Goal: Task Accomplishment & Management: Manage account settings

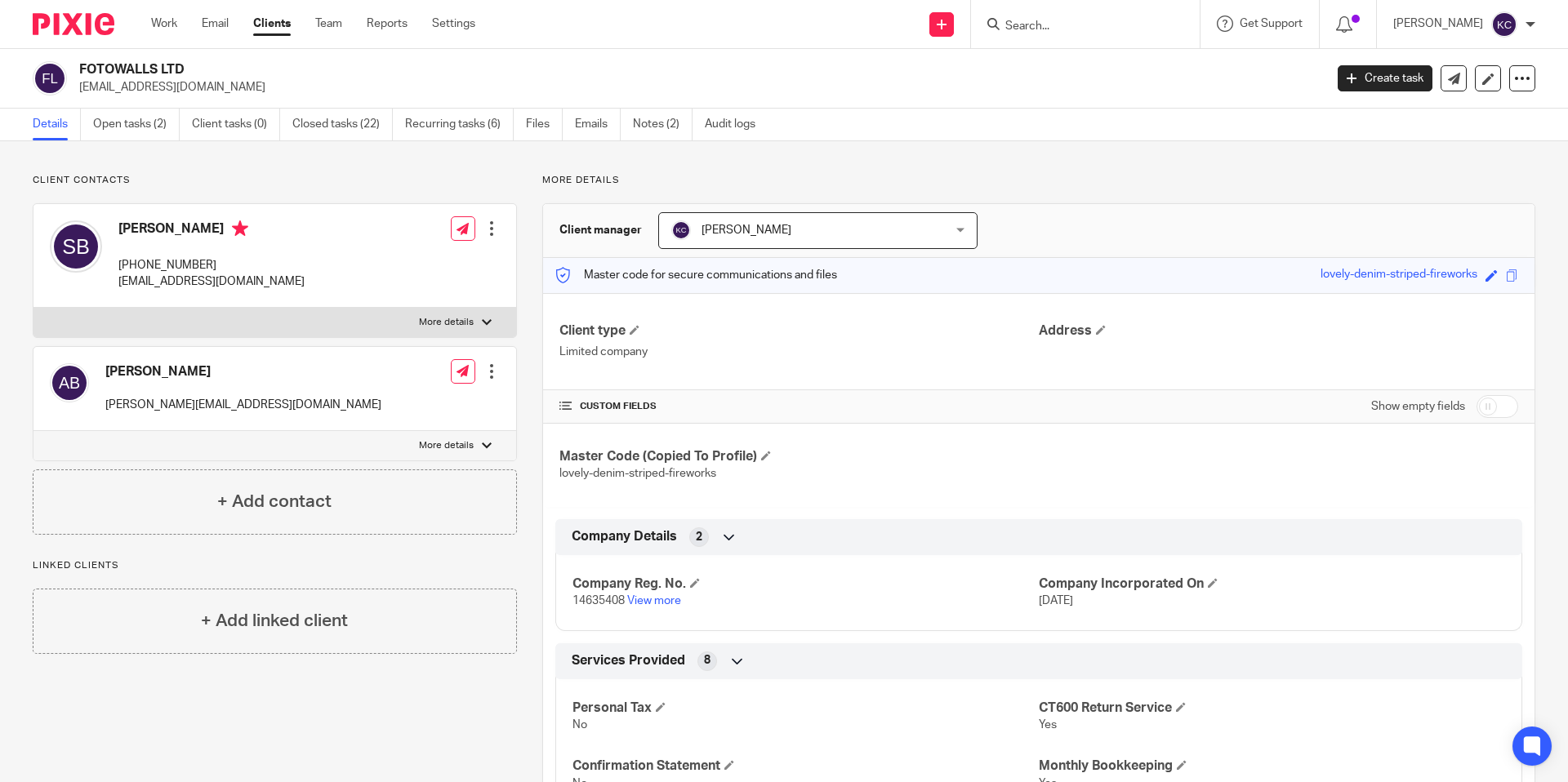
click at [1128, 34] on div at bounding box center [1086, 24] width 229 height 48
click at [1106, 26] on input "Search" at bounding box center [1078, 26] width 147 height 15
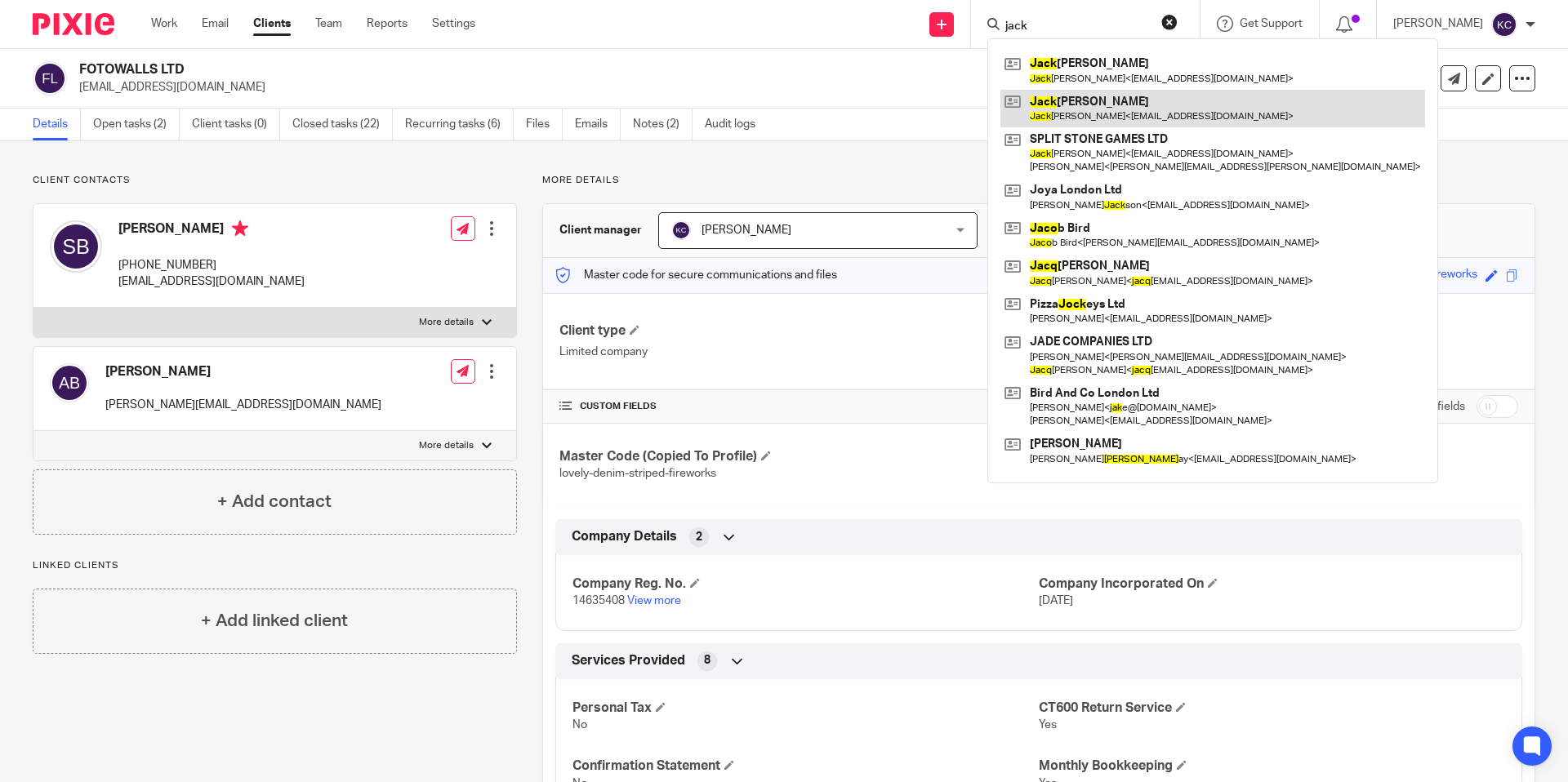
type input "jack"
click at [1180, 113] on link at bounding box center [1213, 108] width 425 height 38
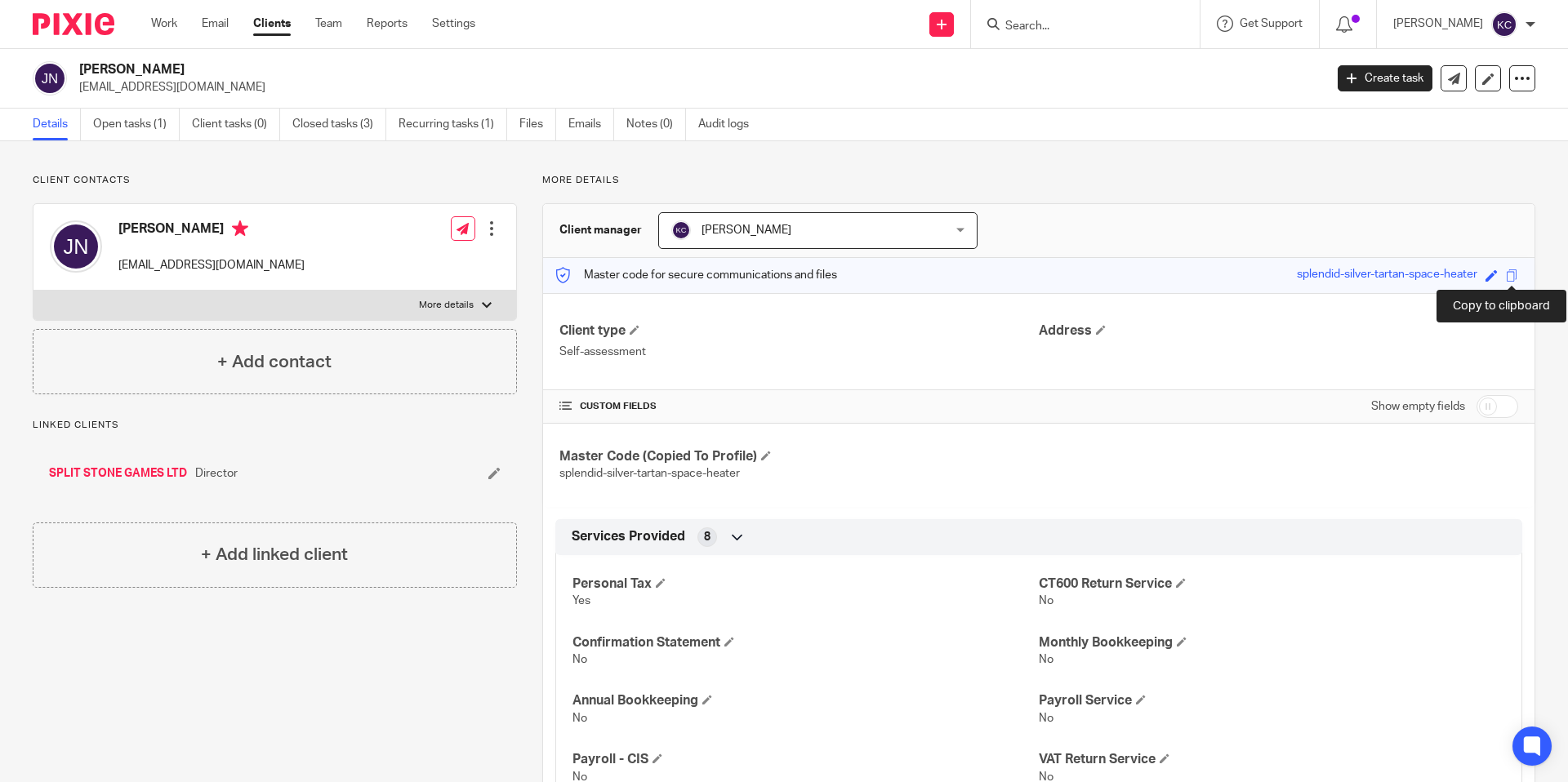
click at [1514, 278] on span at bounding box center [1512, 275] width 12 height 12
click at [166, 125] on link "Open tasks (1)" at bounding box center [136, 124] width 87 height 31
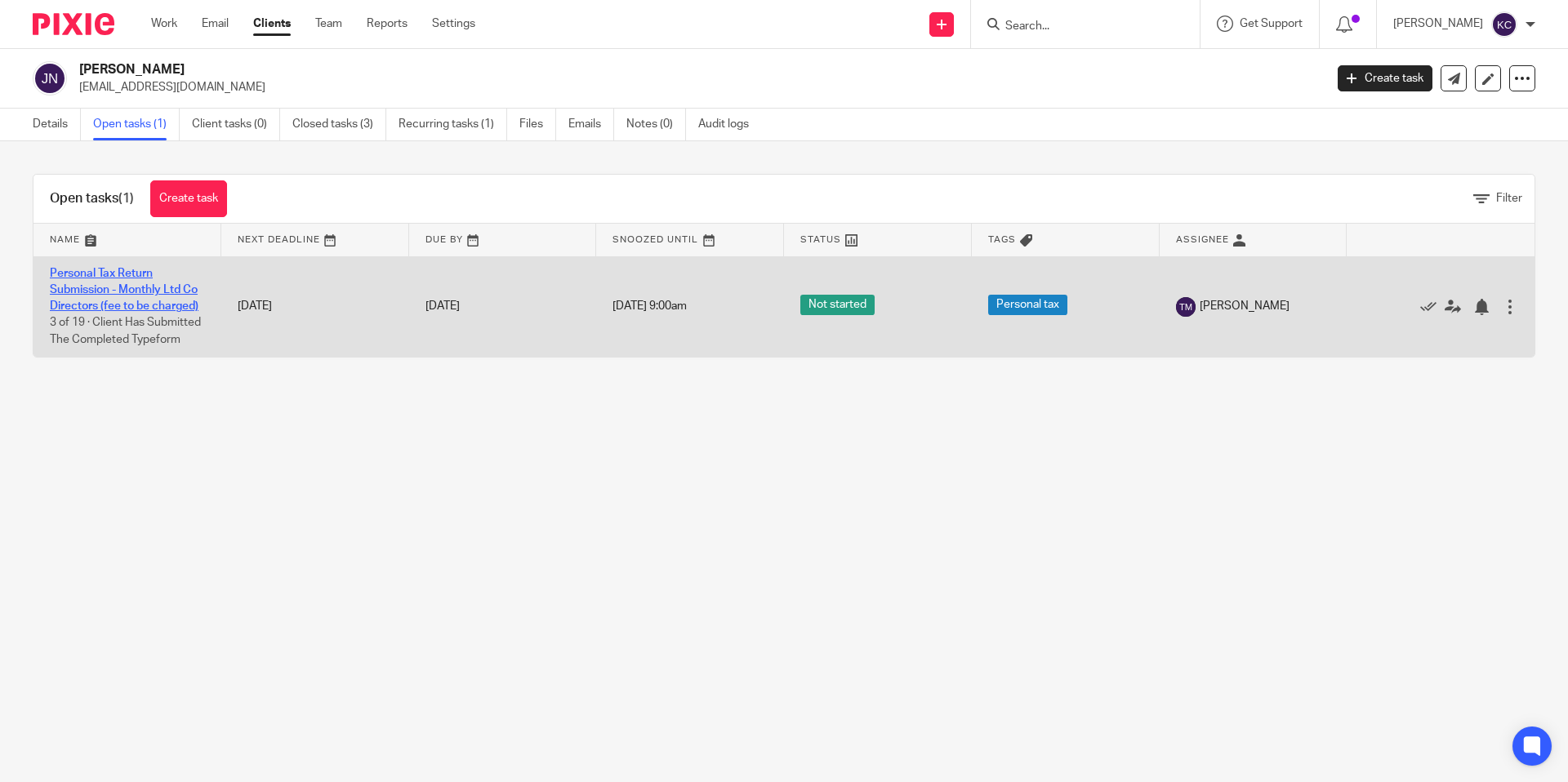
click at [129, 294] on link "Personal Tax Return Submission - Monthly Ltd Co Directors (fee to be charged)" at bounding box center [124, 290] width 149 height 45
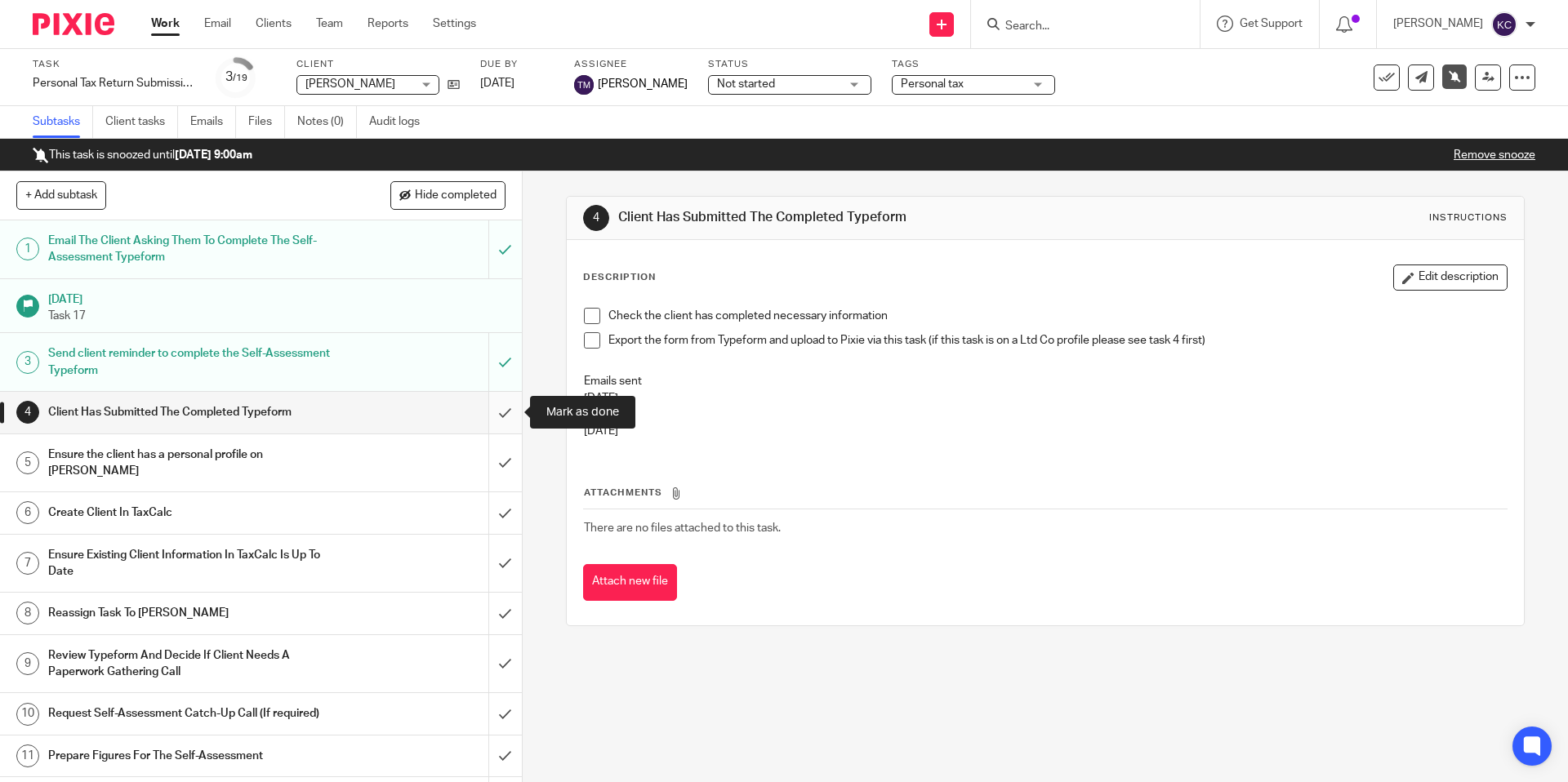
click at [505, 407] on input "submit" at bounding box center [260, 412] width 522 height 41
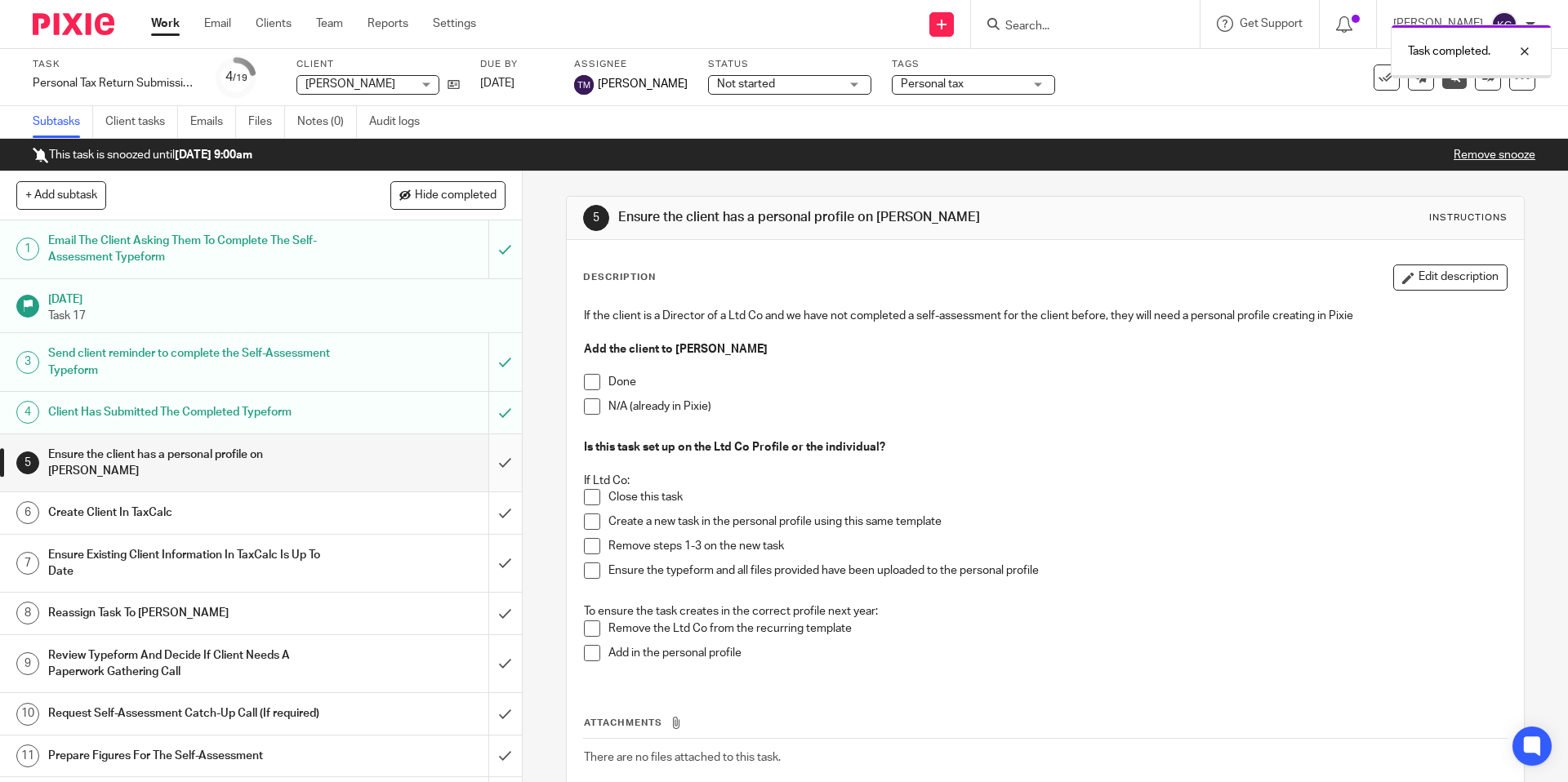
click at [505, 460] on input "submit" at bounding box center [260, 463] width 522 height 58
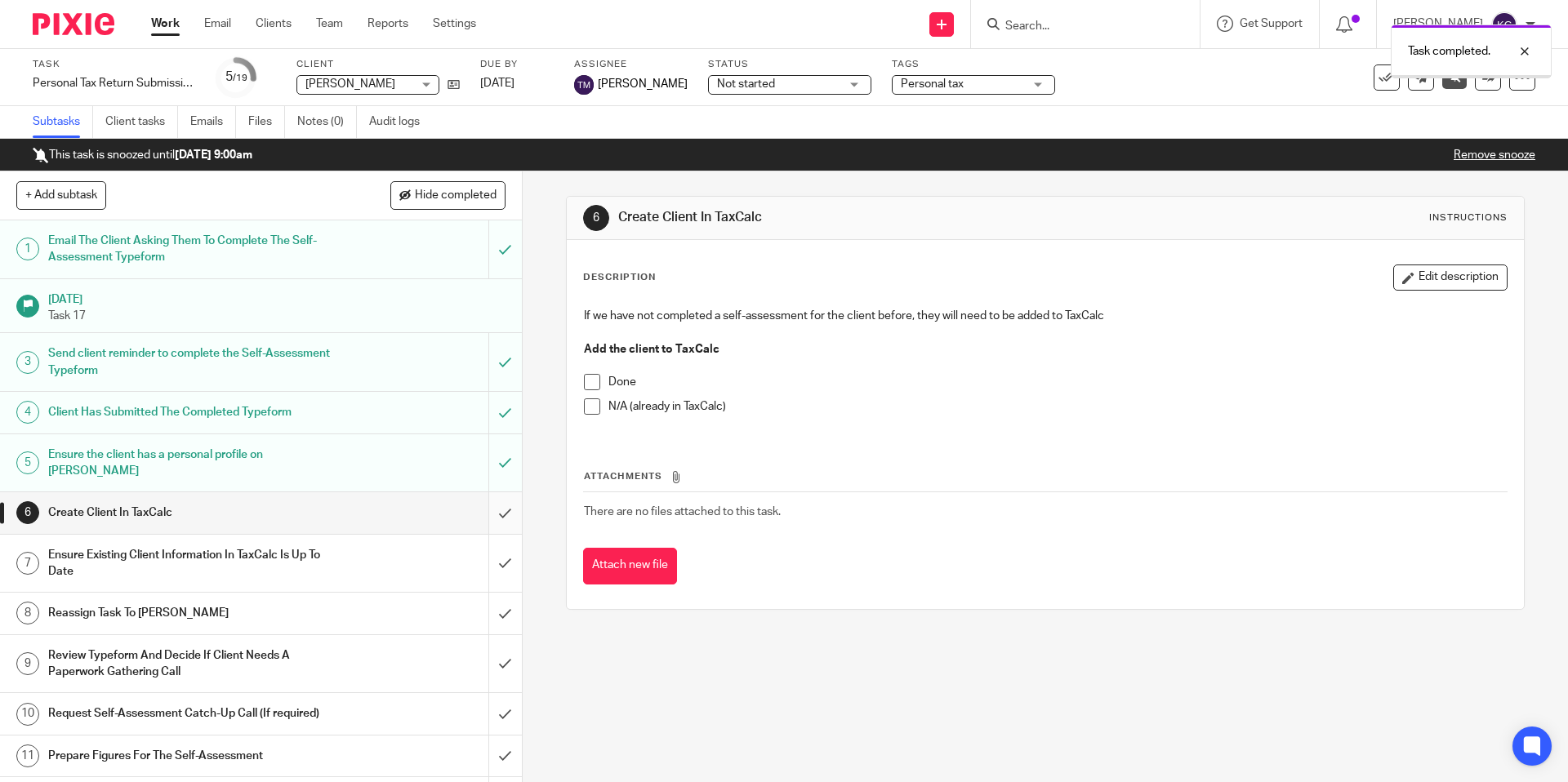
click at [501, 498] on input "submit" at bounding box center [260, 513] width 522 height 41
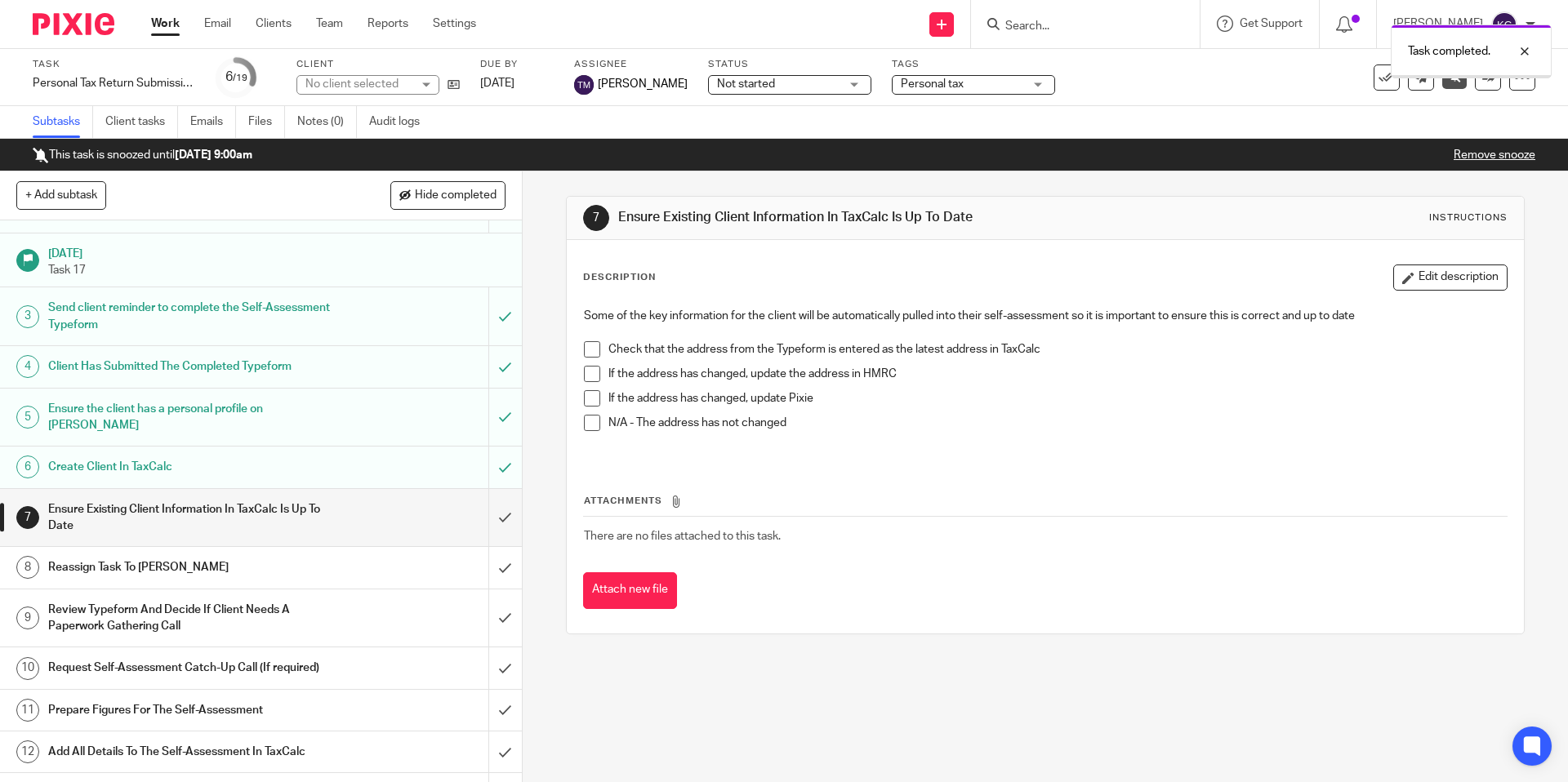
scroll to position [60, 0]
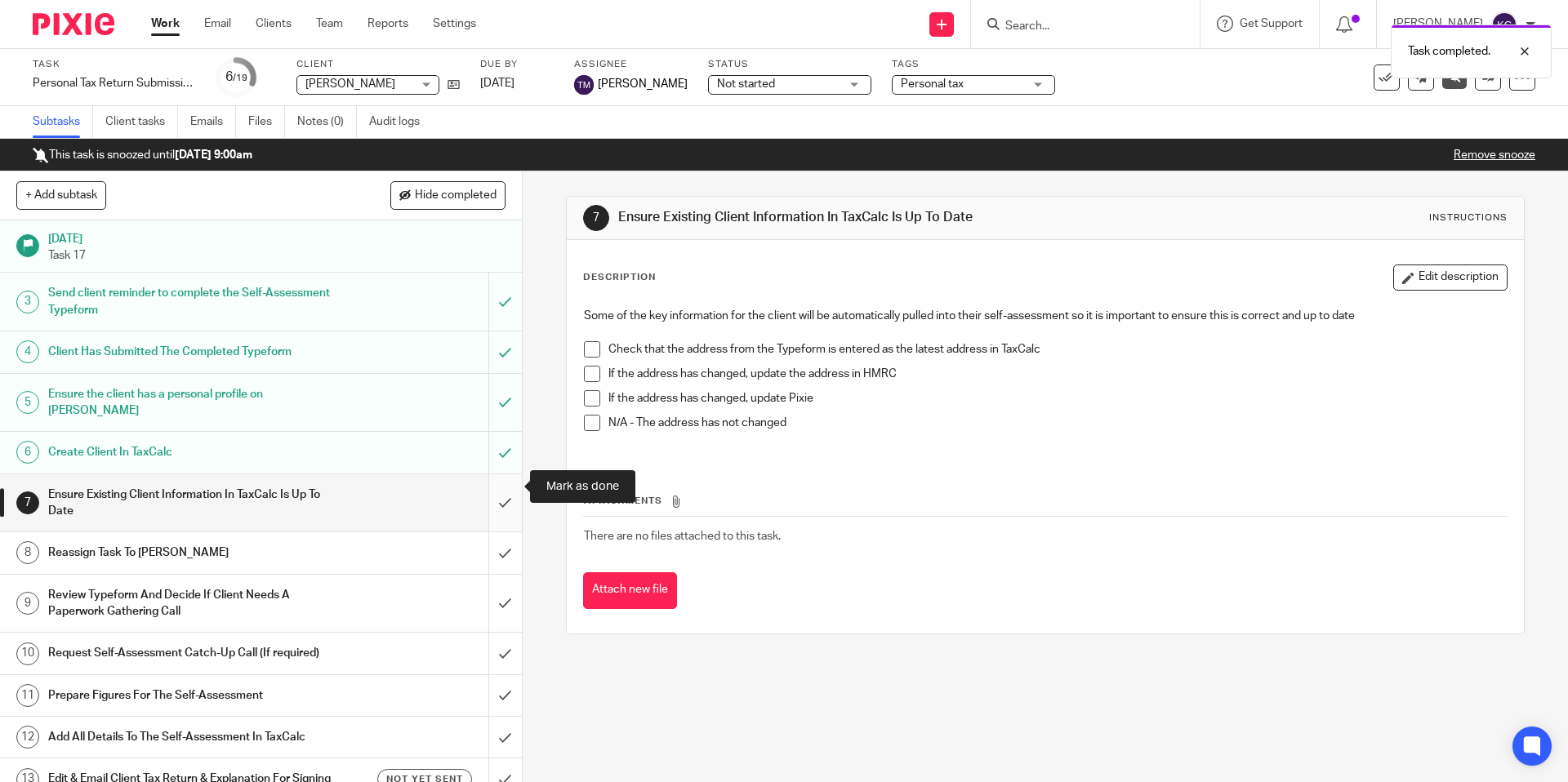
click at [500, 487] on input "submit" at bounding box center [260, 503] width 522 height 58
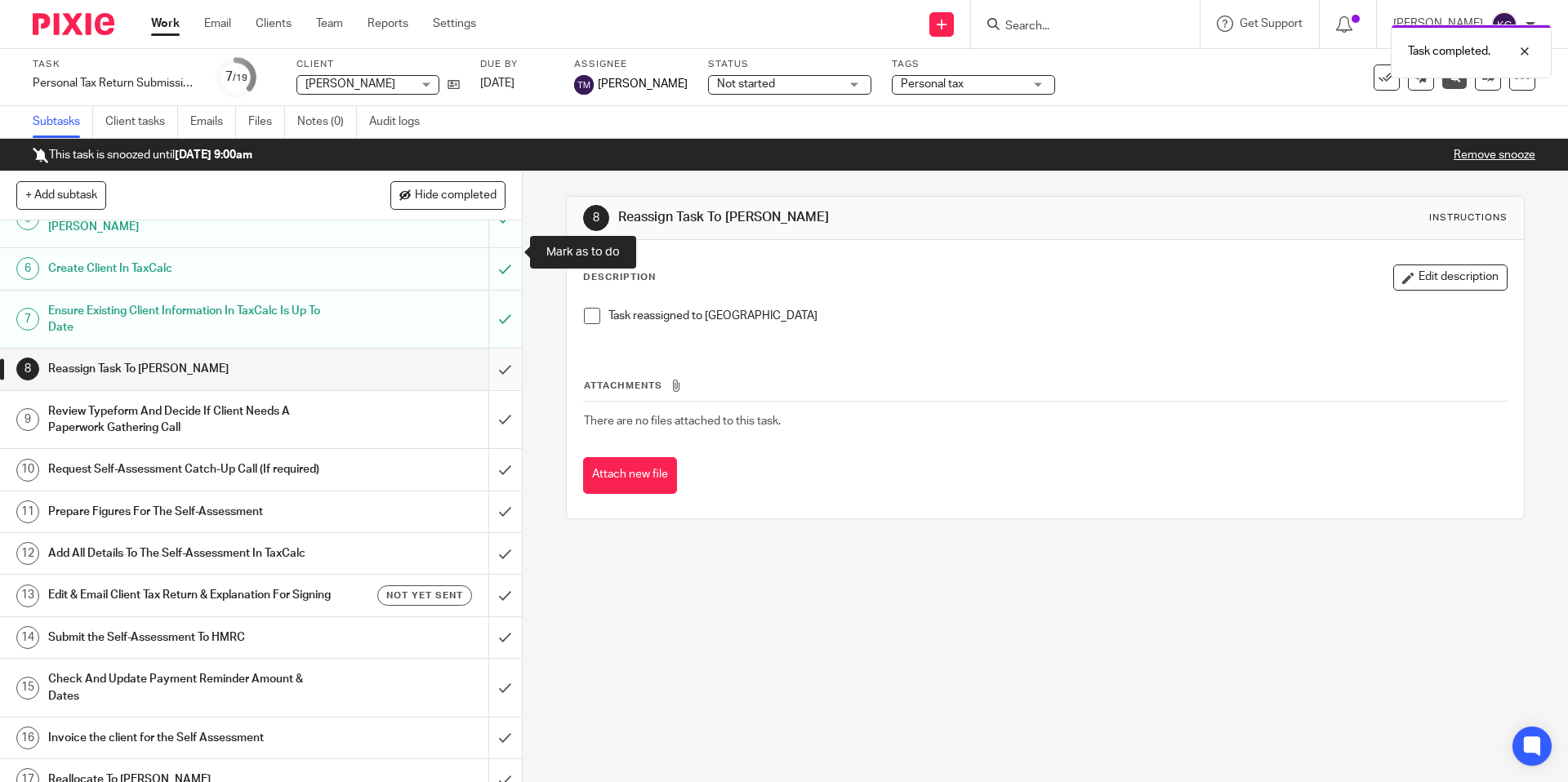
scroll to position [239, 0]
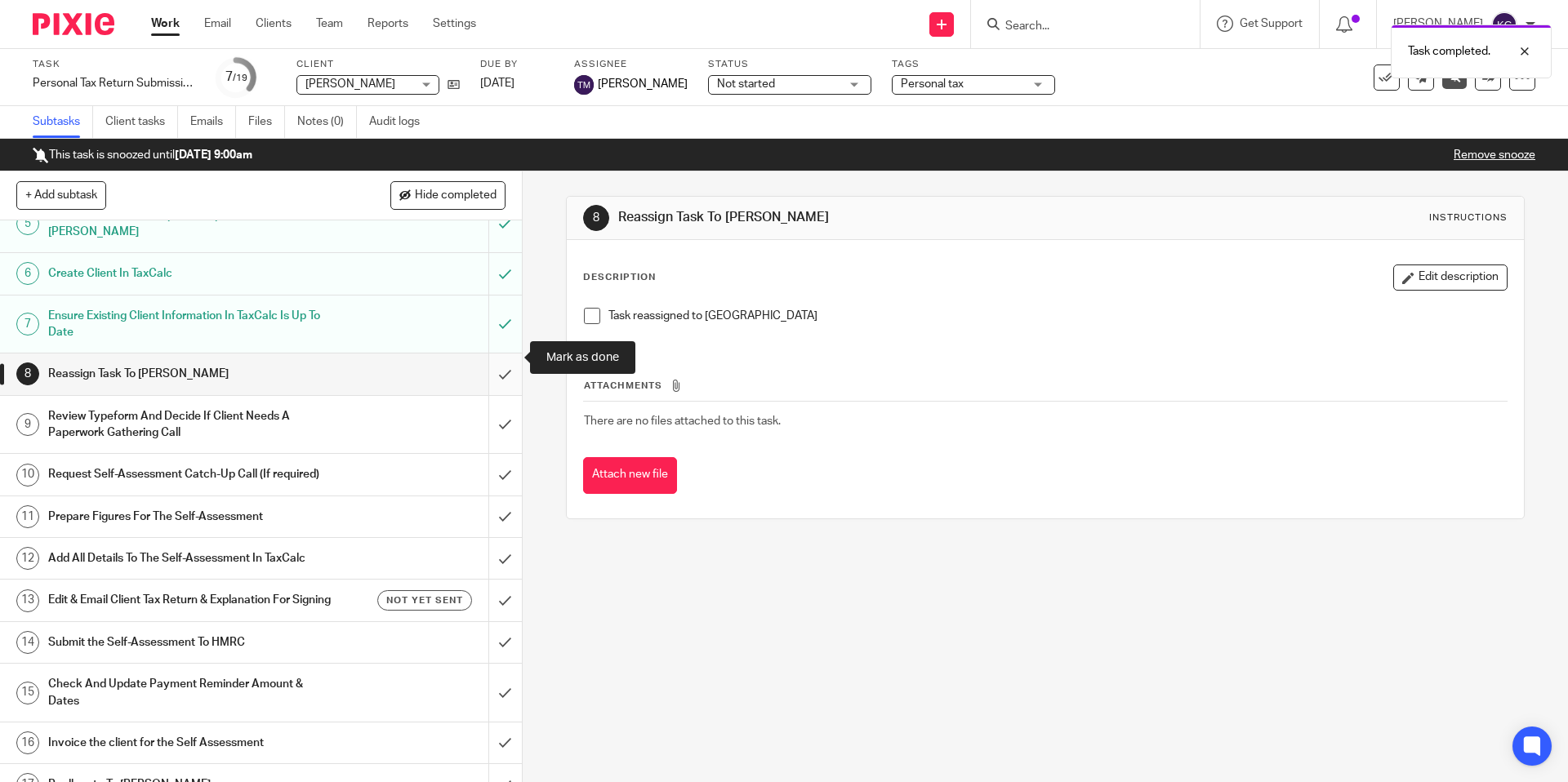
click at [502, 363] on input "submit" at bounding box center [260, 374] width 522 height 41
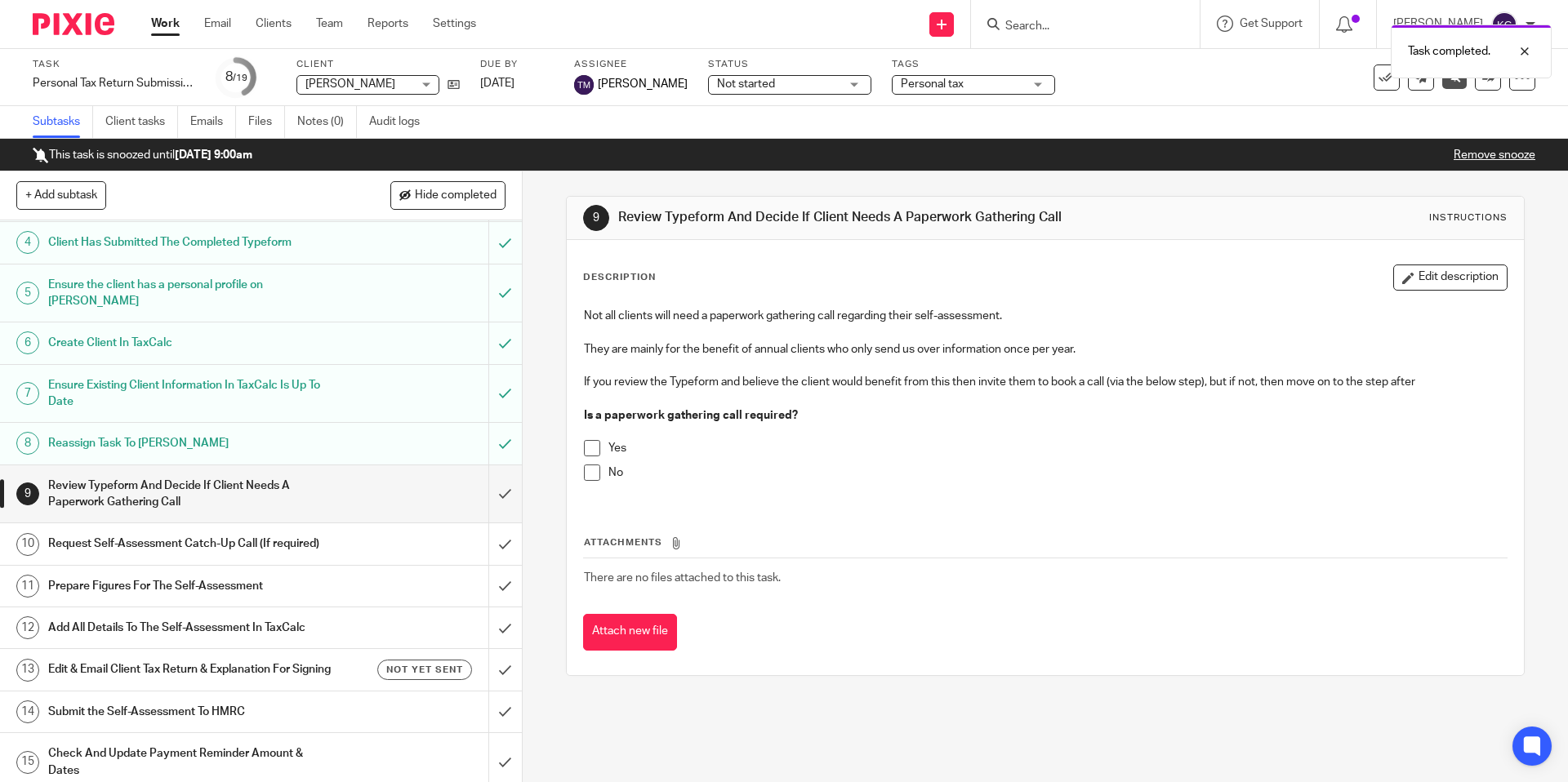
scroll to position [197, 0]
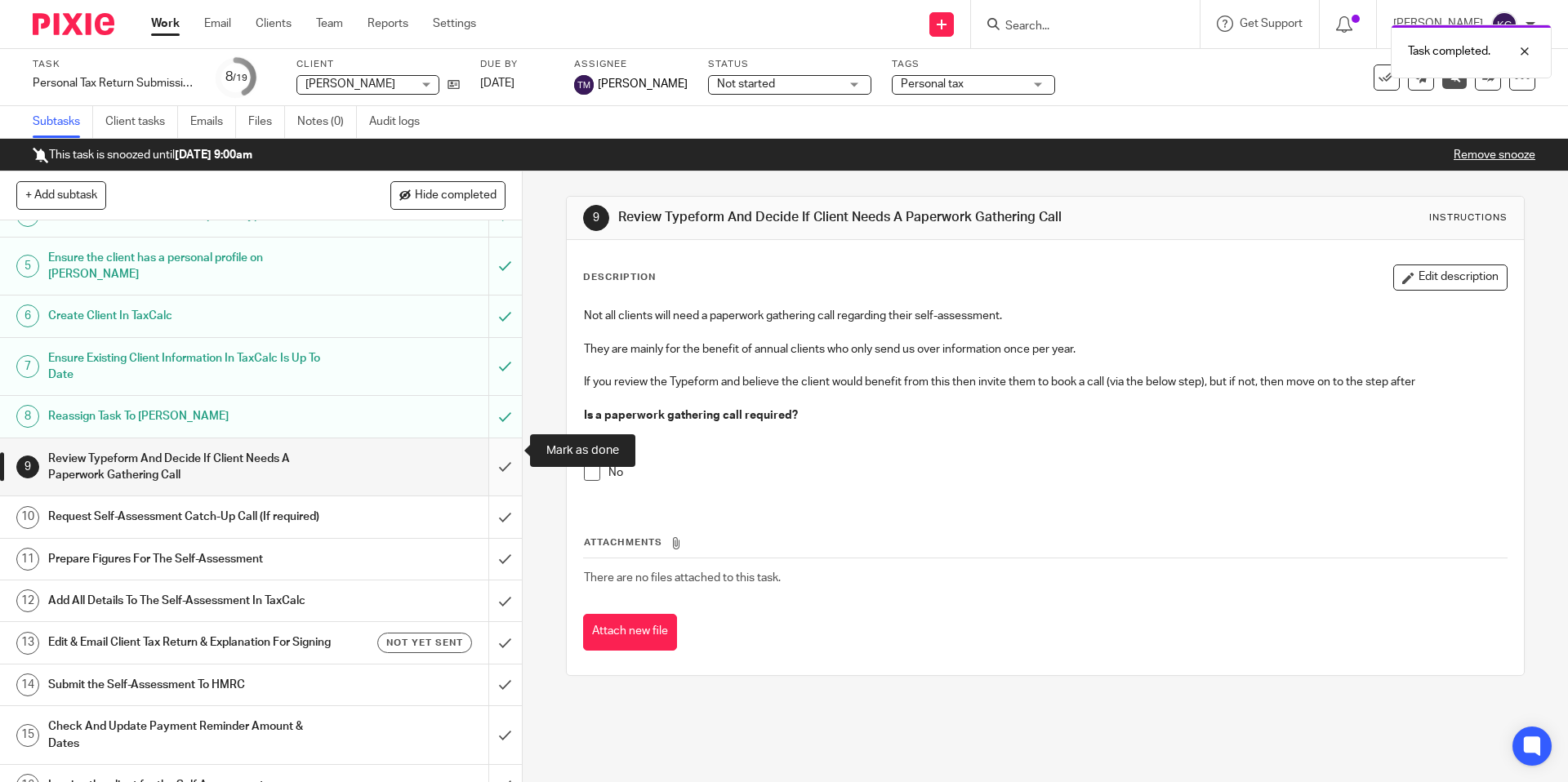
click at [507, 459] on input "submit" at bounding box center [260, 467] width 522 height 58
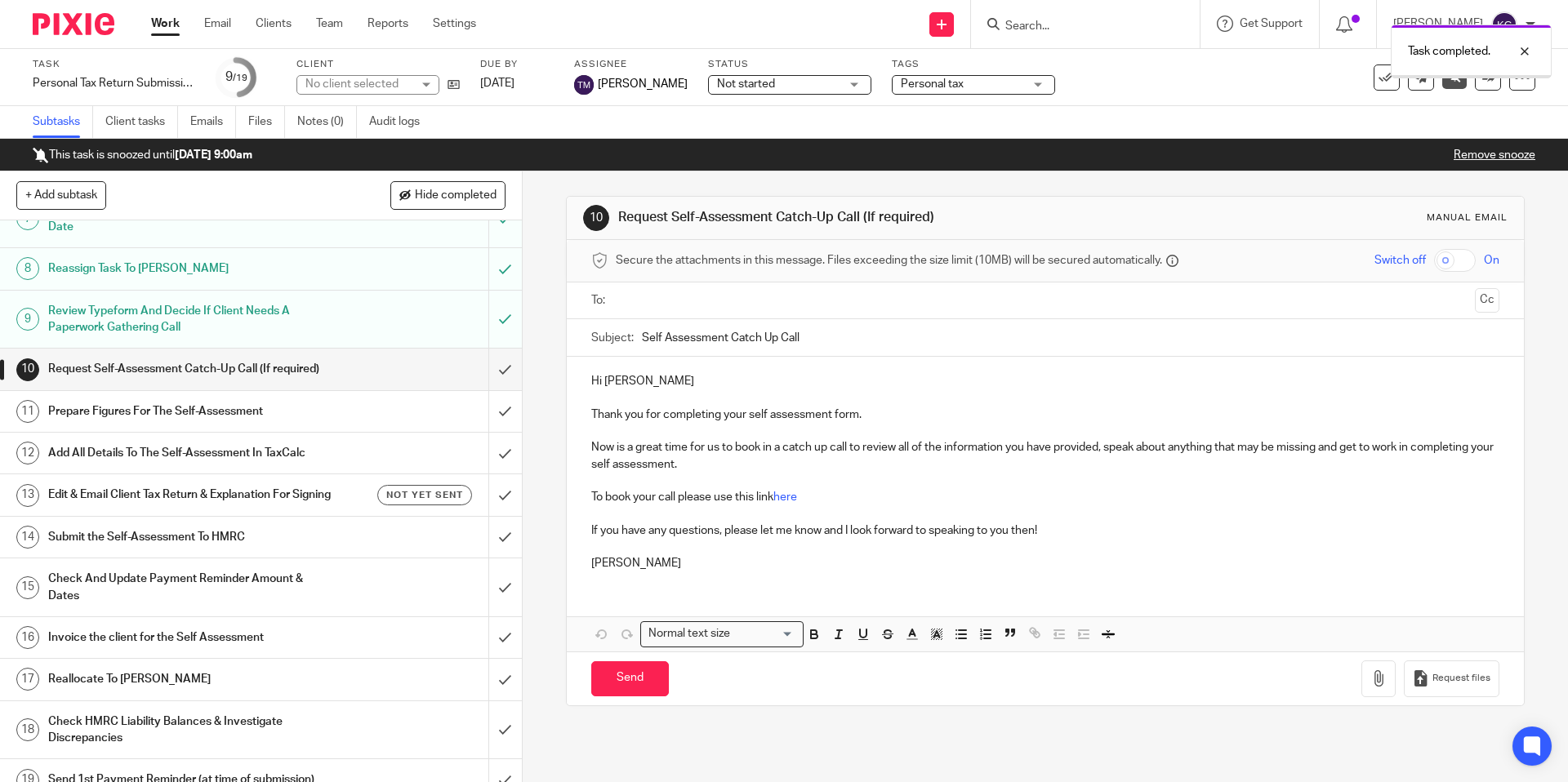
scroll to position [364, 0]
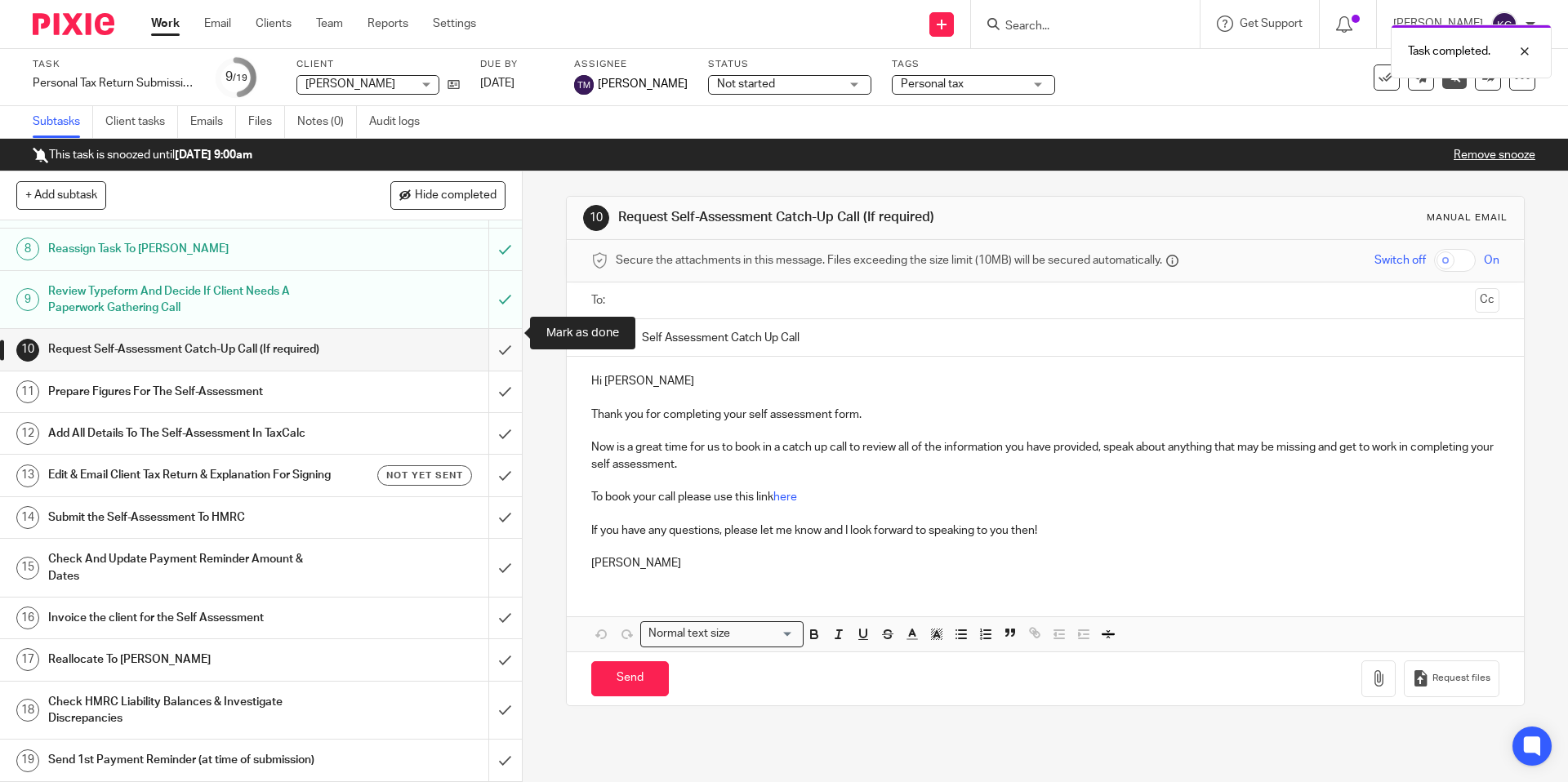
click at [499, 336] on input "submit" at bounding box center [260, 349] width 522 height 41
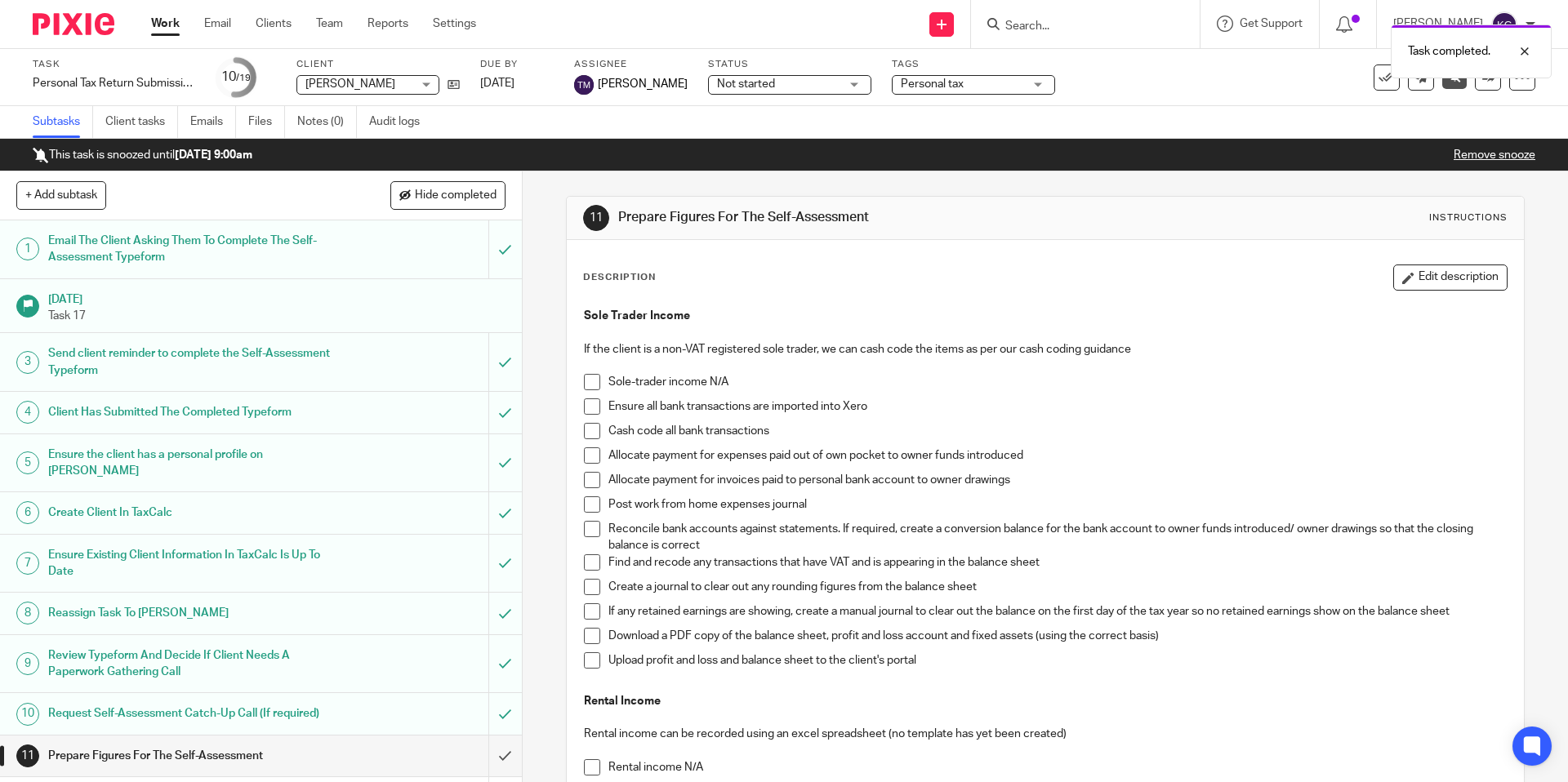
click at [597, 381] on span at bounding box center [592, 382] width 17 height 17
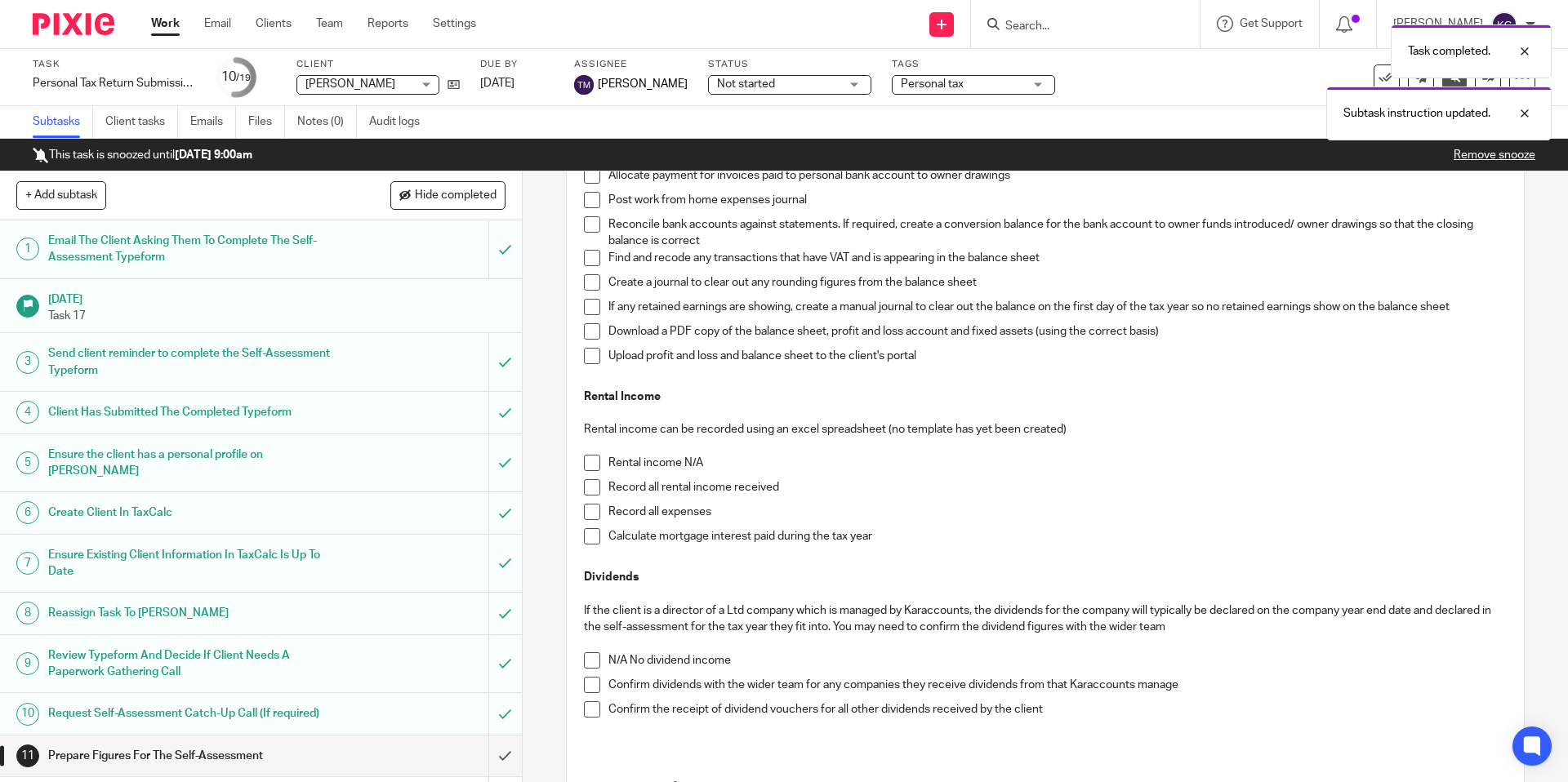
scroll to position [467, 0]
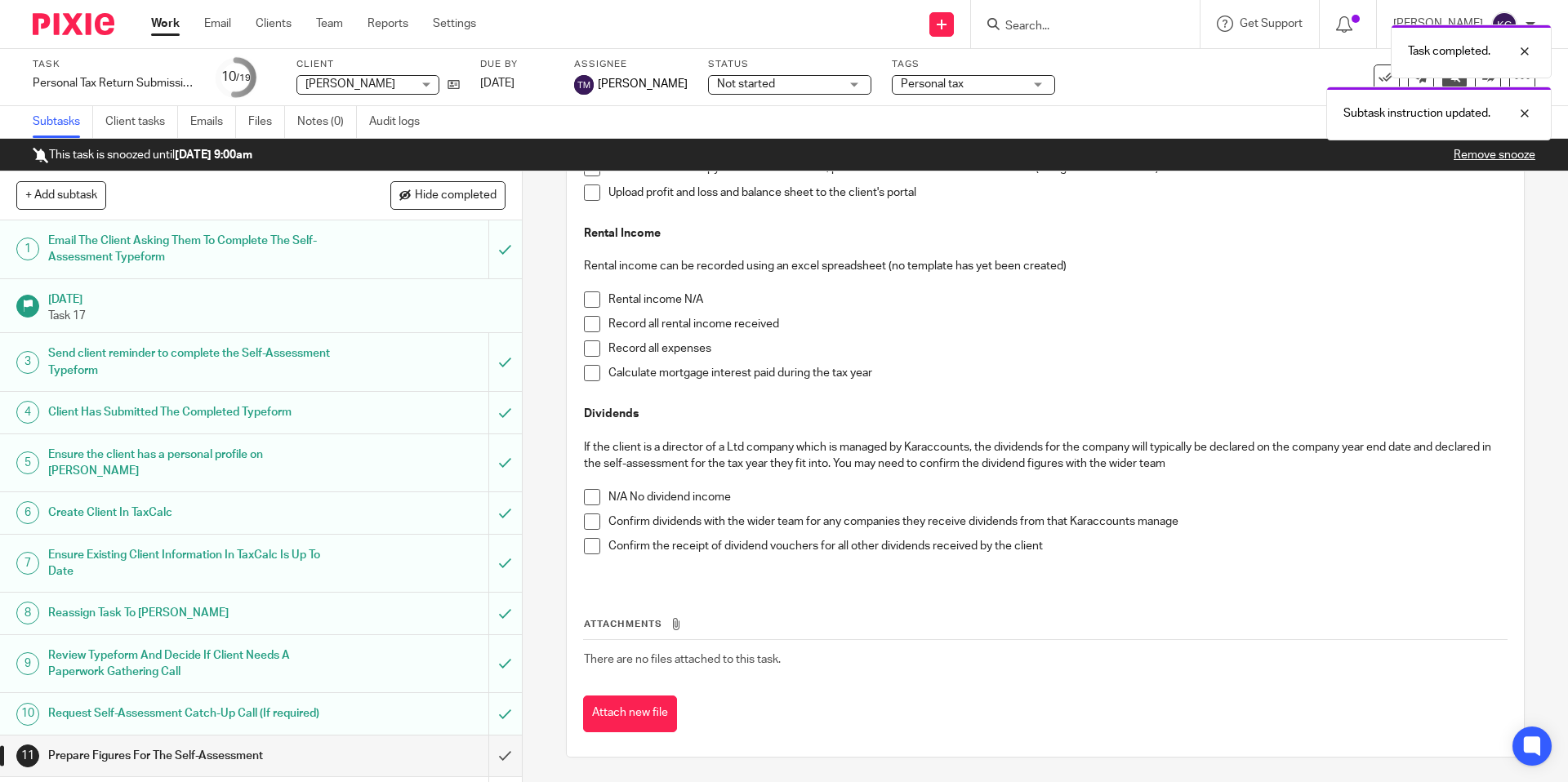
click at [593, 304] on span at bounding box center [592, 300] width 17 height 17
click at [598, 519] on span at bounding box center [592, 522] width 17 height 17
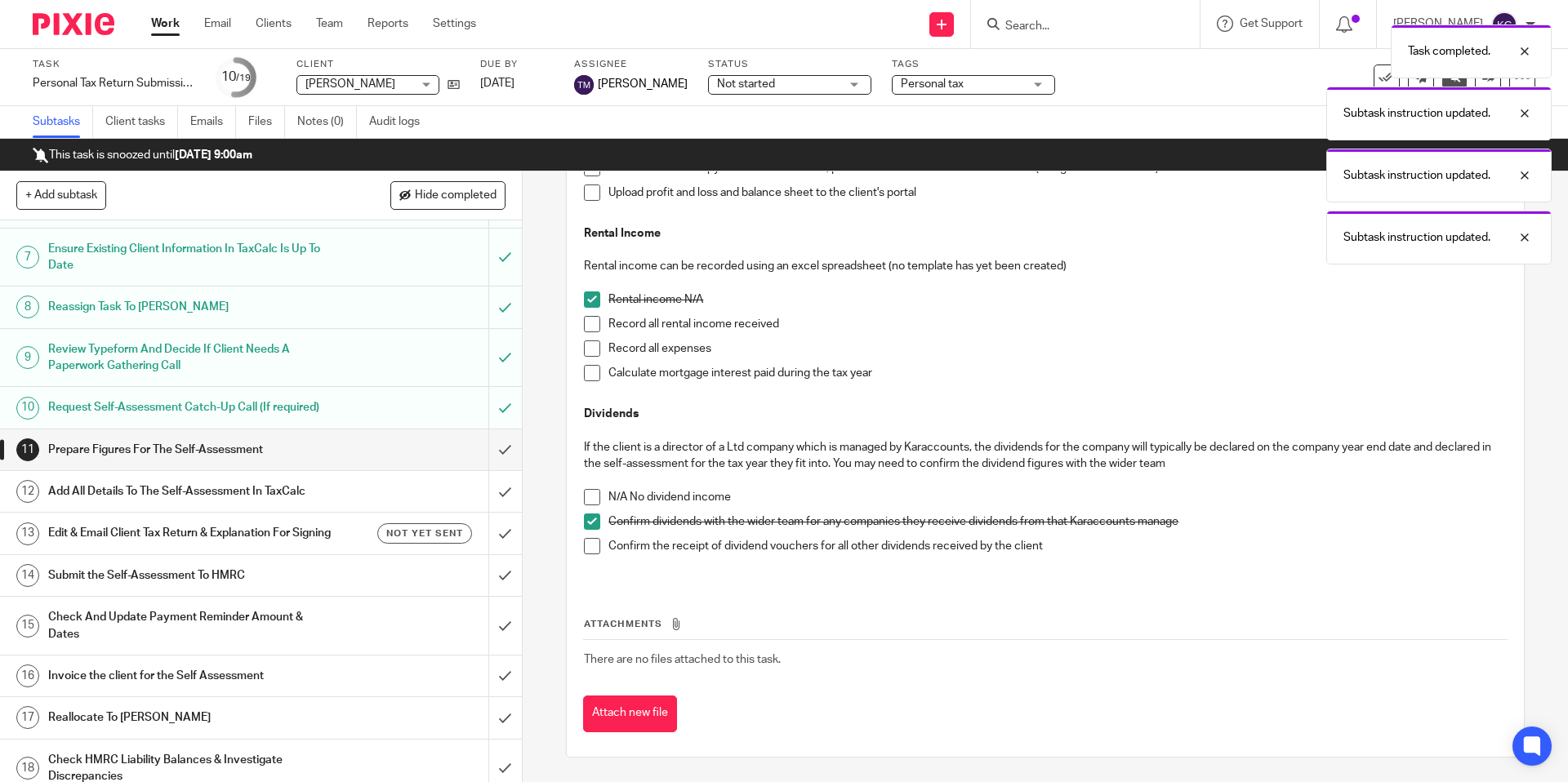
scroll to position [328, 0]
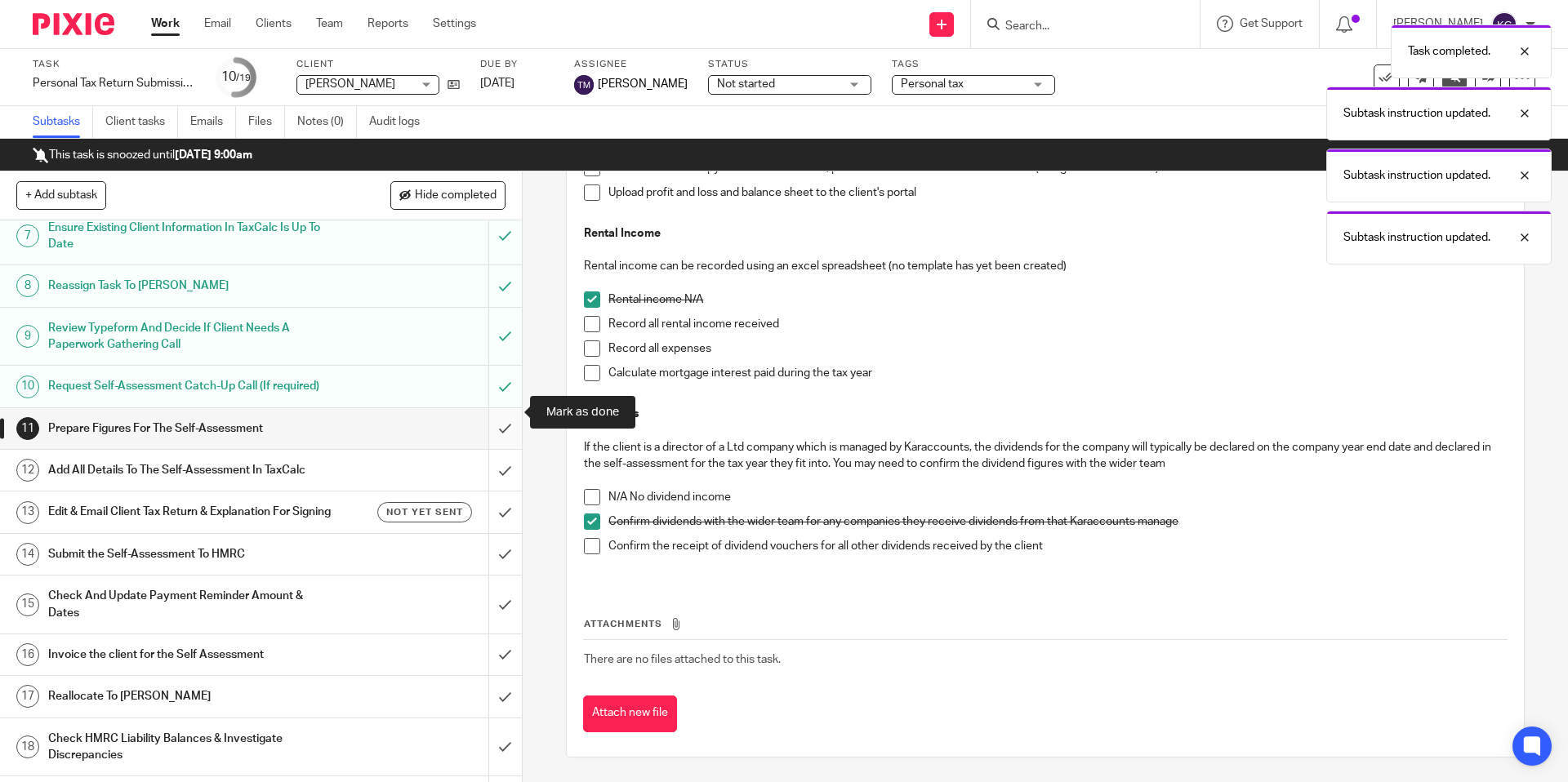
click at [501, 413] on input "submit" at bounding box center [260, 428] width 522 height 41
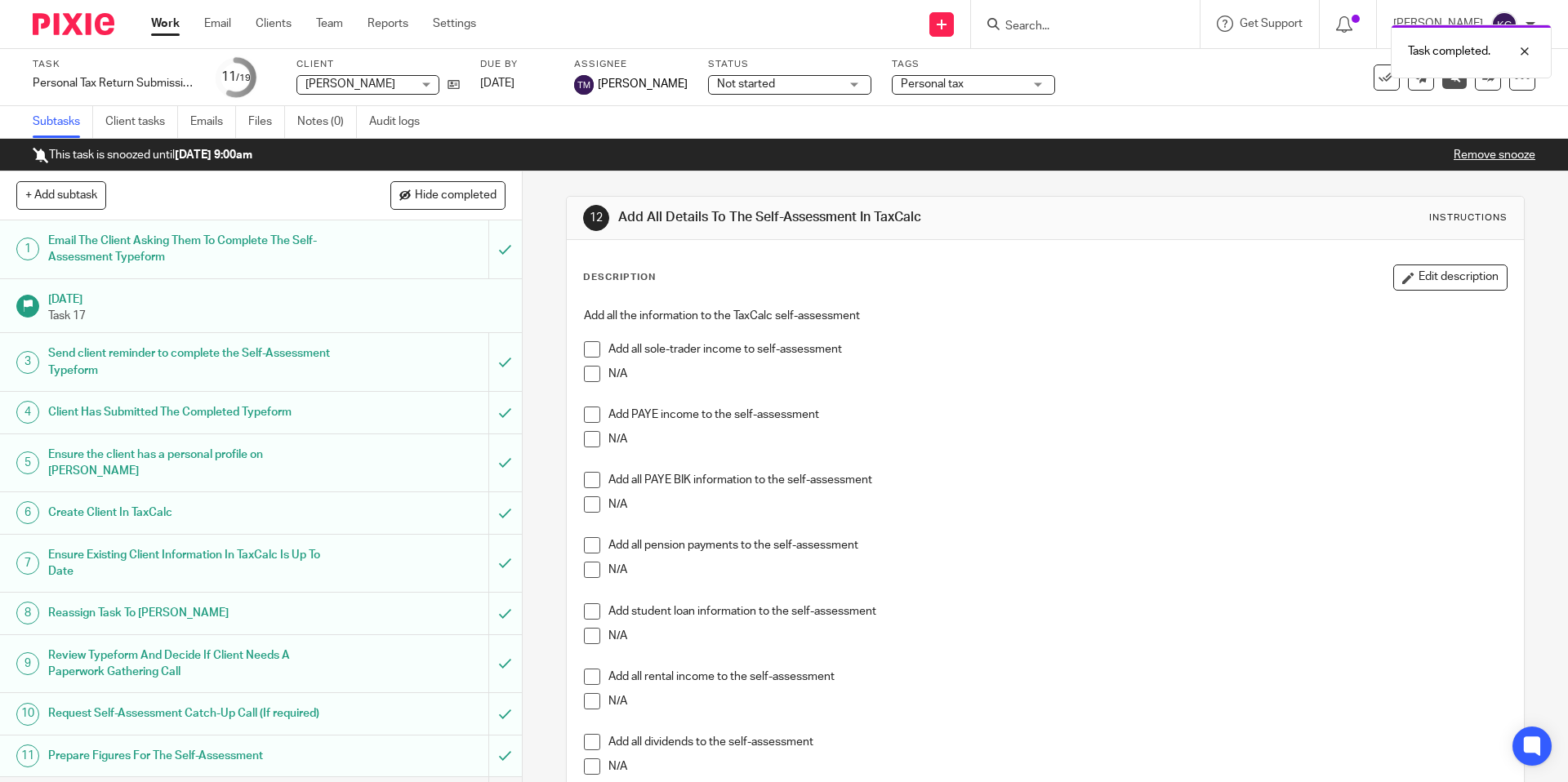
click at [593, 370] on span at bounding box center [592, 374] width 17 height 17
click at [597, 418] on span at bounding box center [592, 414] width 17 height 17
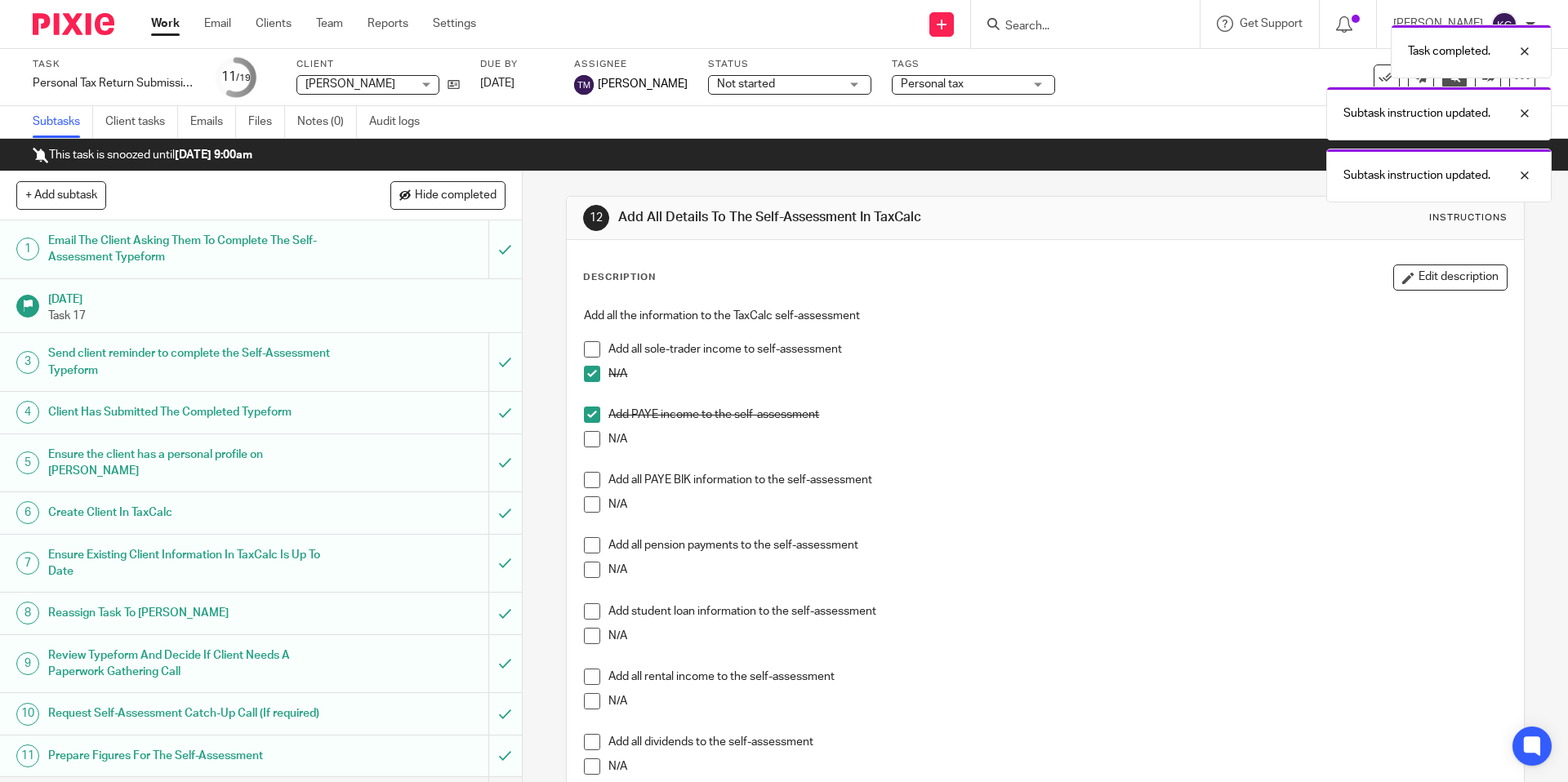
click at [591, 512] on span at bounding box center [592, 504] width 17 height 17
click at [592, 567] on span at bounding box center [592, 570] width 17 height 17
click at [593, 617] on span at bounding box center [592, 612] width 17 height 17
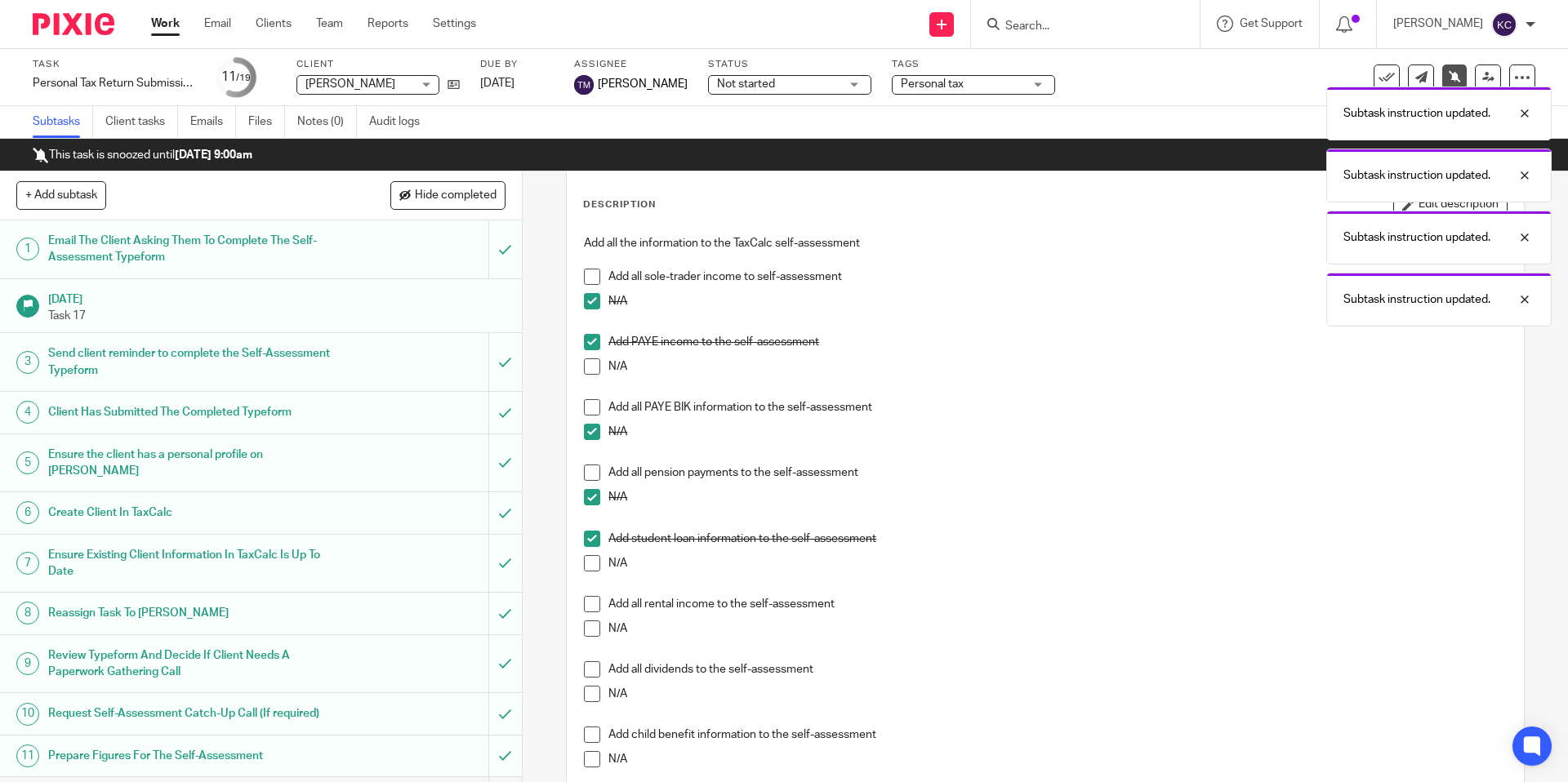
scroll to position [92, 0]
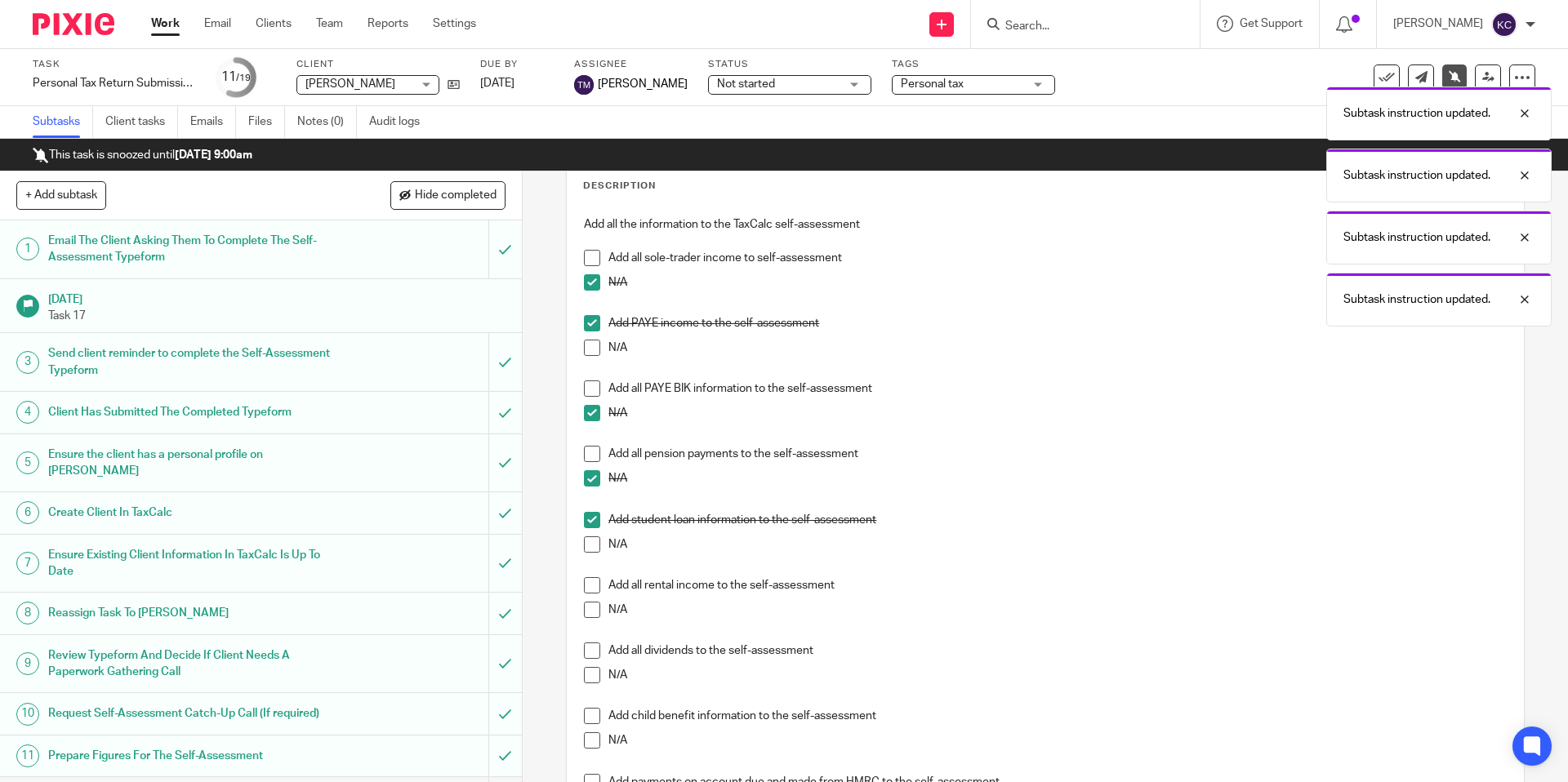
click at [593, 609] on span at bounding box center [592, 610] width 17 height 17
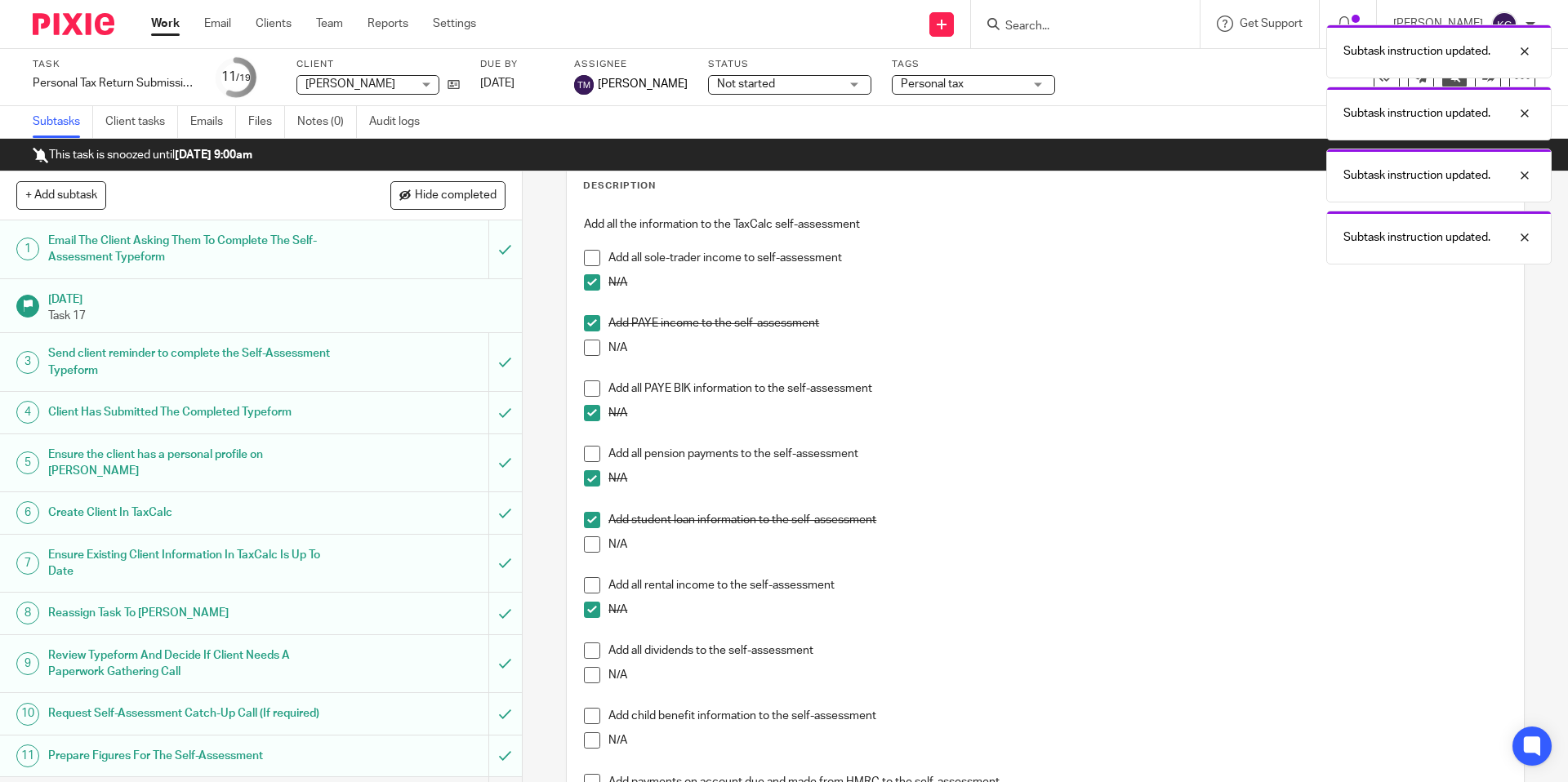
click at [593, 650] on span at bounding box center [592, 650] width 17 height 17
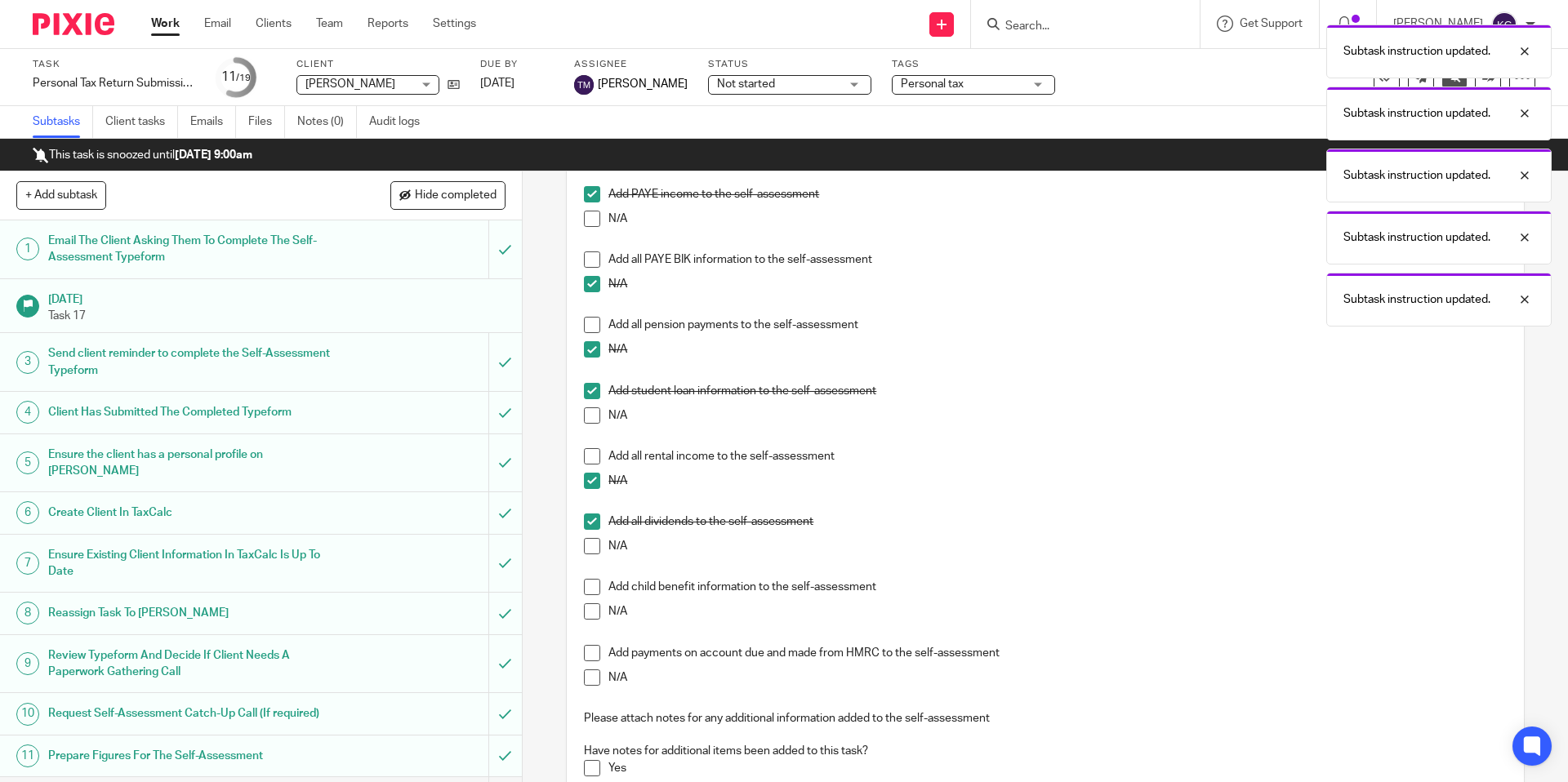
scroll to position [255, 0]
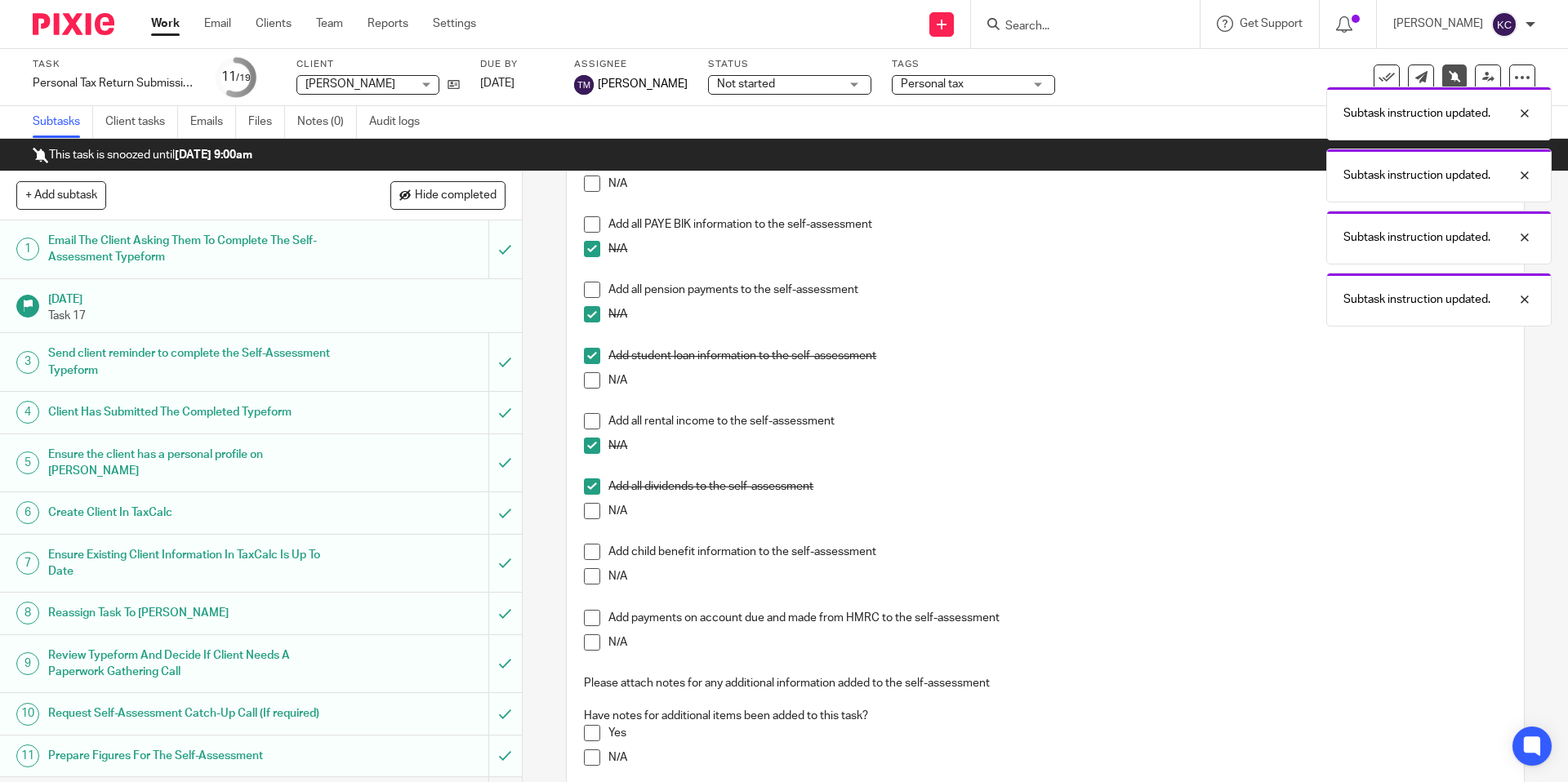
click at [593, 556] on span at bounding box center [592, 551] width 17 height 17
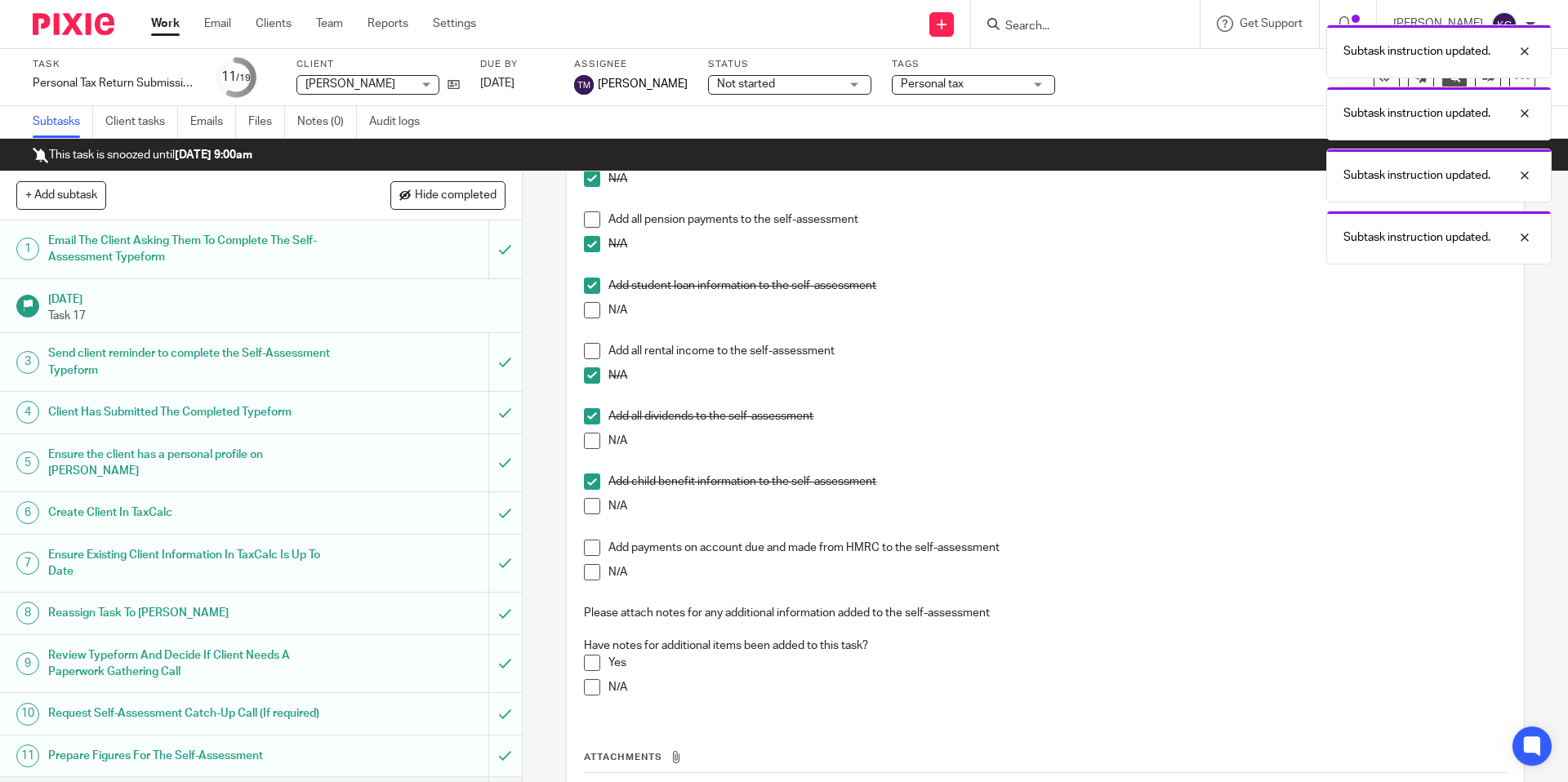
click at [592, 549] on span at bounding box center [592, 548] width 17 height 17
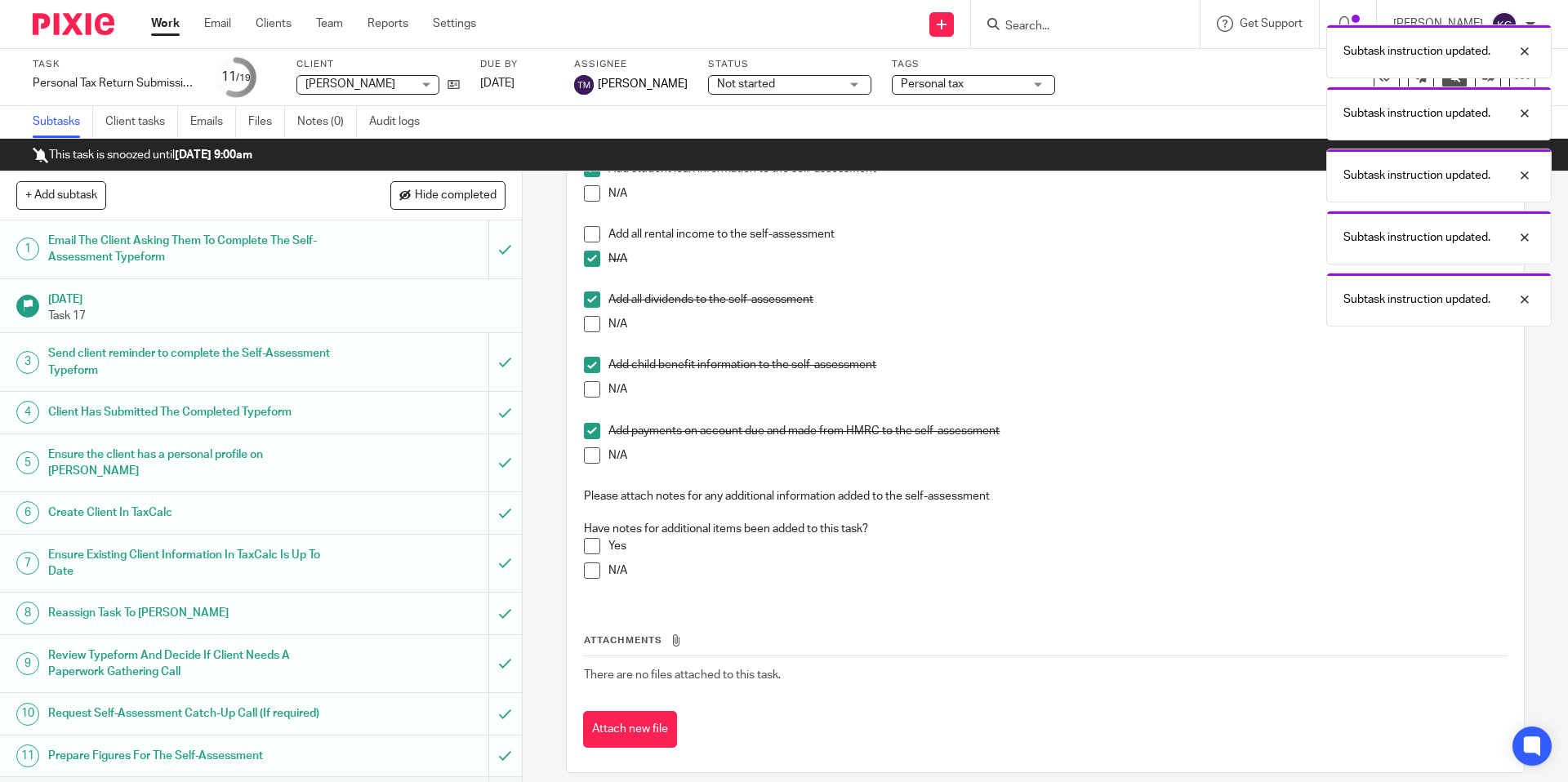
scroll to position [458, 0]
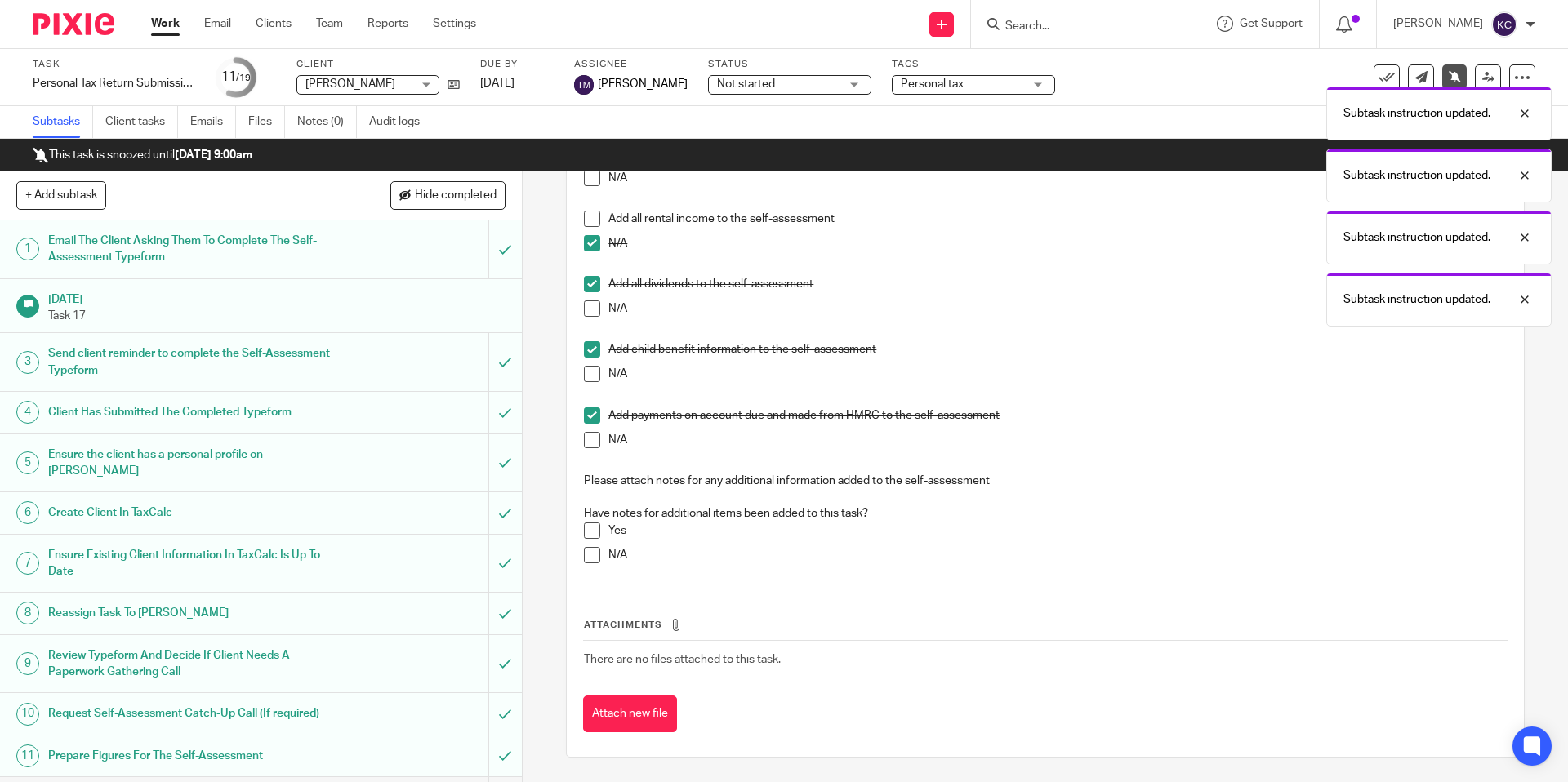
click at [593, 558] on span at bounding box center [592, 555] width 17 height 17
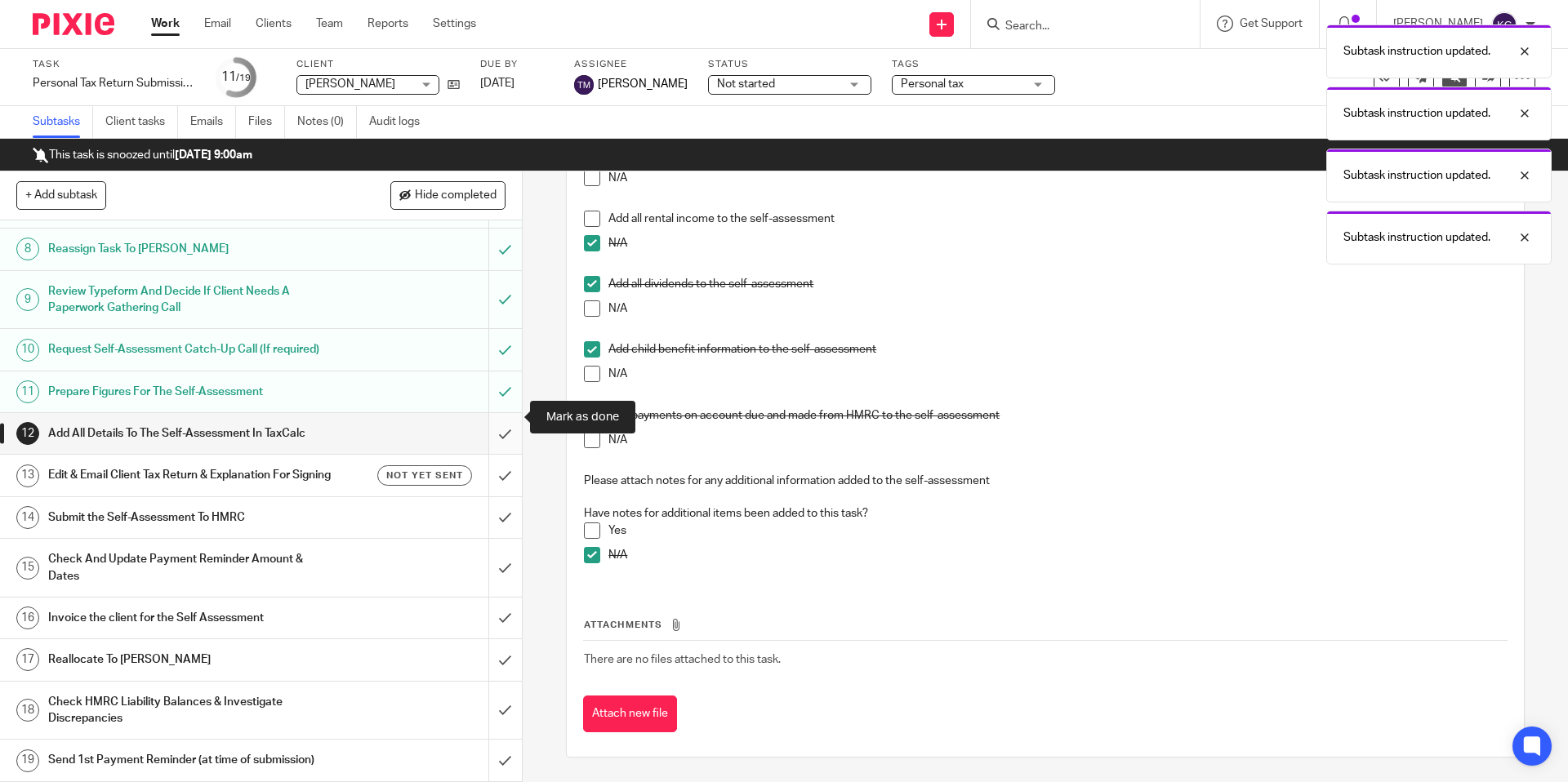
click at [495, 415] on input "submit" at bounding box center [260, 433] width 522 height 41
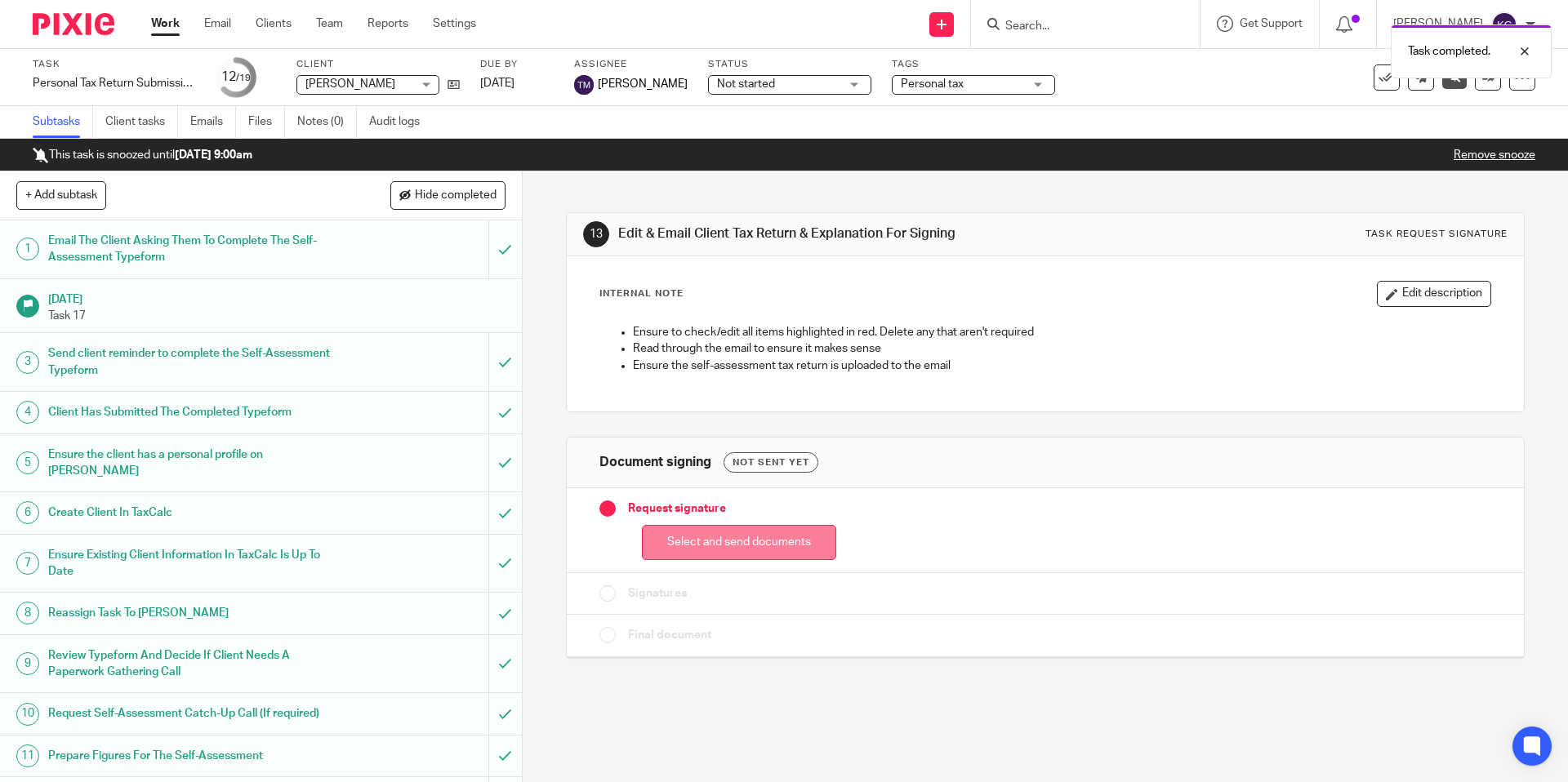
click at [712, 529] on button "Select and send documents" at bounding box center [739, 543] width 194 height 35
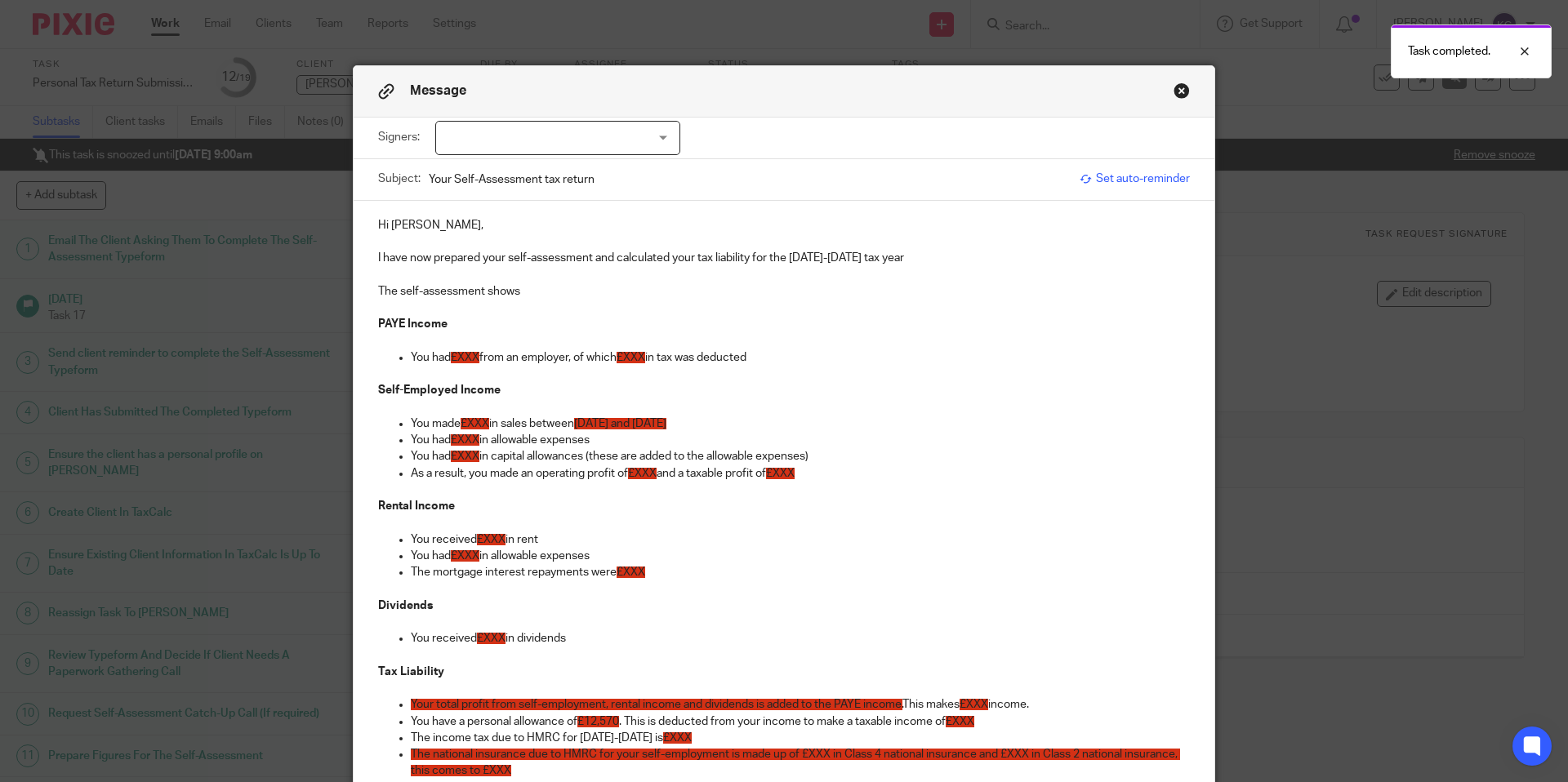
click at [961, 262] on p "I have now prepared your self-assessment and calculated your tax liability for …" at bounding box center [784, 258] width 812 height 17
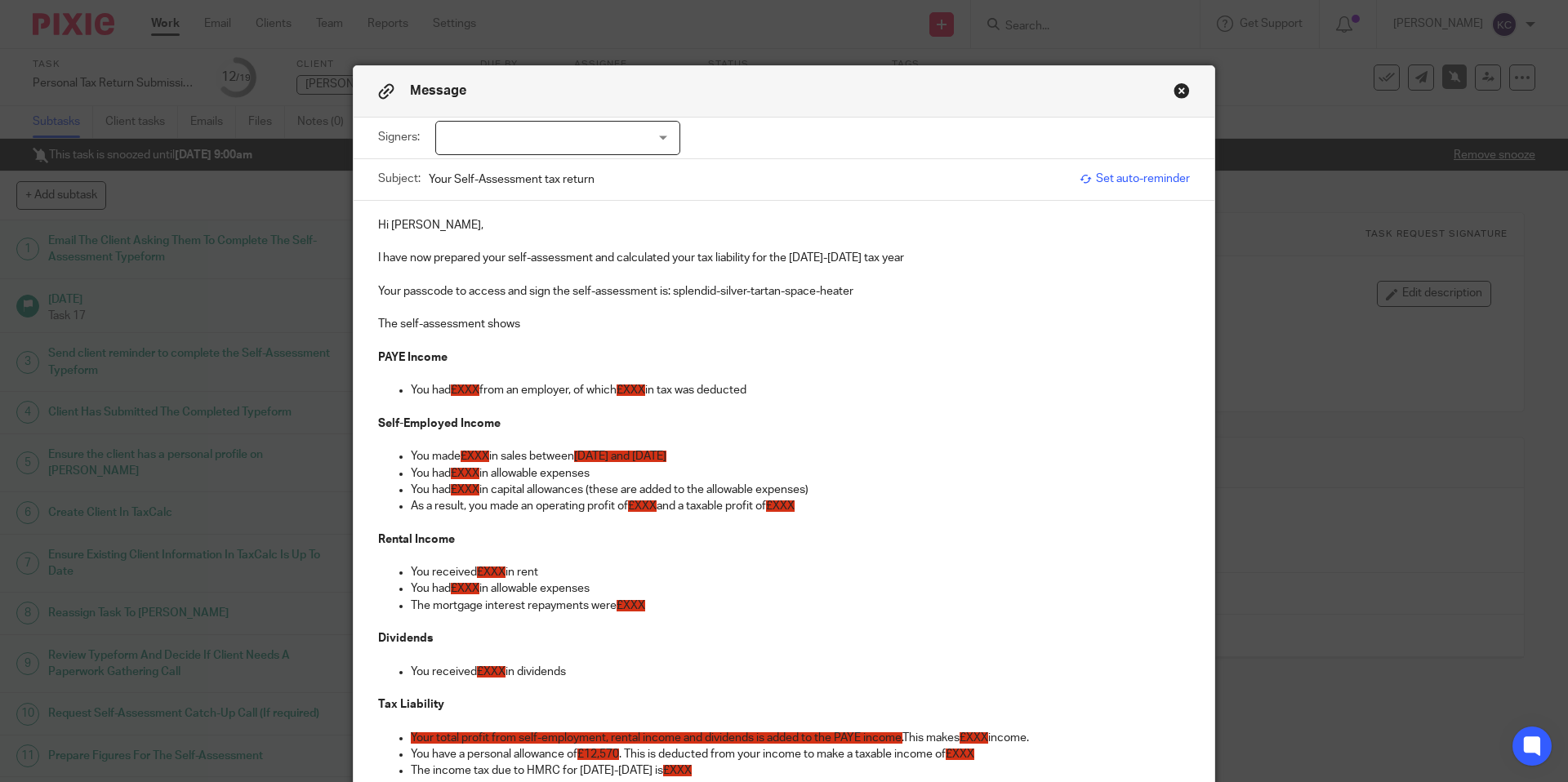
click at [468, 389] on span "£XXX" at bounding box center [465, 390] width 29 height 11
click at [646, 395] on span "£XXX" at bounding box center [637, 390] width 29 height 11
drag, startPoint x: 822, startPoint y: 510, endPoint x: 434, endPoint y: 463, distance: 390.8
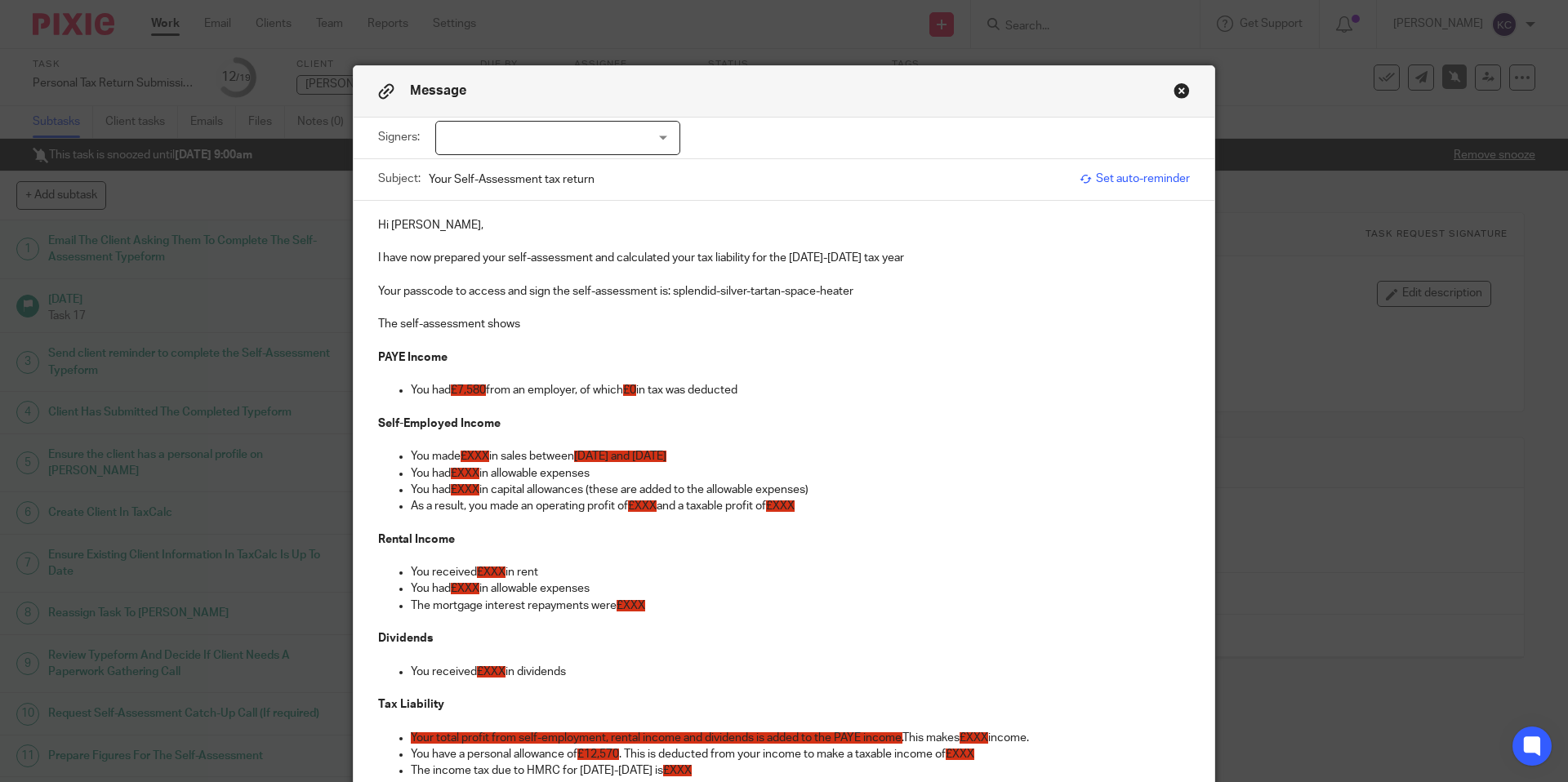
click at [434, 463] on ul "You made £XXX in sales between 06/04/2024 and 05/04/2025 You had £XXX in allowa…" at bounding box center [784, 481] width 812 height 66
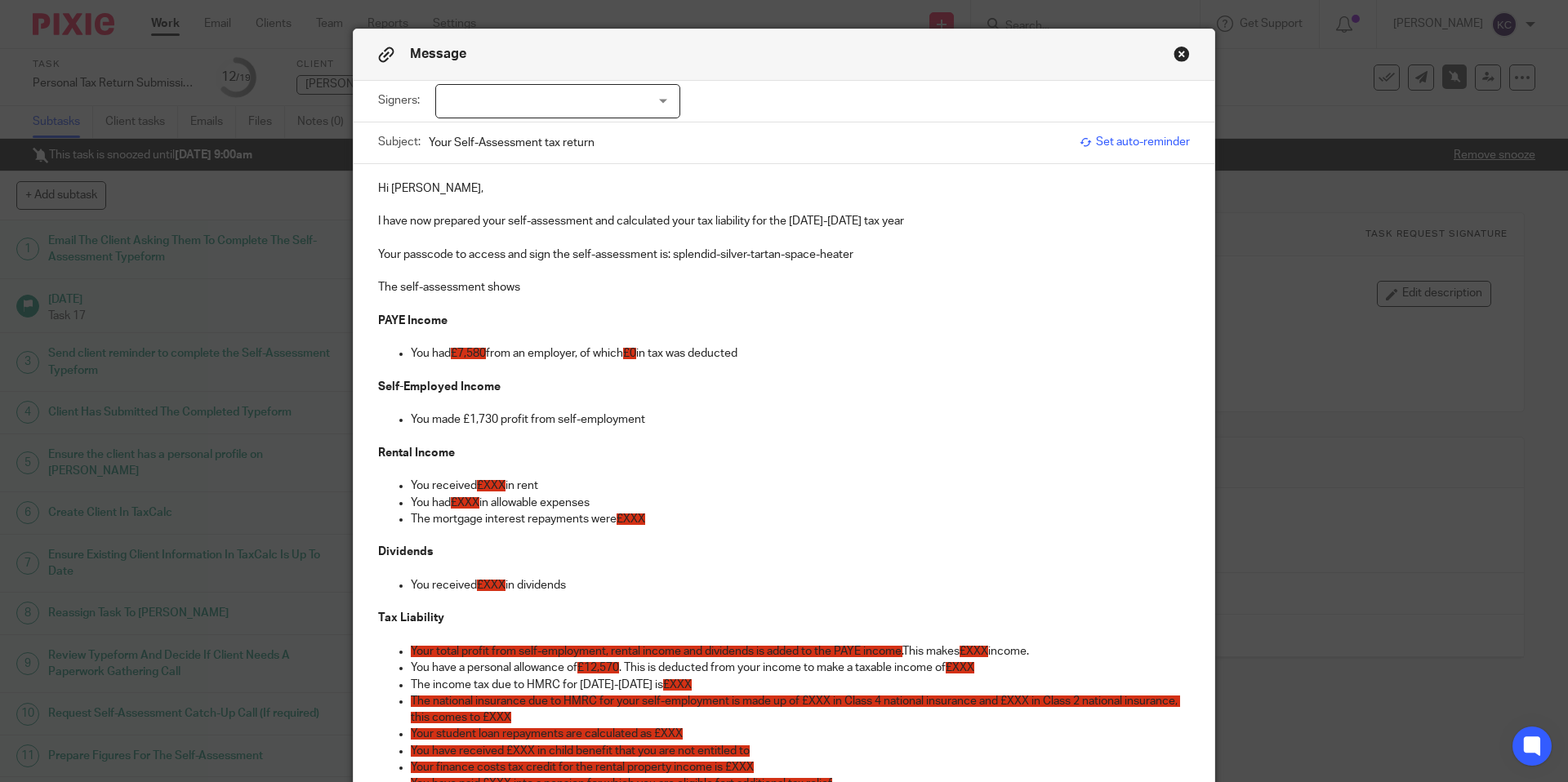
scroll to position [44, 0]
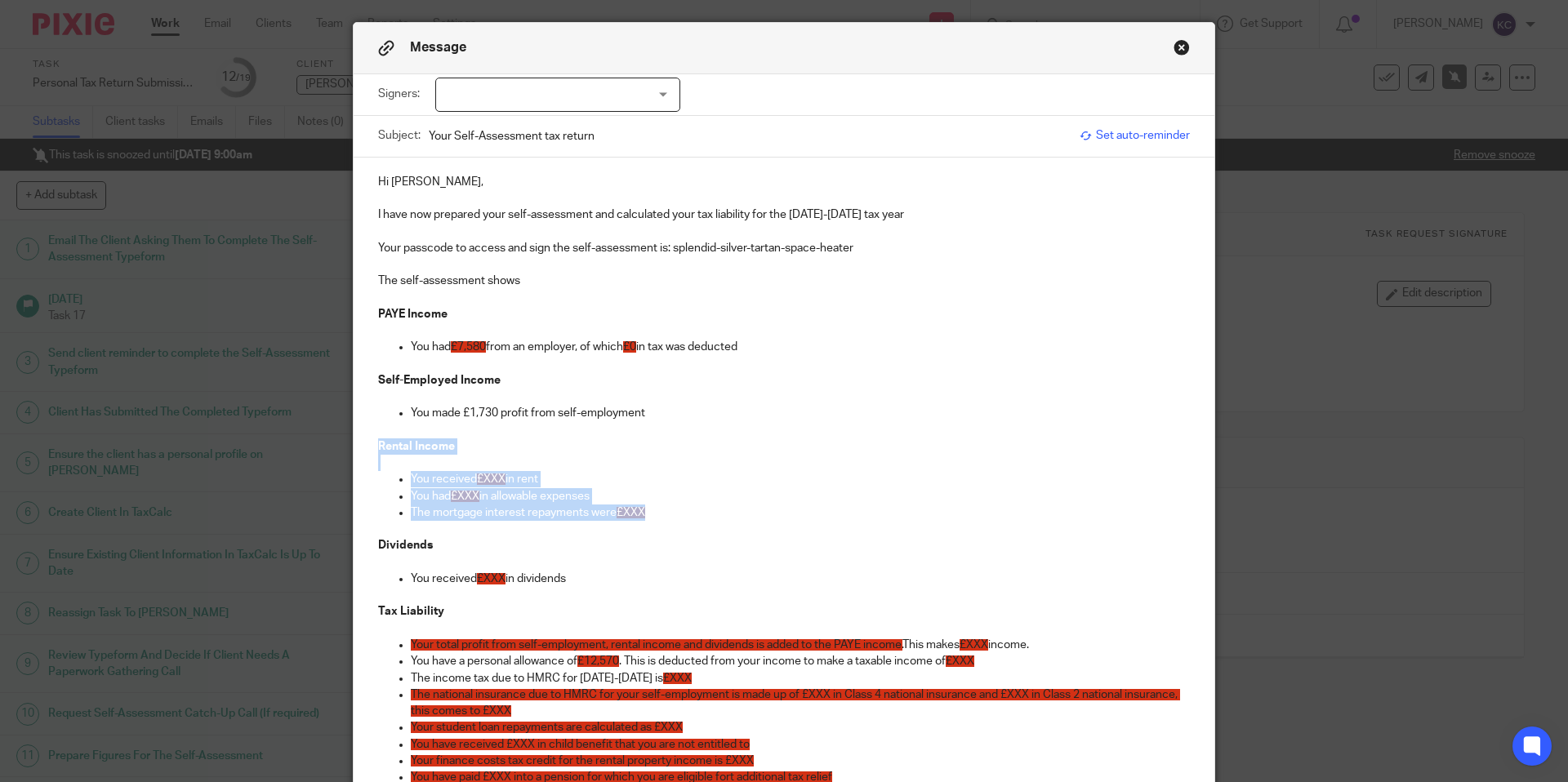
drag, startPoint x: 665, startPoint y: 517, endPoint x: 312, endPoint y: 442, distance: 360.9
click at [312, 442] on div "Message Signers: Jack Neville (0 selected) Subject: Your Self-Assessment tax re…" at bounding box center [784, 391] width 1568 height 782
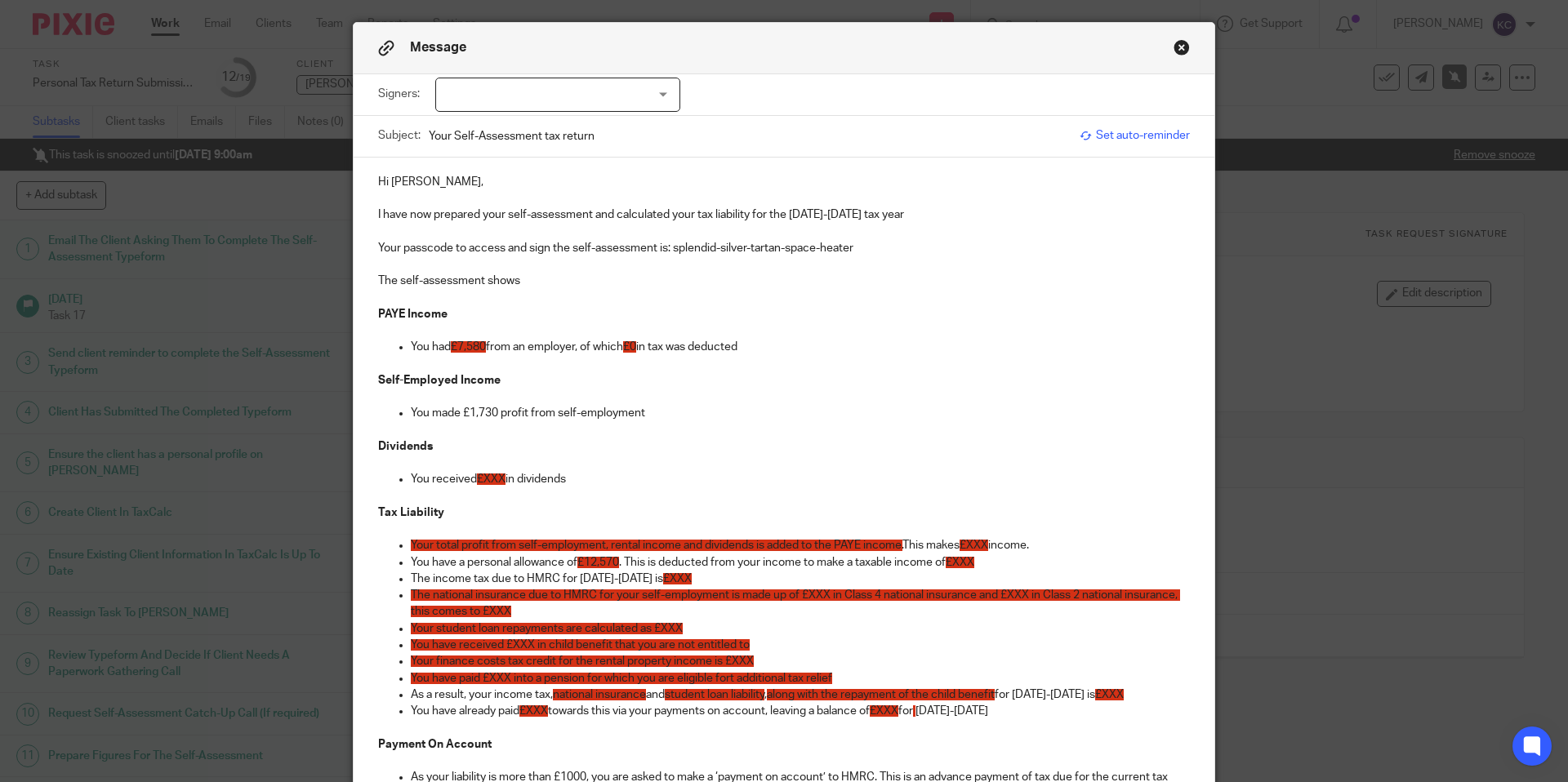
click at [500, 484] on span "£XXX" at bounding box center [491, 479] width 29 height 11
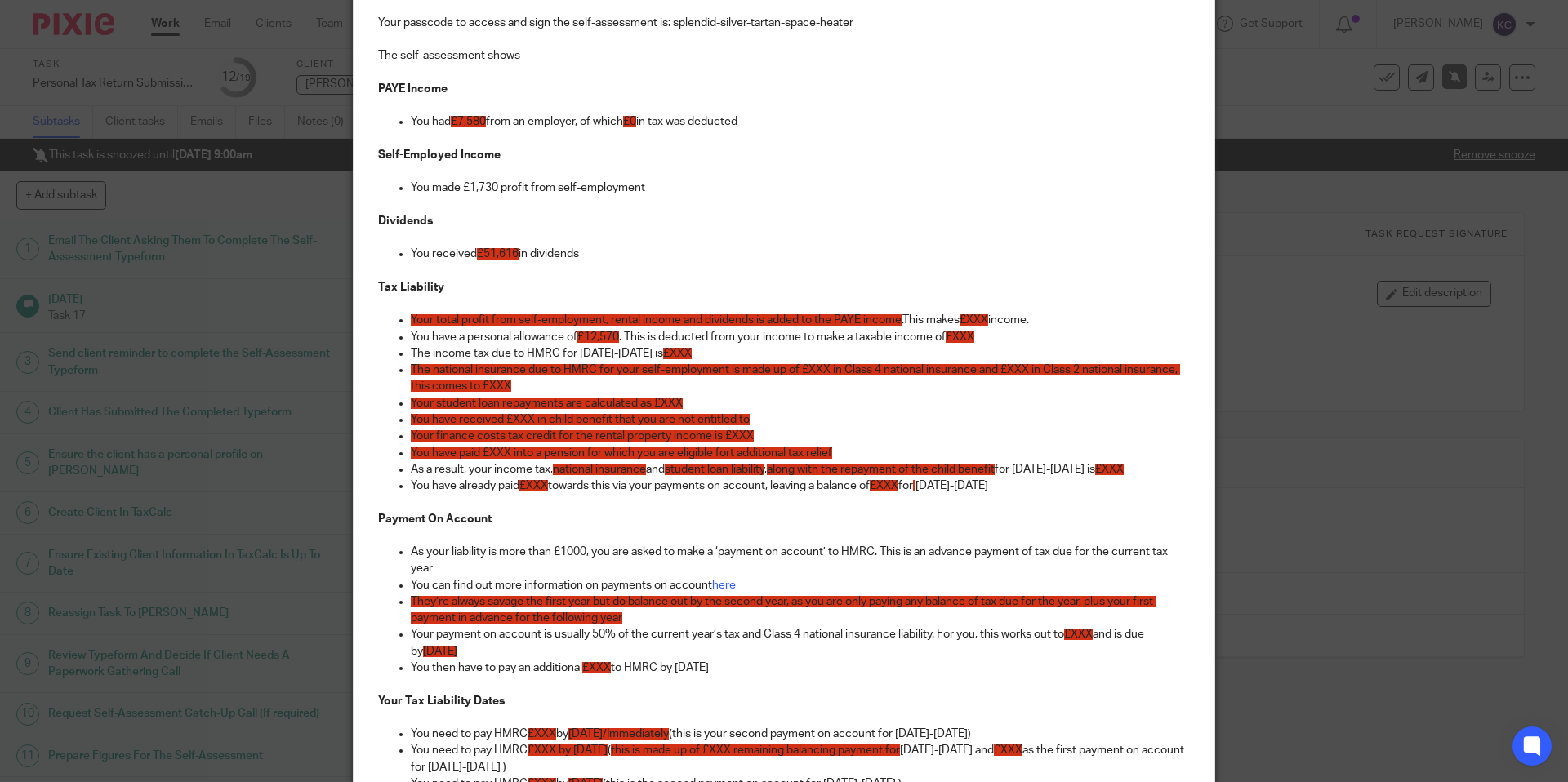
scroll to position [269, 0]
drag, startPoint x: 680, startPoint y: 323, endPoint x: 611, endPoint y: 324, distance: 69.0
click at [611, 324] on span "Your total profit from self-employment, rental income and dividends is added to…" at bounding box center [656, 319] width 492 height 11
click at [690, 324] on span "Your total profit from self-employment, and dividends is added to the PAYE inco…" at bounding box center [620, 319] width 419 height 11
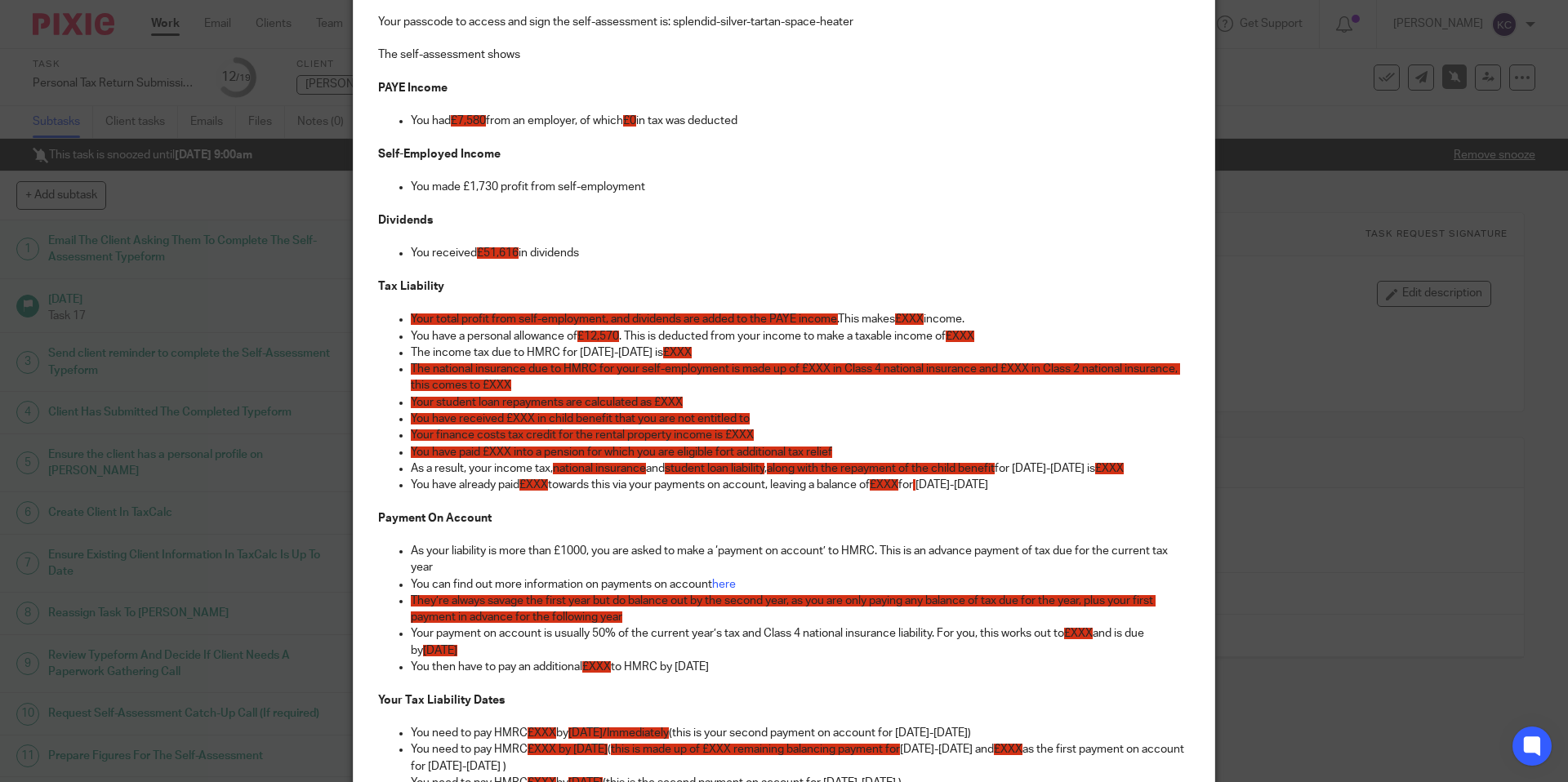
click at [924, 316] on span "£XXX" at bounding box center [909, 319] width 29 height 11
click at [968, 336] on span "£XXX" at bounding box center [960, 336] width 29 height 11
click at [671, 355] on span "£XXX" at bounding box center [677, 352] width 29 height 11
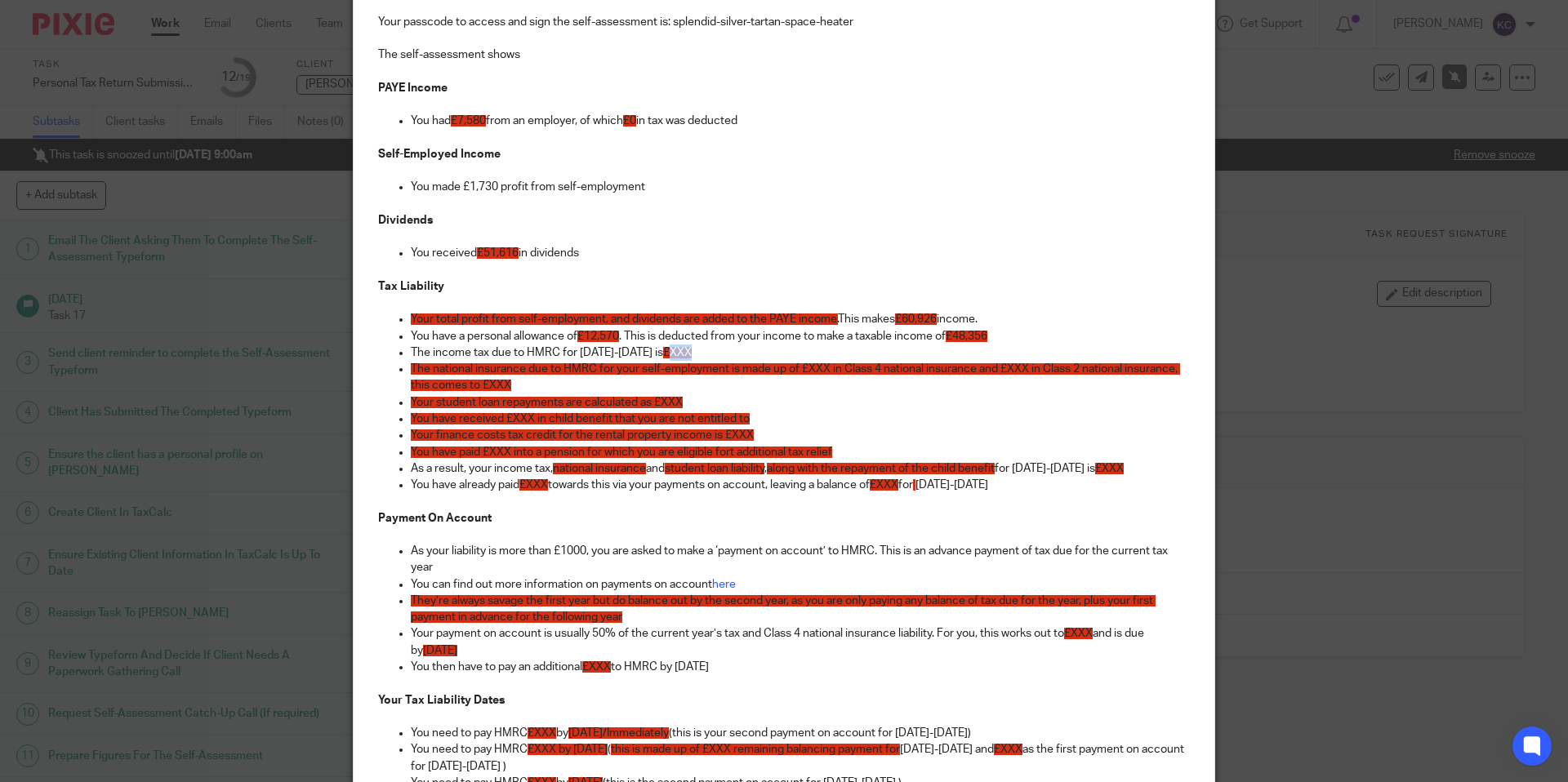
click at [671, 355] on span "£XXX" at bounding box center [677, 352] width 29 height 11
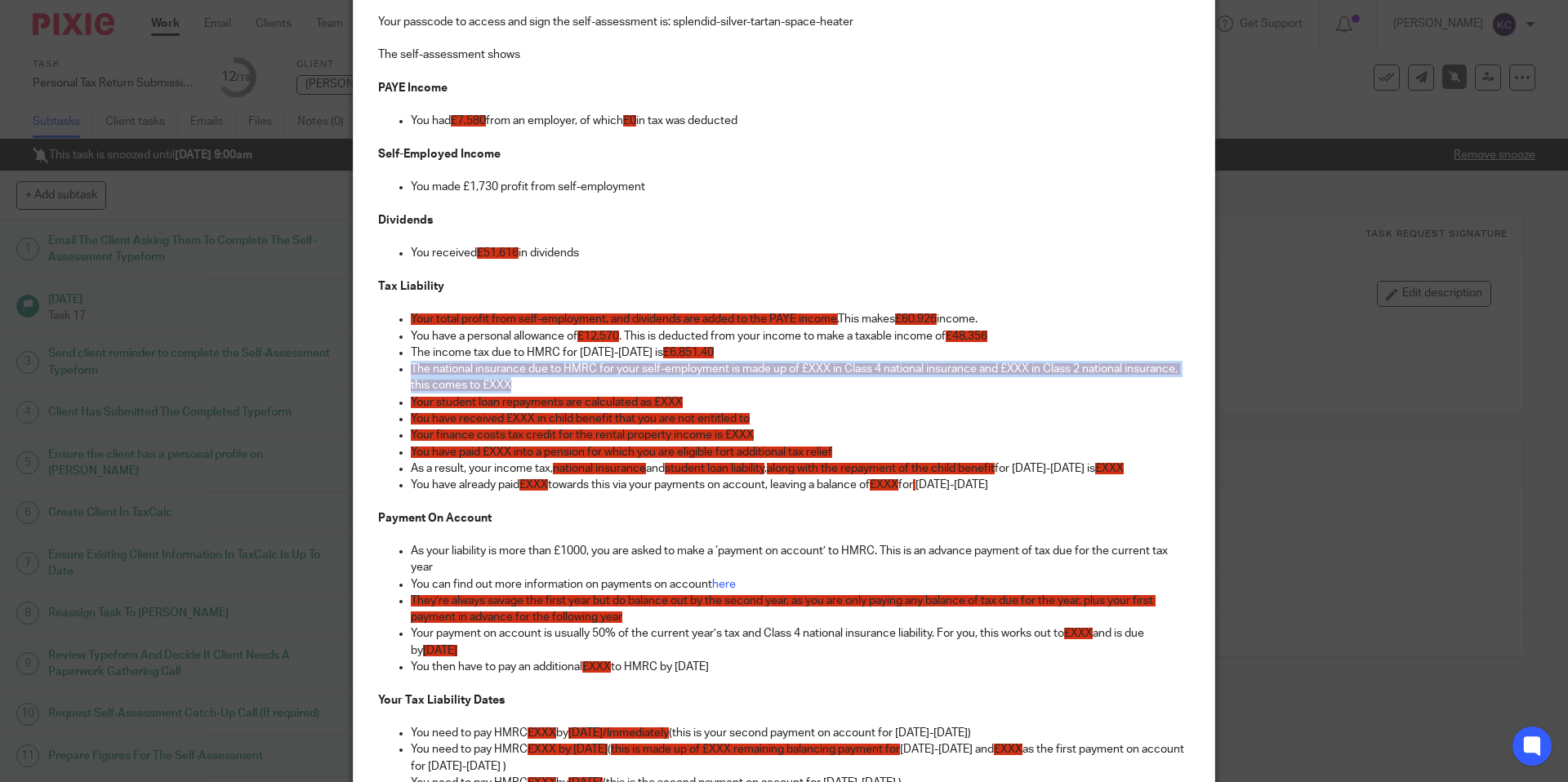
drag, startPoint x: 517, startPoint y: 386, endPoint x: 357, endPoint y: 377, distance: 160.3
click at [357, 377] on div "Hi Jack, I have now prepared your self-assessment and calculated your tax liabi…" at bounding box center [784, 459] width 861 height 1054
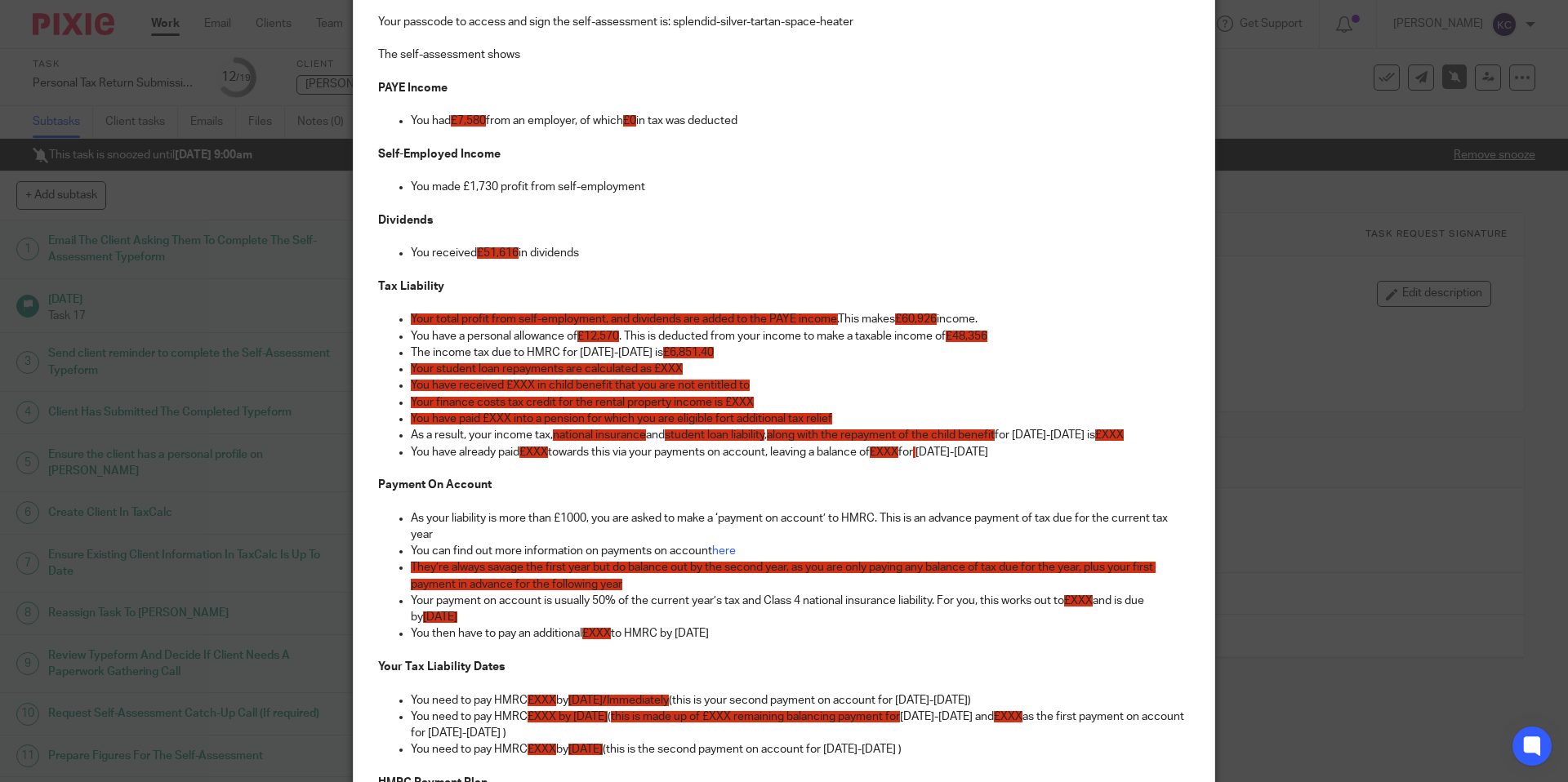
click at [681, 370] on span "Your student loan repayments are calculated as £XXX" at bounding box center [546, 369] width 272 height 11
click at [672, 370] on span "Your student loan repayments are calculated as £XXX" at bounding box center [546, 369] width 272 height 11
click at [525, 387] on span "You have received £XXX in child benefit that you are not entitled to" at bounding box center [580, 385] width 339 height 11
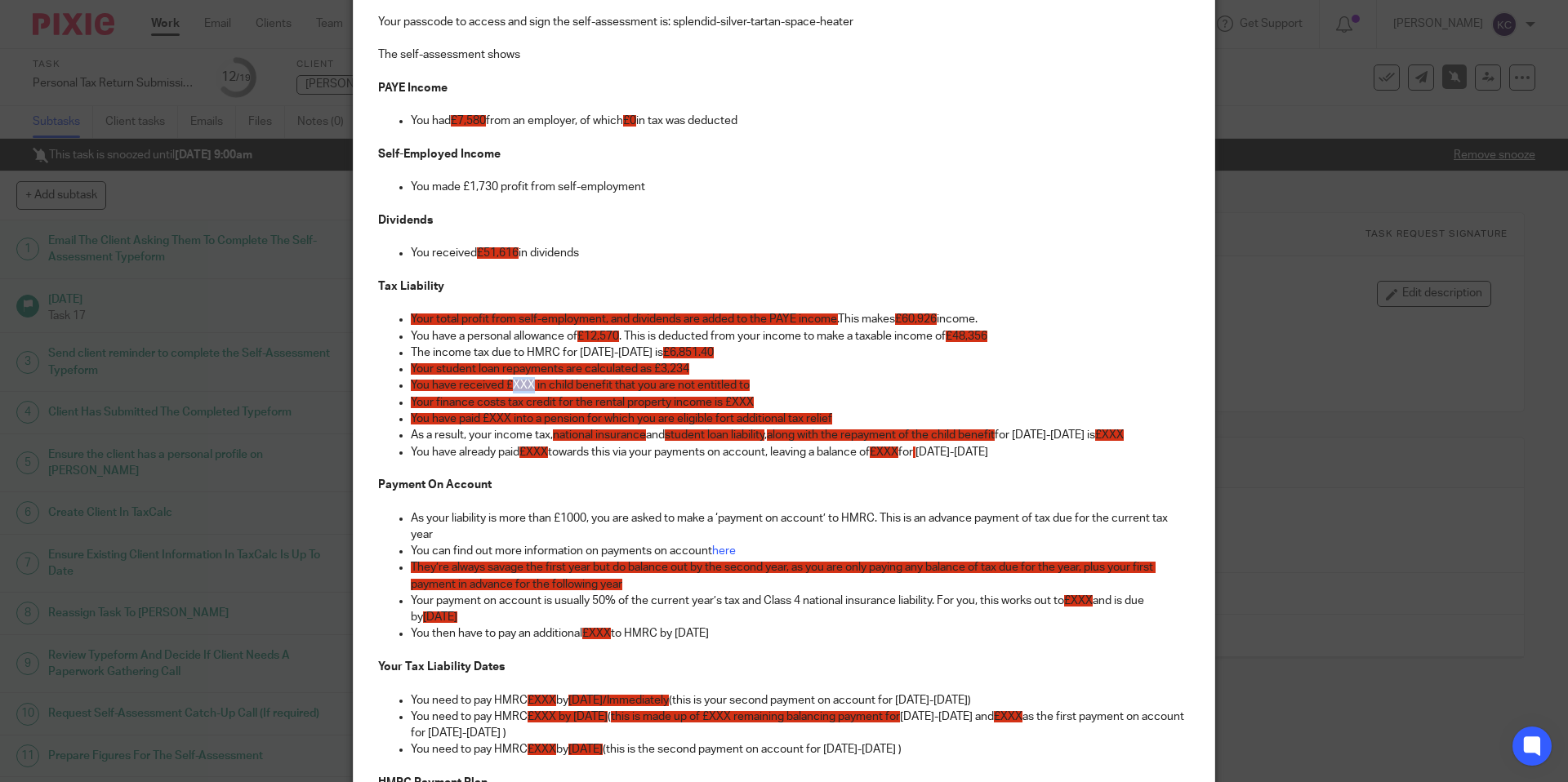
click at [525, 387] on span "You have received £XXX in child benefit that you are not entitled to" at bounding box center [580, 385] width 339 height 11
click at [775, 396] on p "Your finance costs tax credit for the rental property income is £XXX" at bounding box center [801, 402] width 780 height 17
click at [773, 392] on p "You have received £46 in child benefit that you are not entitled to" at bounding box center [801, 385] width 780 height 17
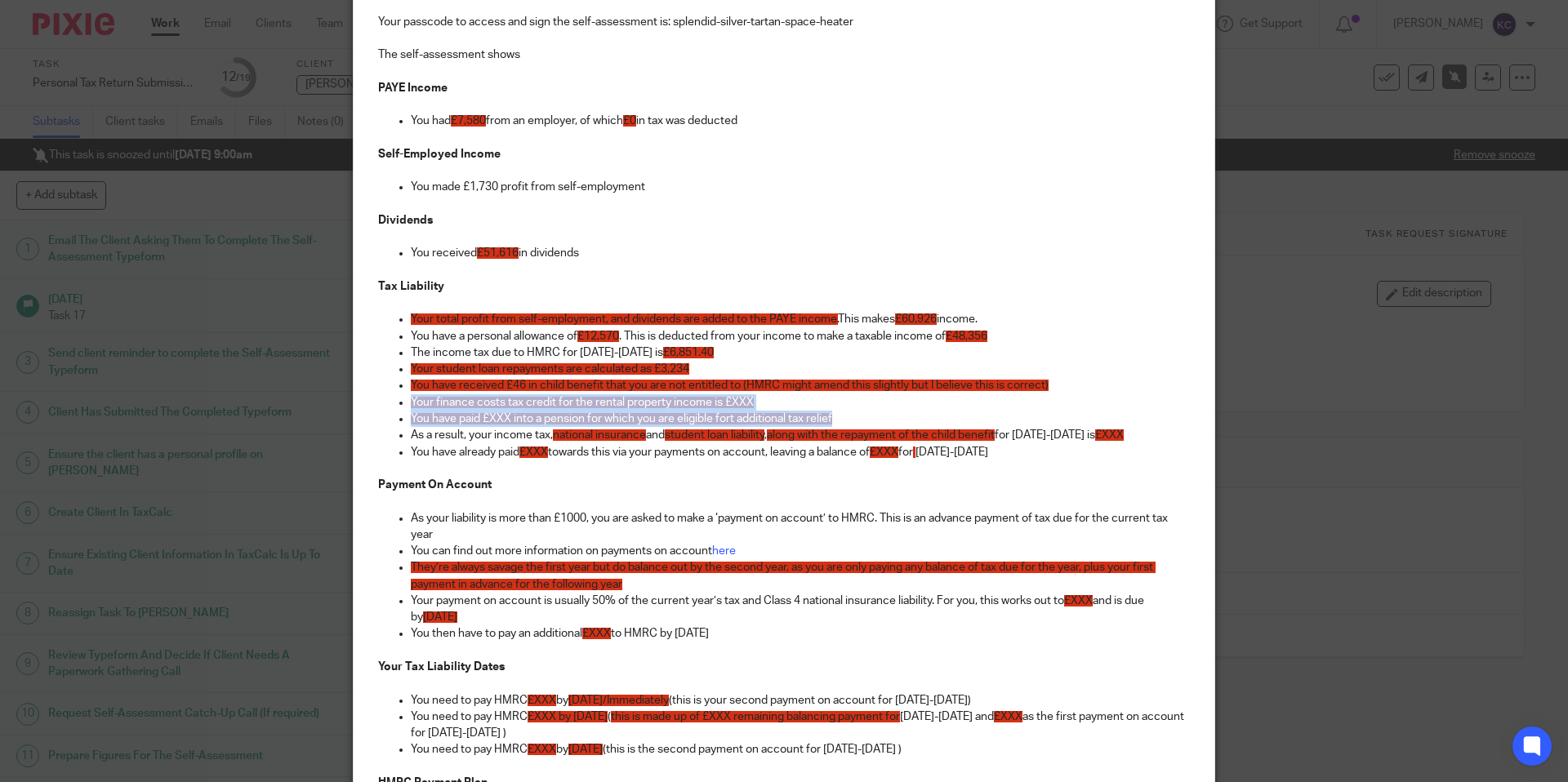
drag, startPoint x: 857, startPoint y: 422, endPoint x: 385, endPoint y: 404, distance: 472.3
click at [385, 404] on ul "Your total profit from self-employment, and dividends are added to the PAYE inc…" at bounding box center [784, 394] width 812 height 166
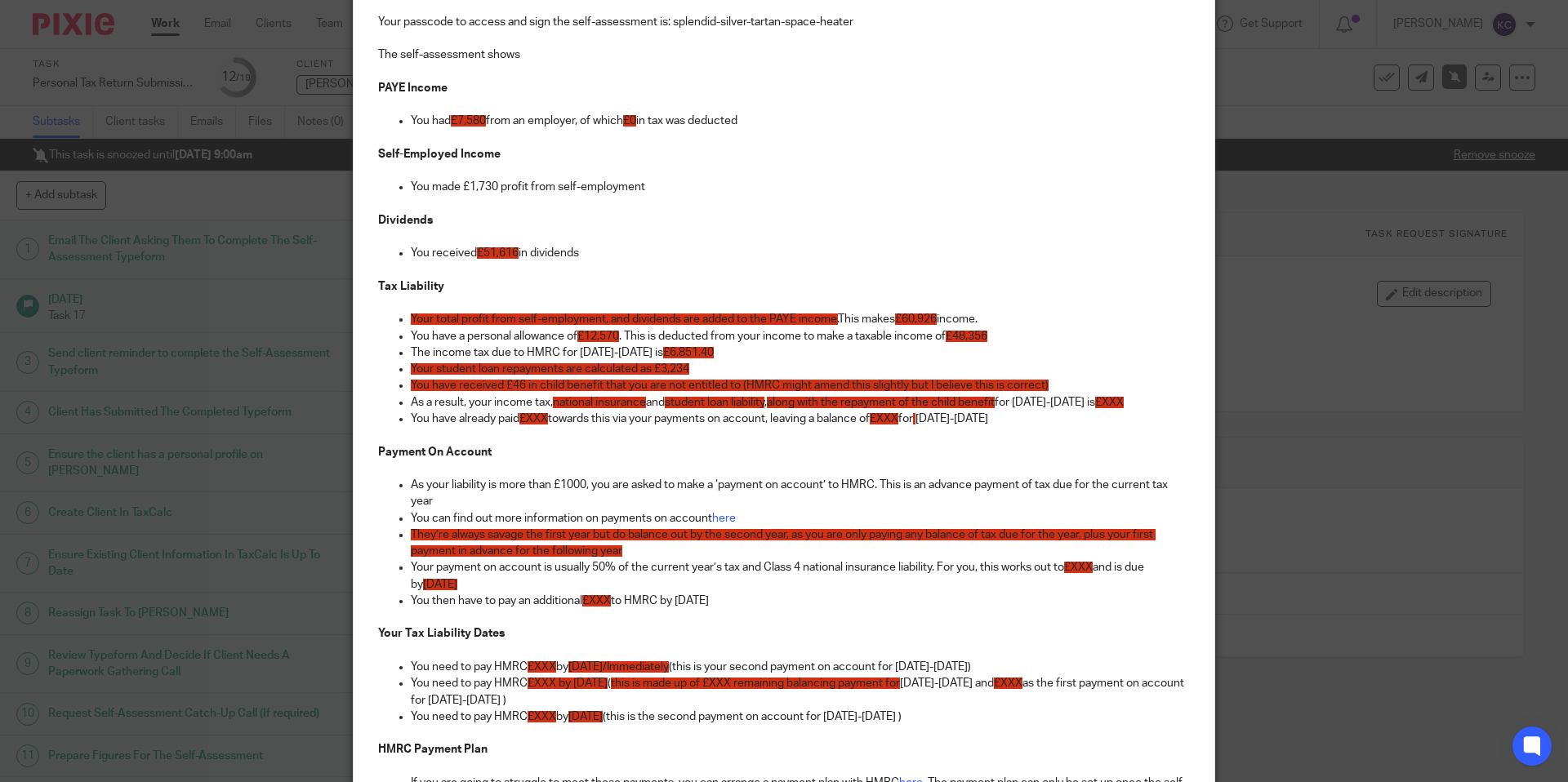
drag, startPoint x: 670, startPoint y: 405, endPoint x: 555, endPoint y: 408, distance: 115.0
click at [555, 408] on p "As a result, your income tax, national insurance and student loan liability , a…" at bounding box center [801, 402] width 780 height 17
click at [1010, 401] on span "£XXX" at bounding box center [1016, 402] width 29 height 11
click at [537, 422] on span "£XXX" at bounding box center [533, 419] width 29 height 11
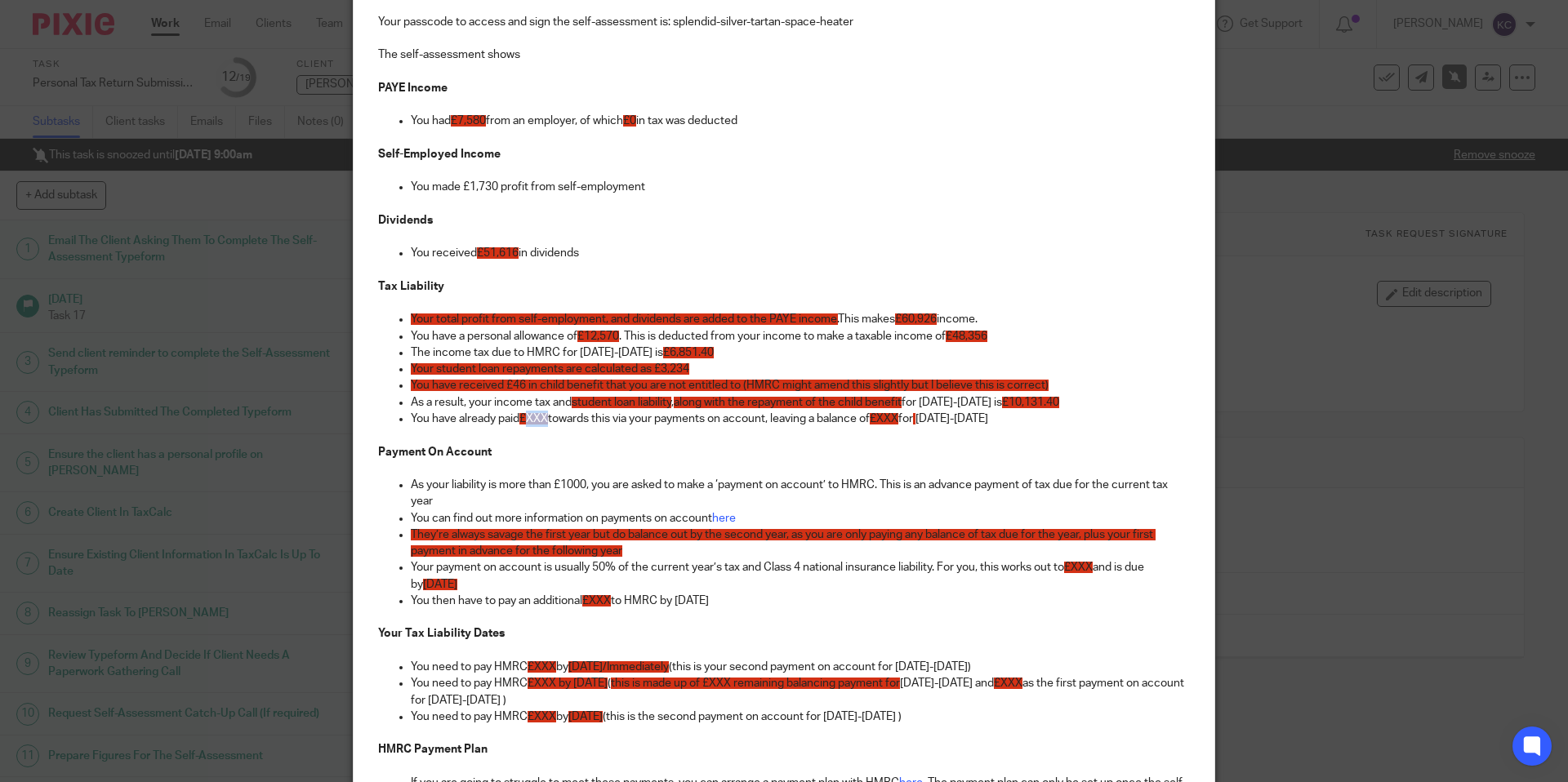
click at [537, 422] on span "£XXX" at bounding box center [533, 419] width 29 height 11
click at [543, 418] on span "£XXX" at bounding box center [533, 419] width 29 height 11
click at [910, 419] on span "£XXX" at bounding box center [897, 419] width 29 height 11
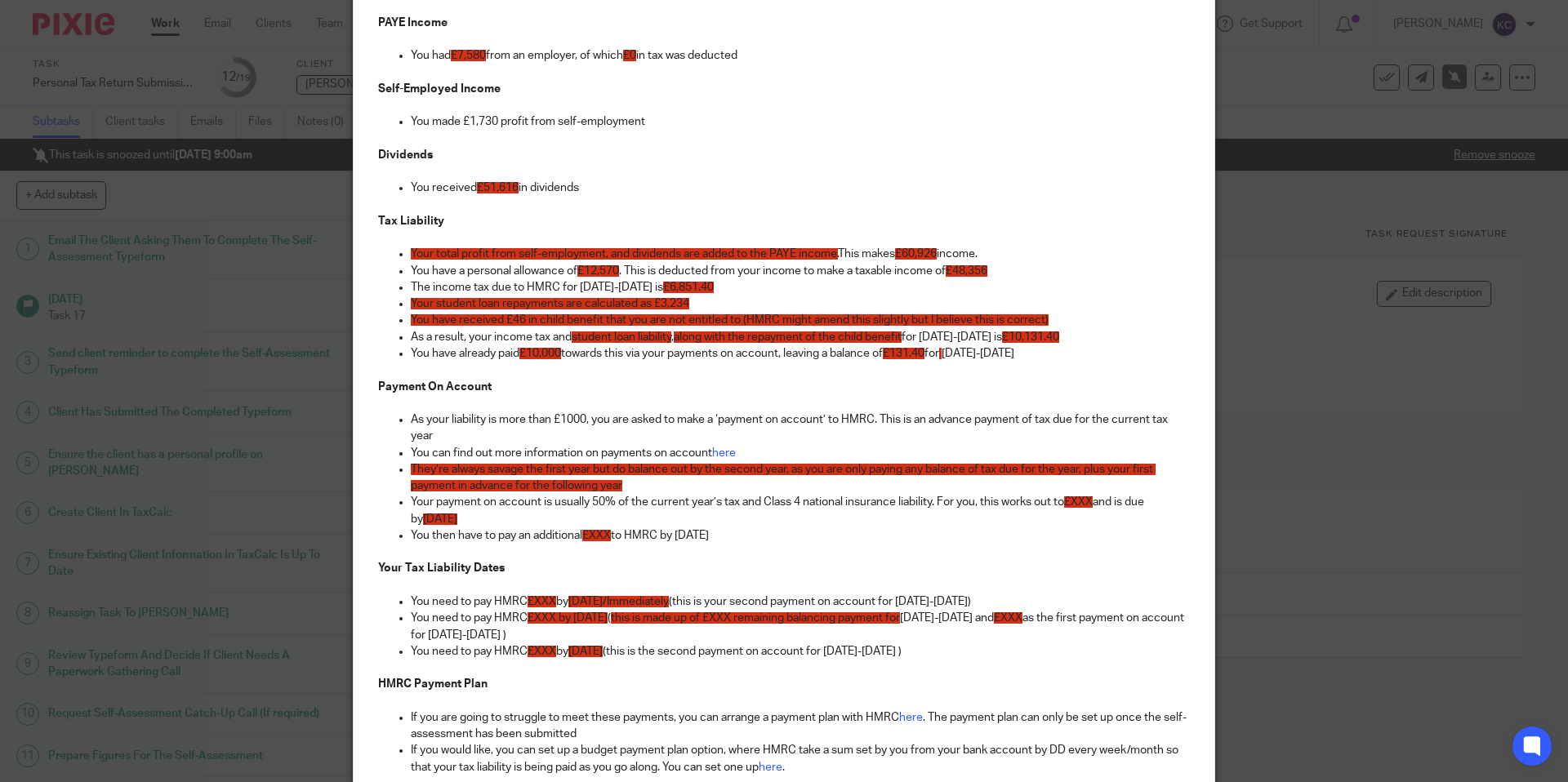
scroll to position [326, 0]
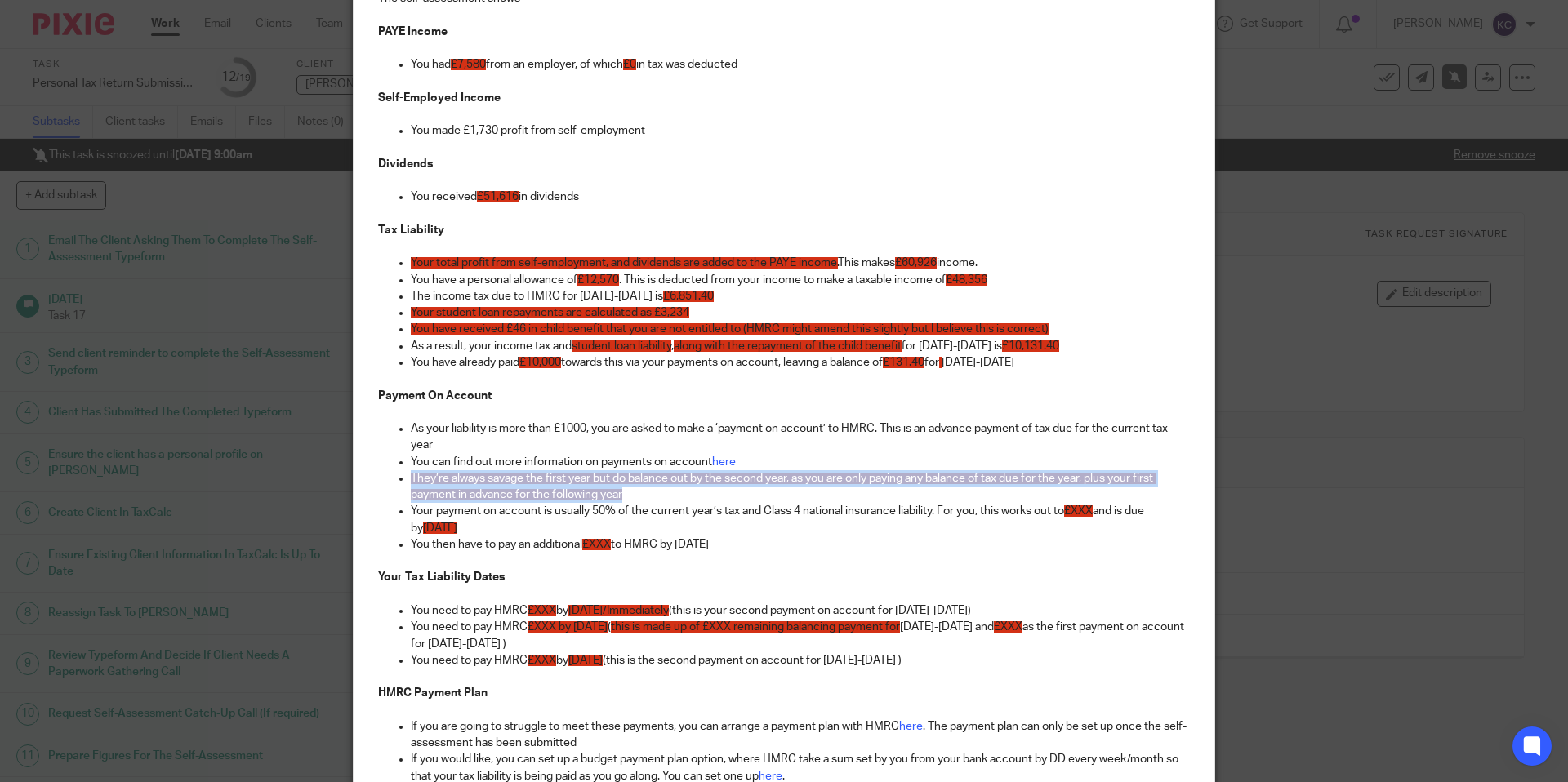
drag, startPoint x: 638, startPoint y: 502, endPoint x: 381, endPoint y: 474, distance: 258.5
click at [381, 474] on ul "As your liability is more than £1000, you are asked to make a ‘payment on accou…" at bounding box center [784, 495] width 812 height 149
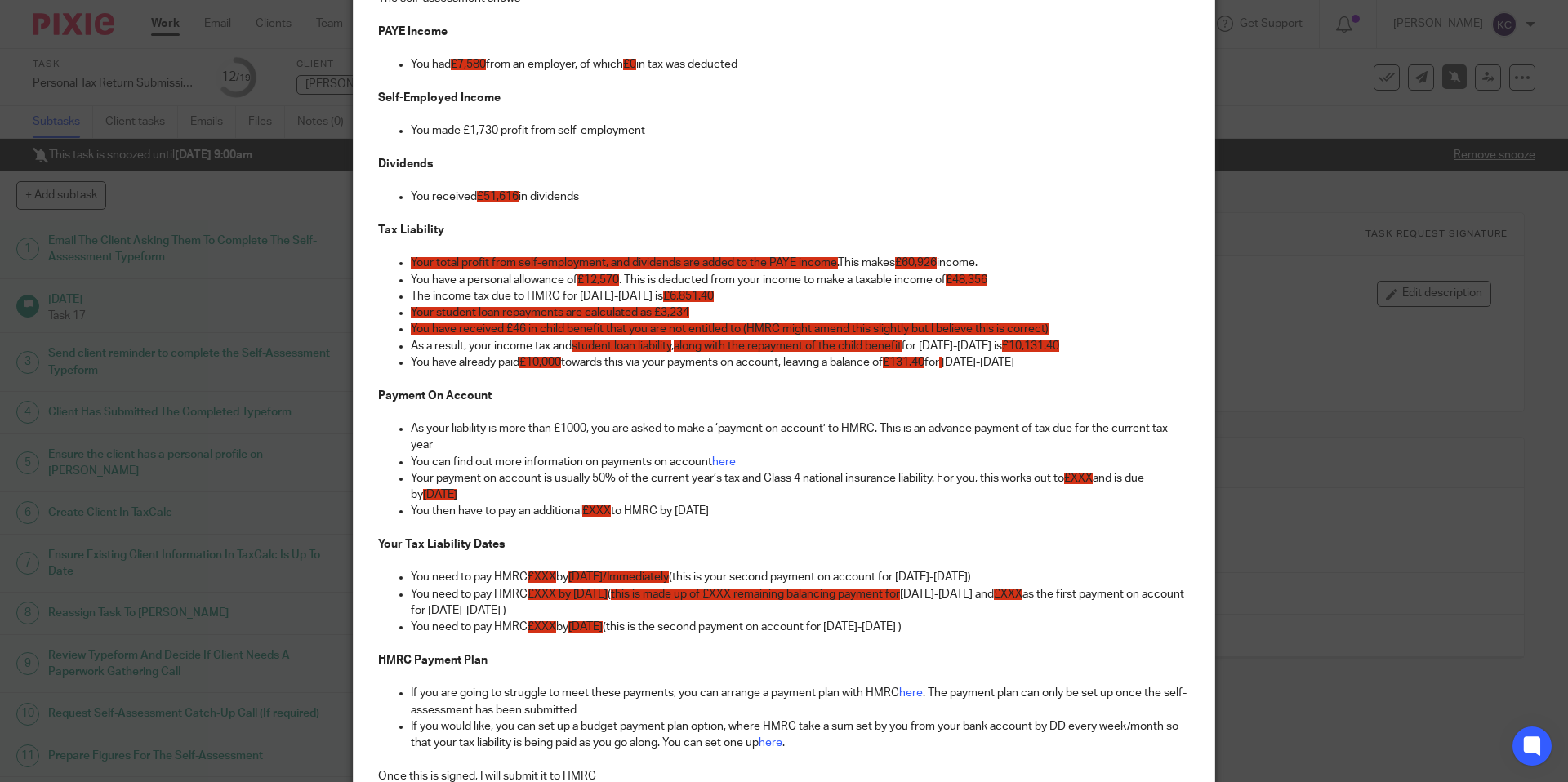
click at [1090, 479] on span "£XXX" at bounding box center [1079, 478] width 29 height 11
click at [1093, 481] on span "£XXX" at bounding box center [1079, 478] width 29 height 11
click at [1090, 480] on span "£XXX" at bounding box center [1079, 478] width 29 height 11
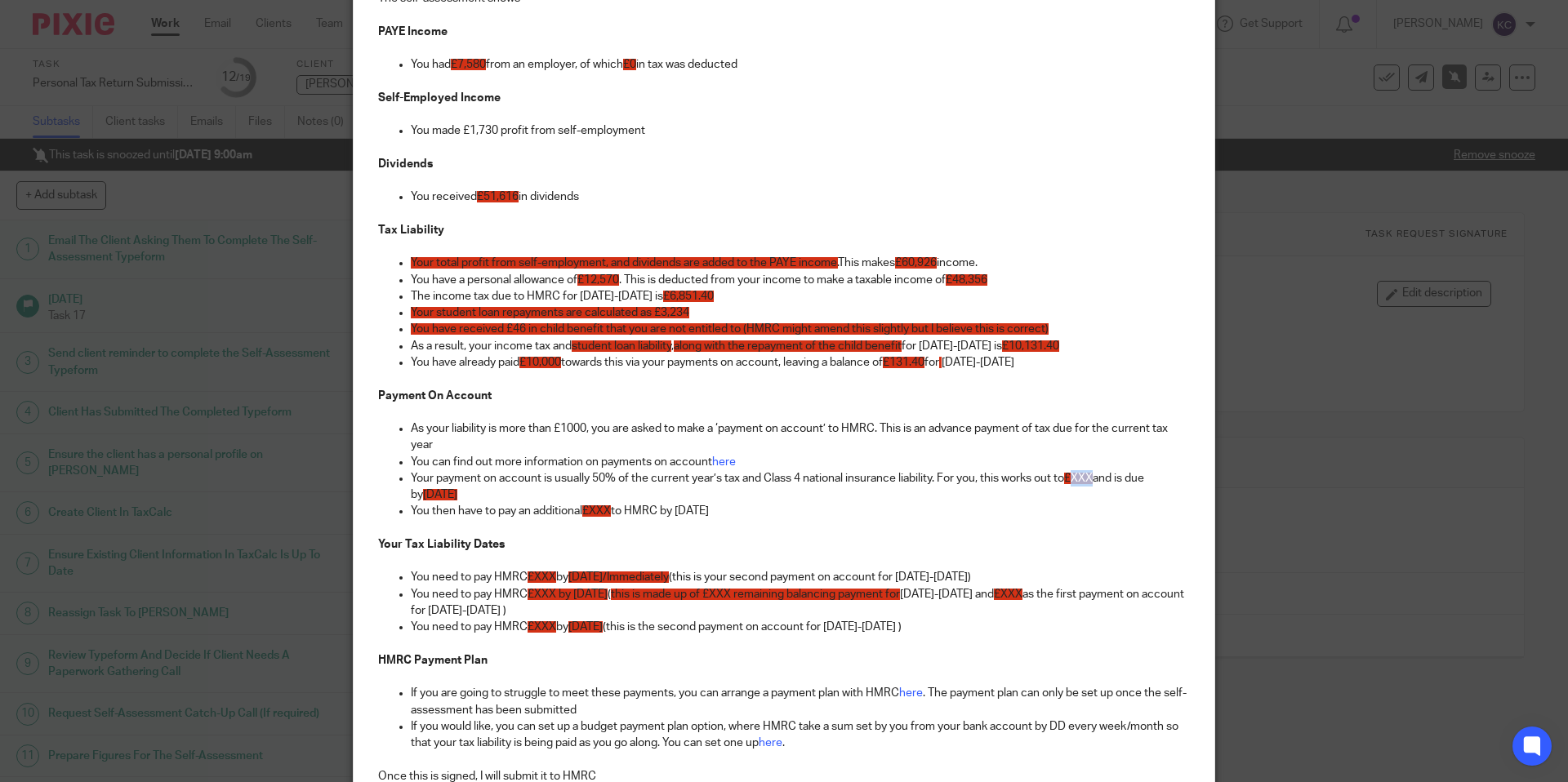
click at [1090, 480] on span "£XXX" at bounding box center [1079, 478] width 29 height 11
click at [606, 512] on span "£XXX" at bounding box center [596, 510] width 29 height 11
click at [546, 578] on span "£XXX" at bounding box center [542, 577] width 29 height 11
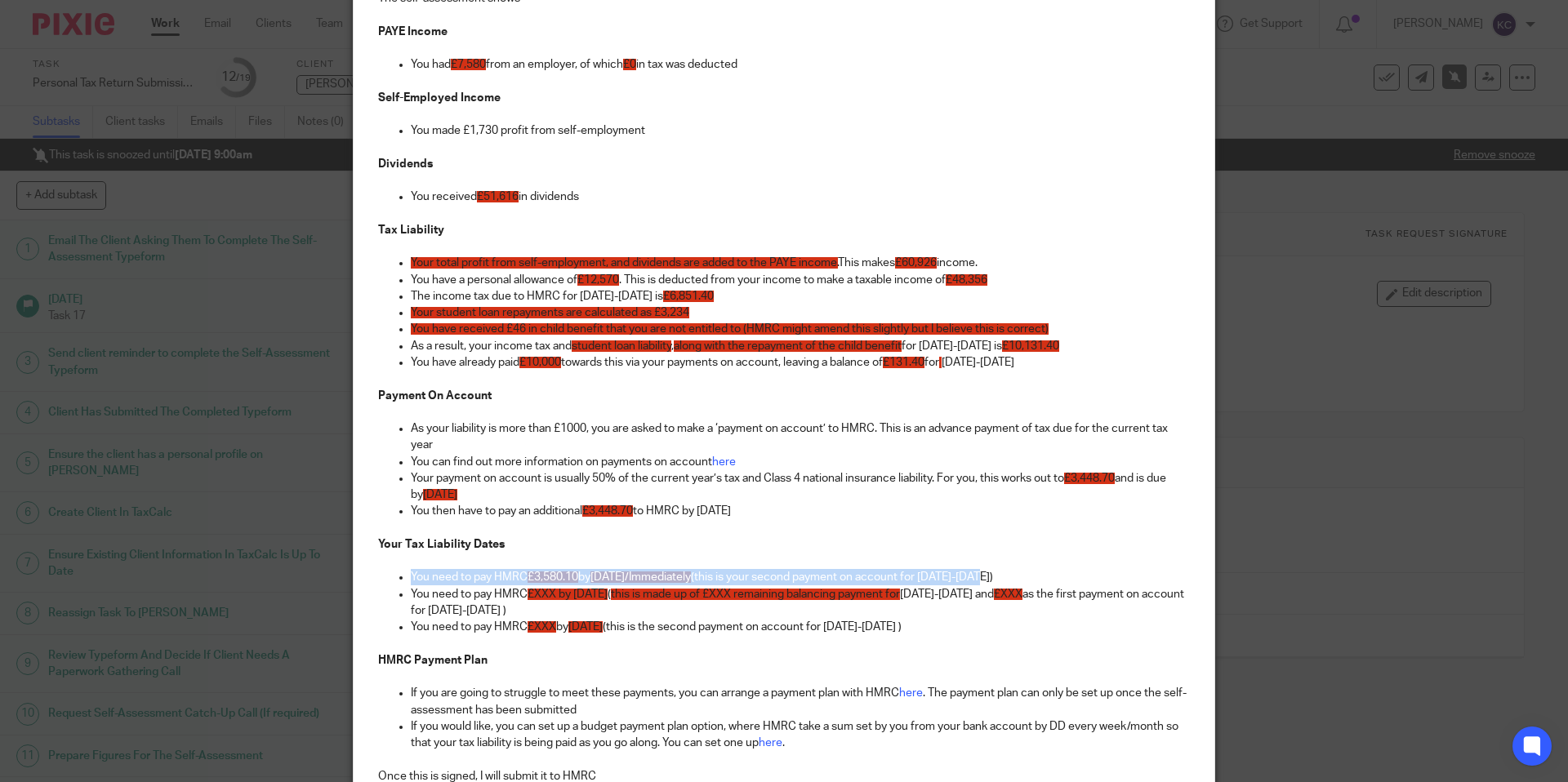
drag, startPoint x: 406, startPoint y: 578, endPoint x: 1042, endPoint y: 570, distance: 636.1
click at [1042, 570] on ul "You need to pay HMRC £3,580.10 by 31st July 2025/Immediately (this is your seco…" at bounding box center [784, 577] width 812 height 17
drag, startPoint x: 1033, startPoint y: 578, endPoint x: 185, endPoint y: 568, distance: 848.1
click at [185, 568] on div "Message Signers: Jack Neville (0 selected) Subject: Your Self-Assessment tax re…" at bounding box center [784, 391] width 1568 height 782
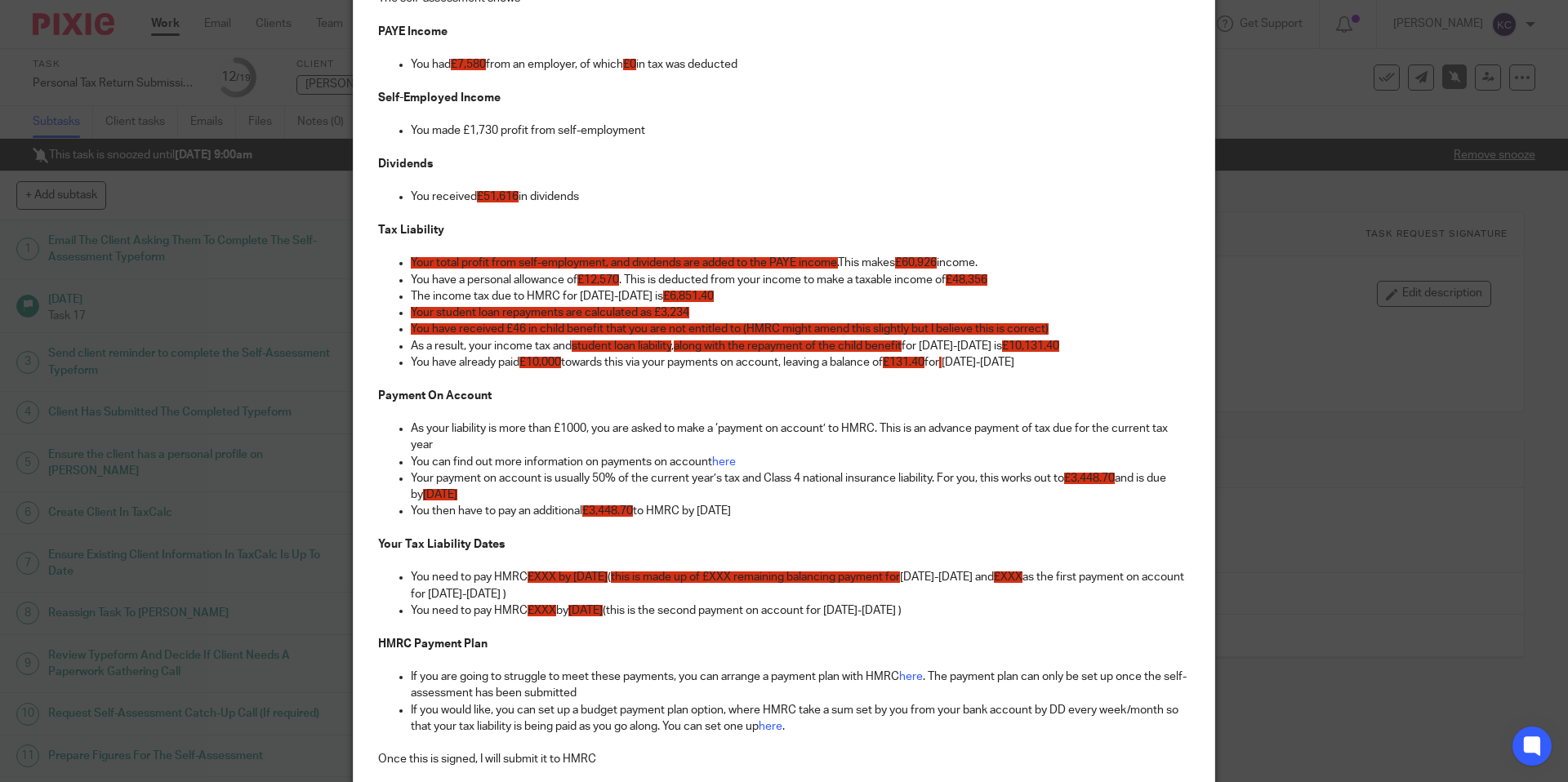
click at [541, 578] on span "£XXX by 31st January 2026" at bounding box center [568, 577] width 80 height 11
click at [808, 578] on span "this is made up of £XXX remaining balancing payment for" at bounding box center [777, 577] width 289 height 11
click at [1058, 576] on span "£XXX" at bounding box center [1043, 577] width 29 height 11
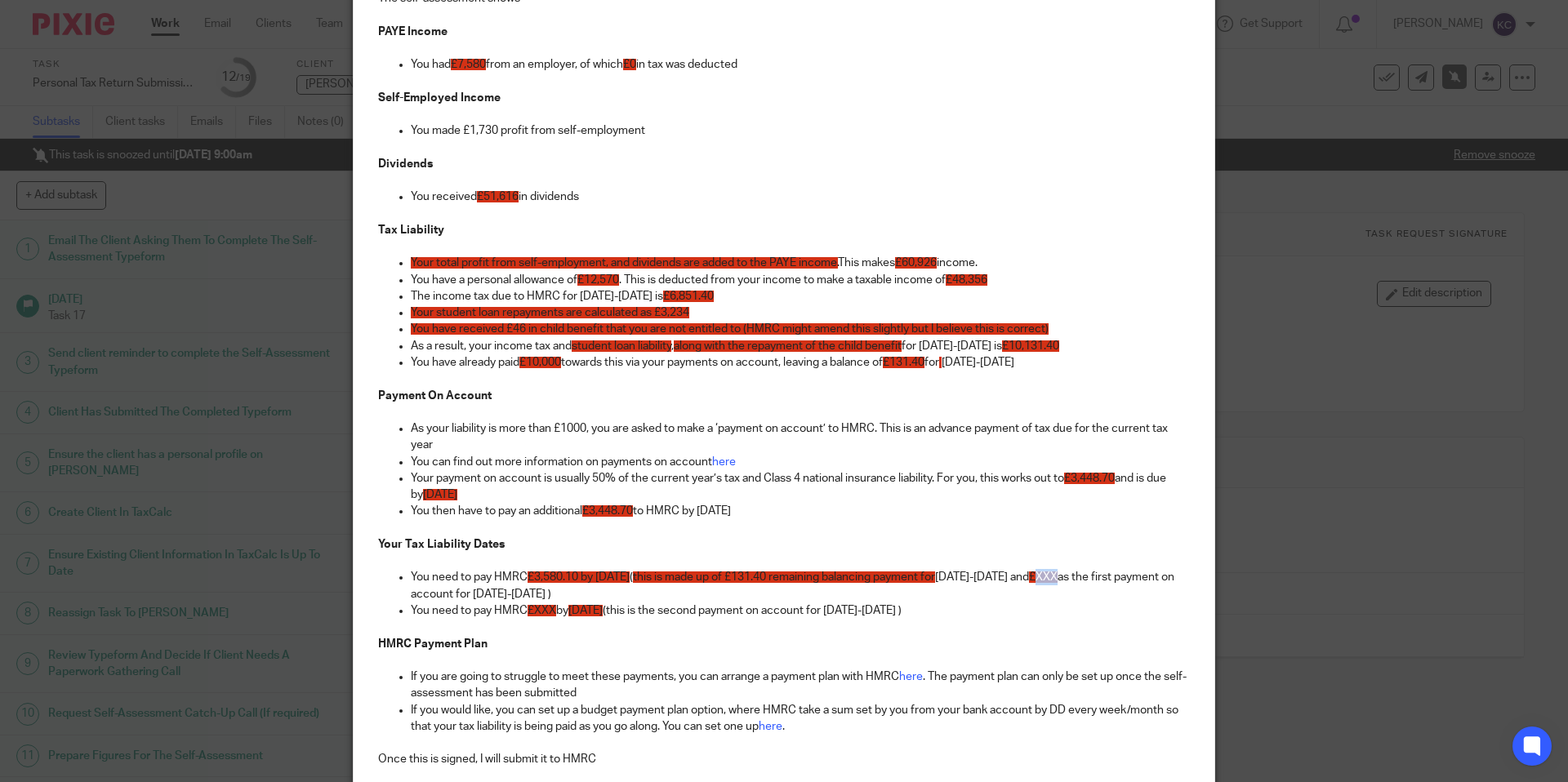
click at [1058, 576] on span "£XXX" at bounding box center [1043, 577] width 29 height 11
click at [547, 612] on span "£XXX" at bounding box center [542, 610] width 29 height 11
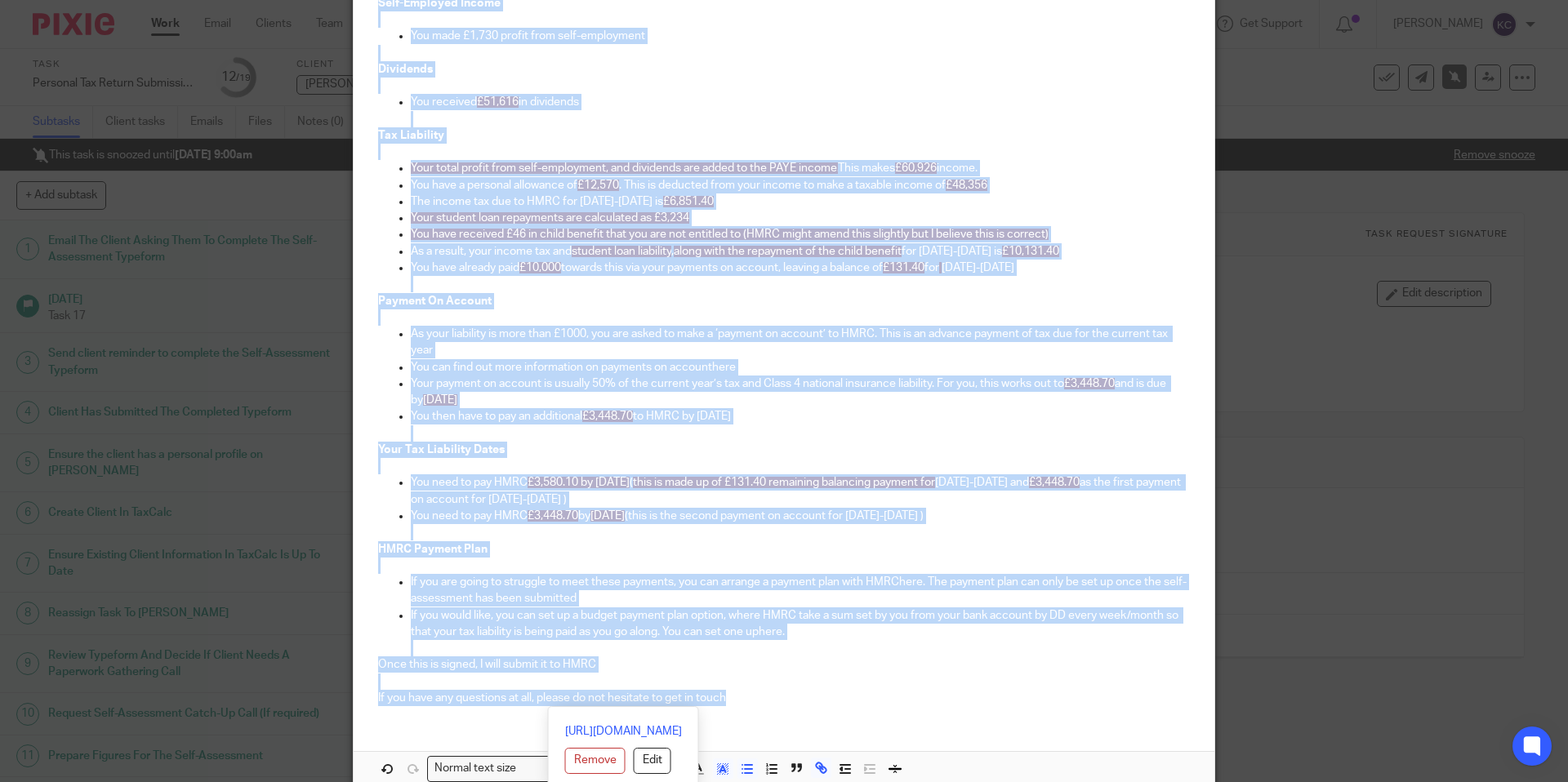
scroll to position [0, 0]
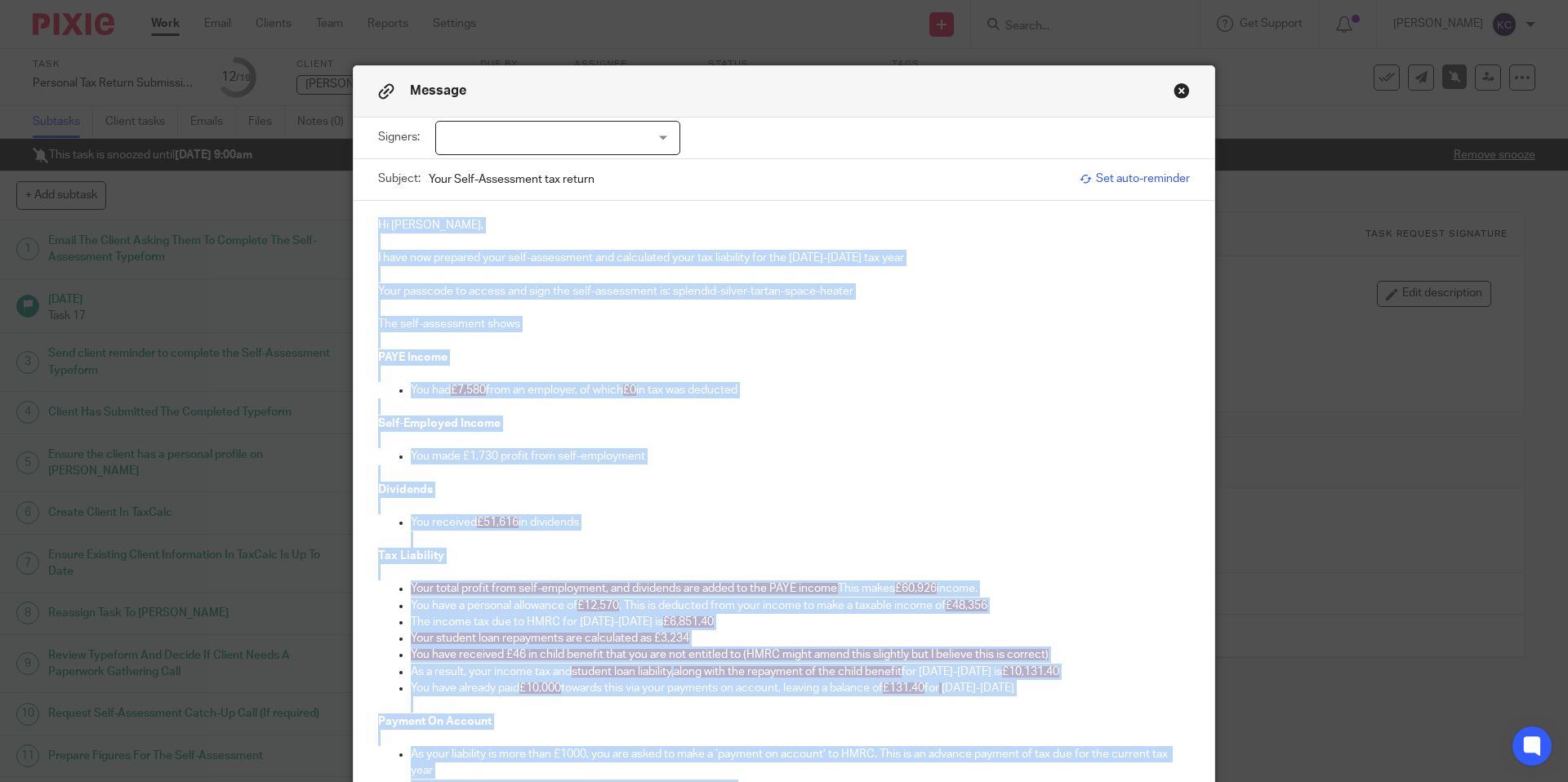
drag, startPoint x: 766, startPoint y: 700, endPoint x: 359, endPoint y: -83, distance: 882.5
click at [359, 0] on html "Work Email Clients Team Reports Settings Work Email Clients Team Reports Settin…" at bounding box center [784, 391] width 1568 height 782
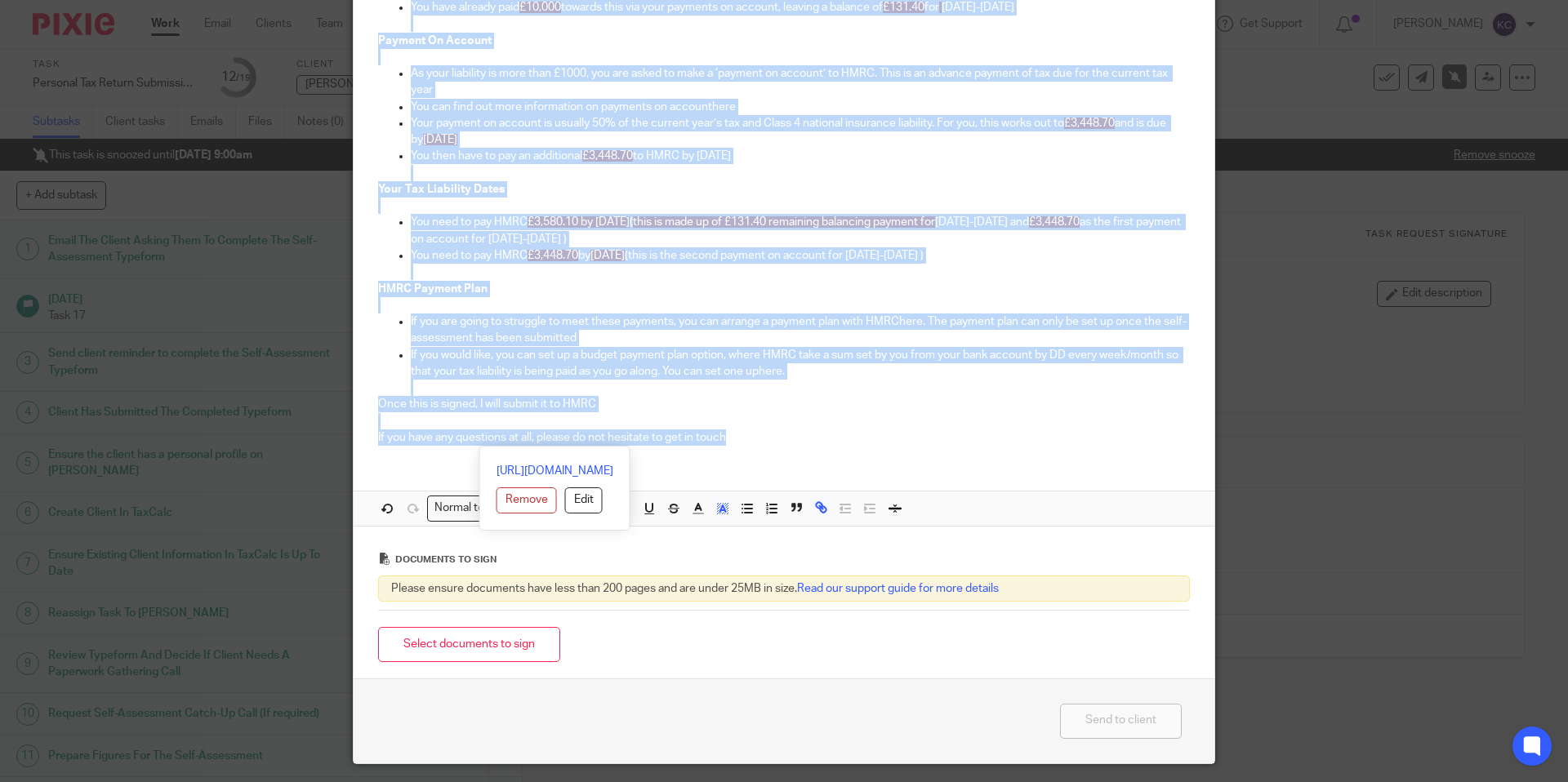
scroll to position [730, 0]
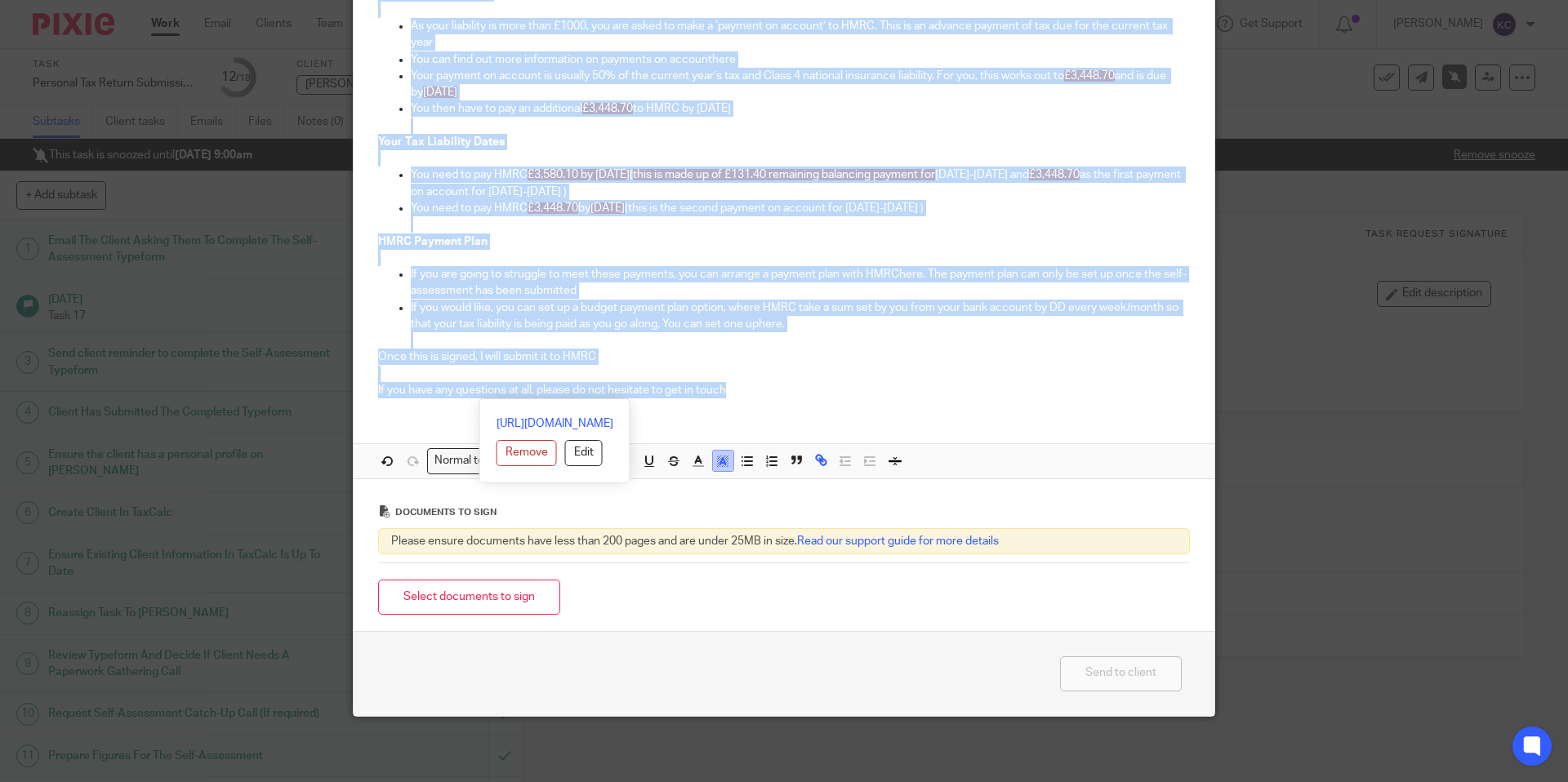
click at [725, 463] on line "button" at bounding box center [723, 463] width 4 height 0
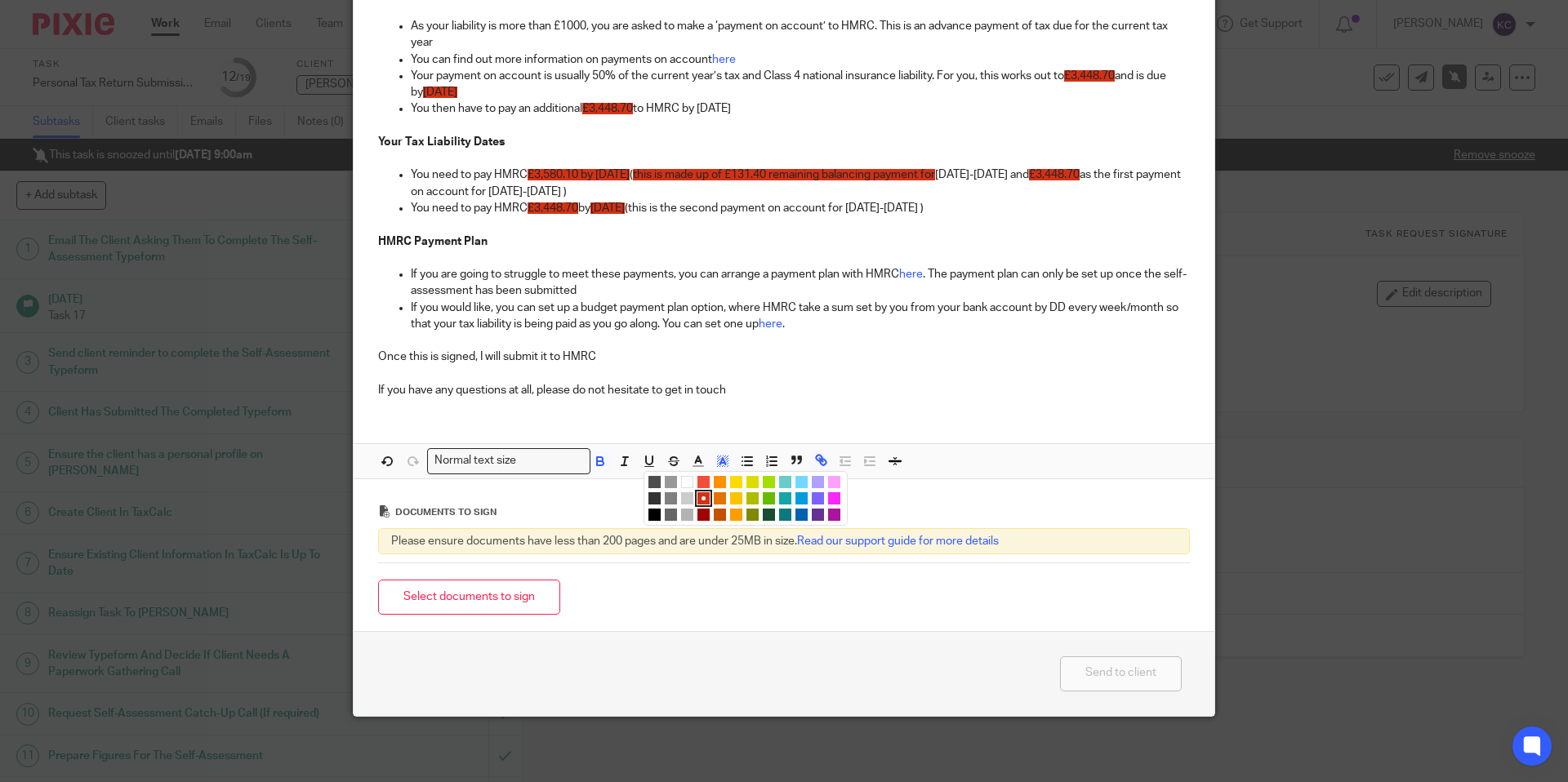
click at [687, 485] on li "color:#FFFFFF" at bounding box center [687, 482] width 12 height 12
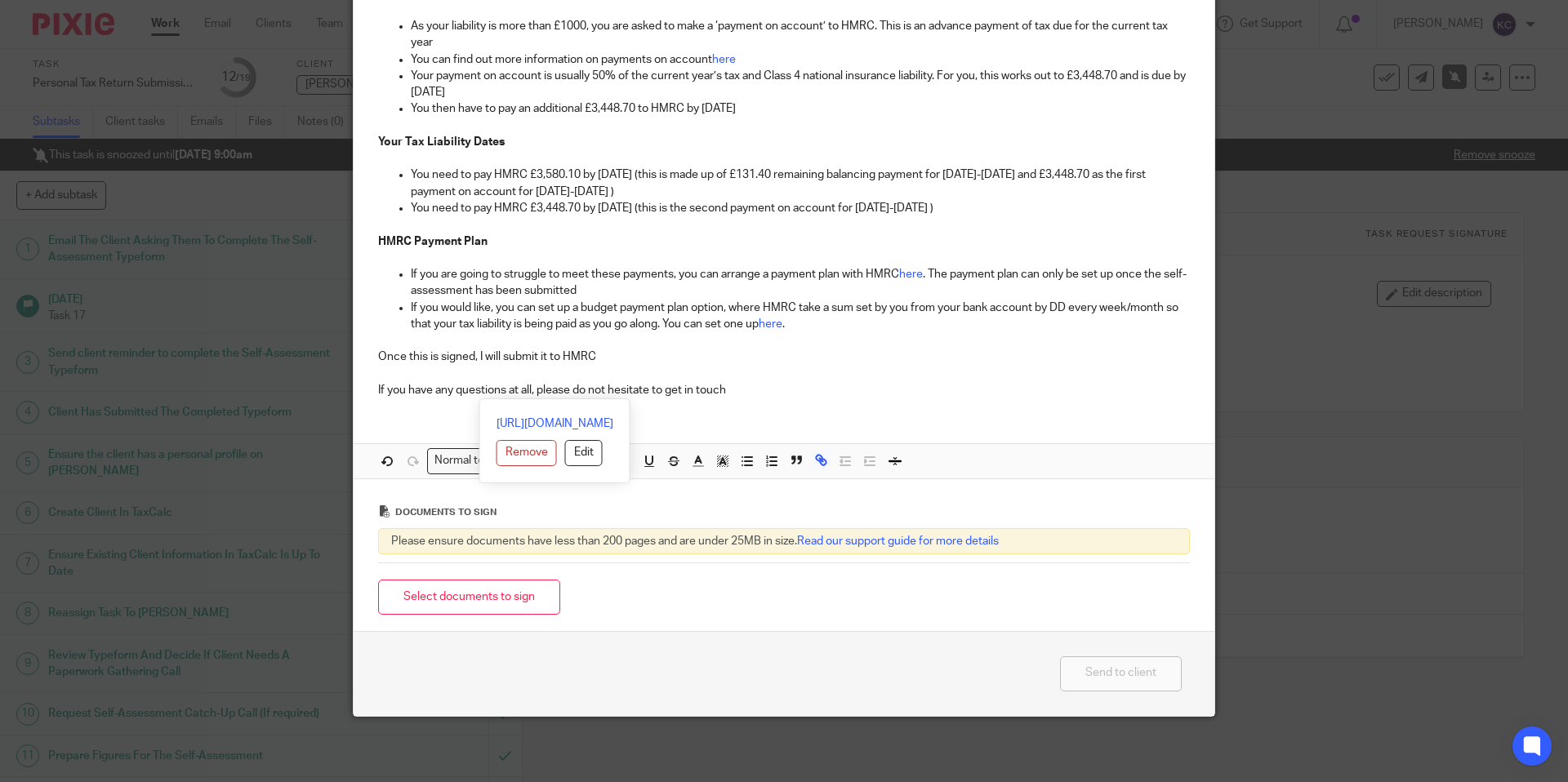
click at [799, 303] on p "If you would like, you can set up a budget payment plan option, where HMRC take…" at bounding box center [801, 316] width 780 height 33
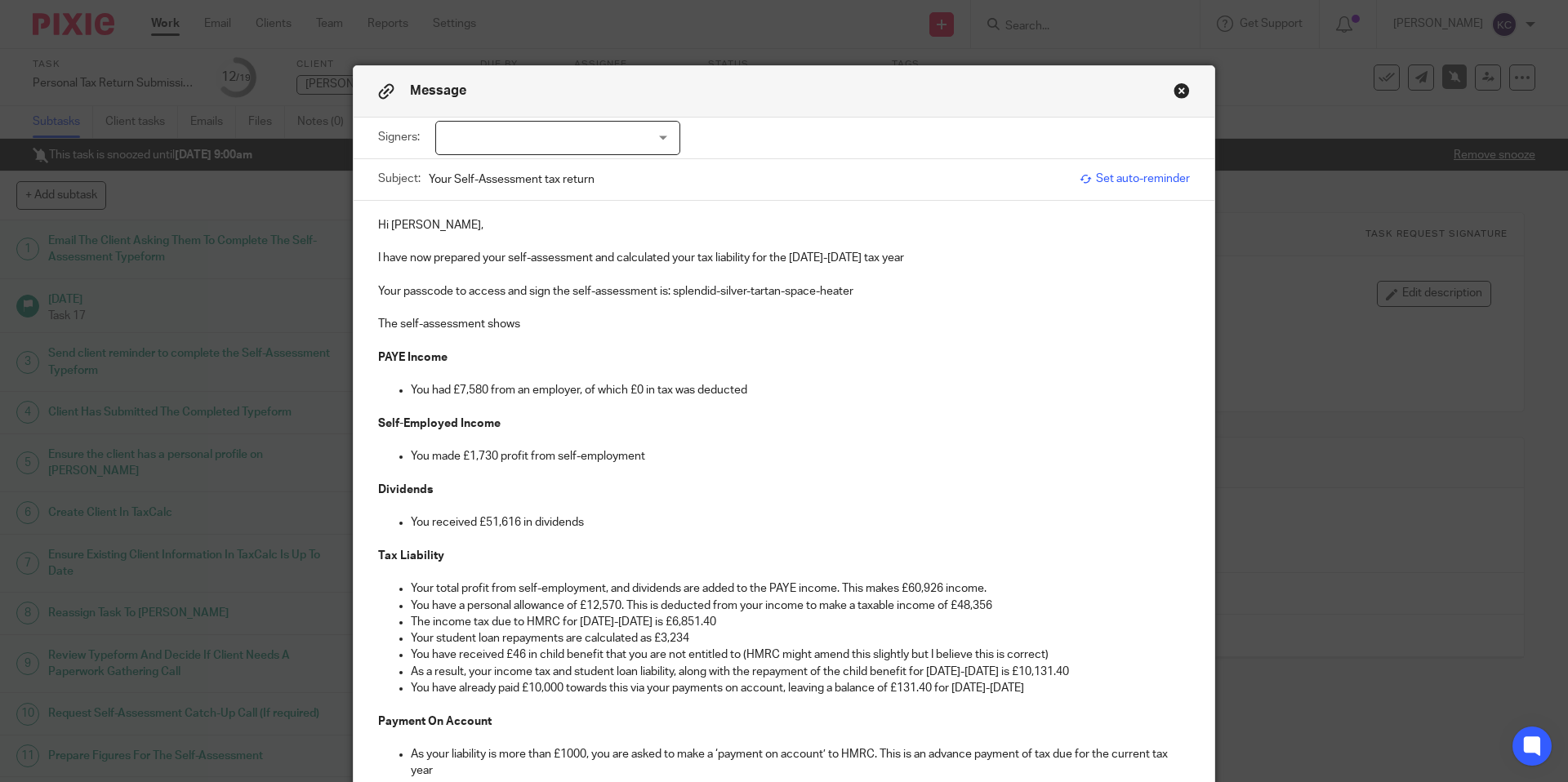
click at [545, 140] on div at bounding box center [558, 137] width 245 height 34
click at [545, 176] on li "[PERSON_NAME]" at bounding box center [558, 172] width 243 height 33
checkbox input "true"
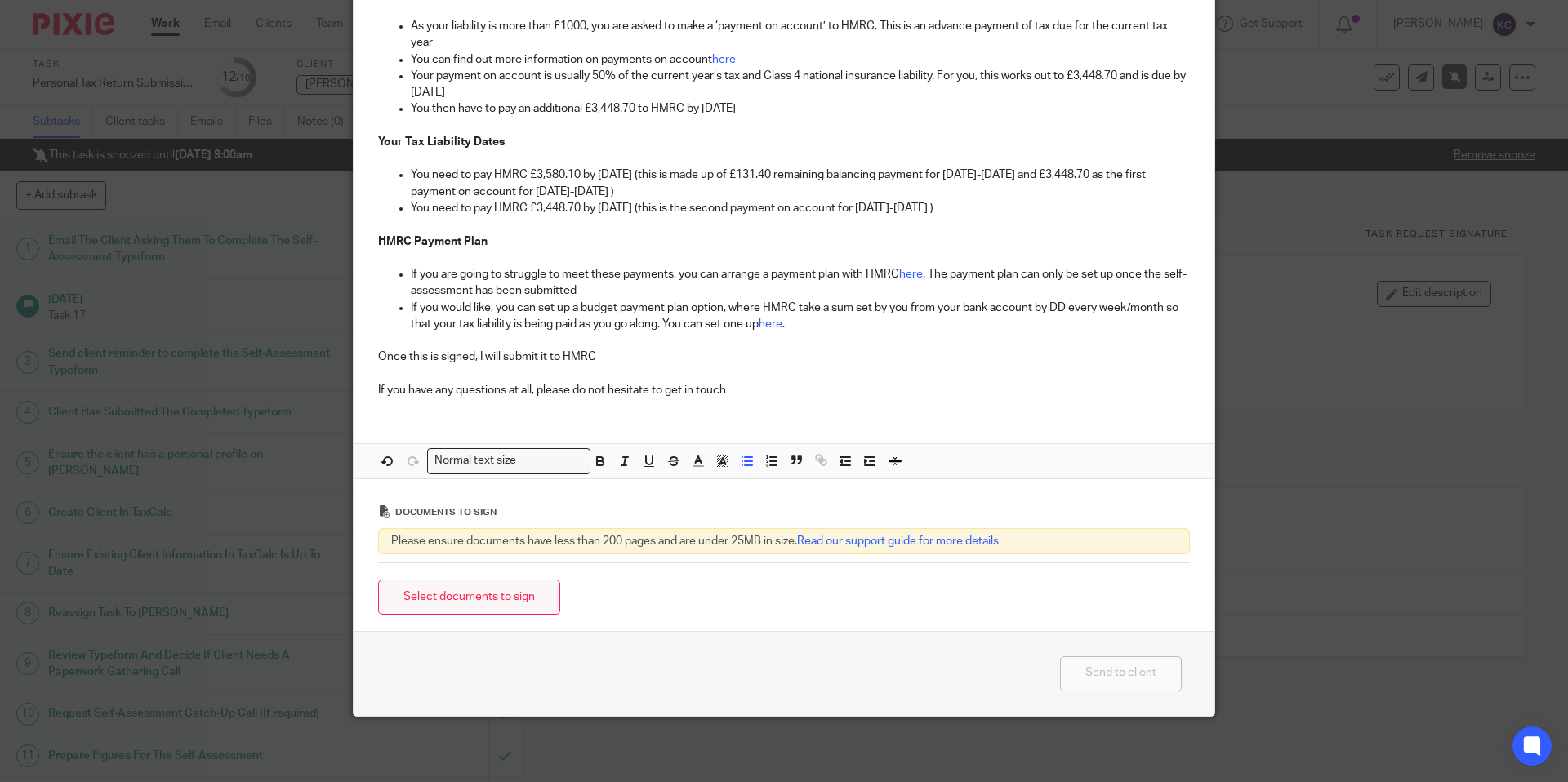
click at [454, 602] on button "Select documents to sign" at bounding box center [469, 597] width 182 height 35
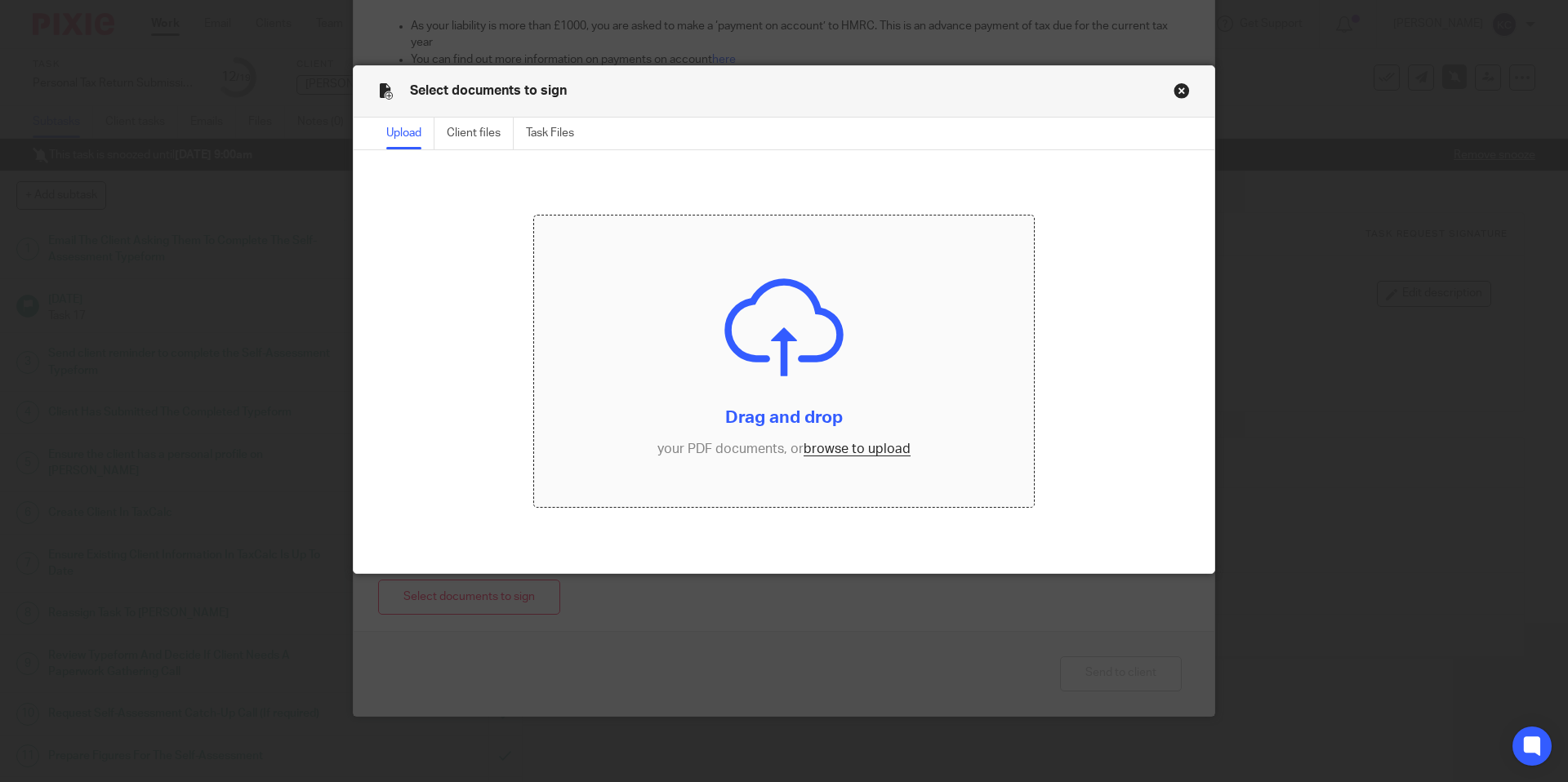
click at [789, 343] on input "file" at bounding box center [784, 362] width 501 height 293
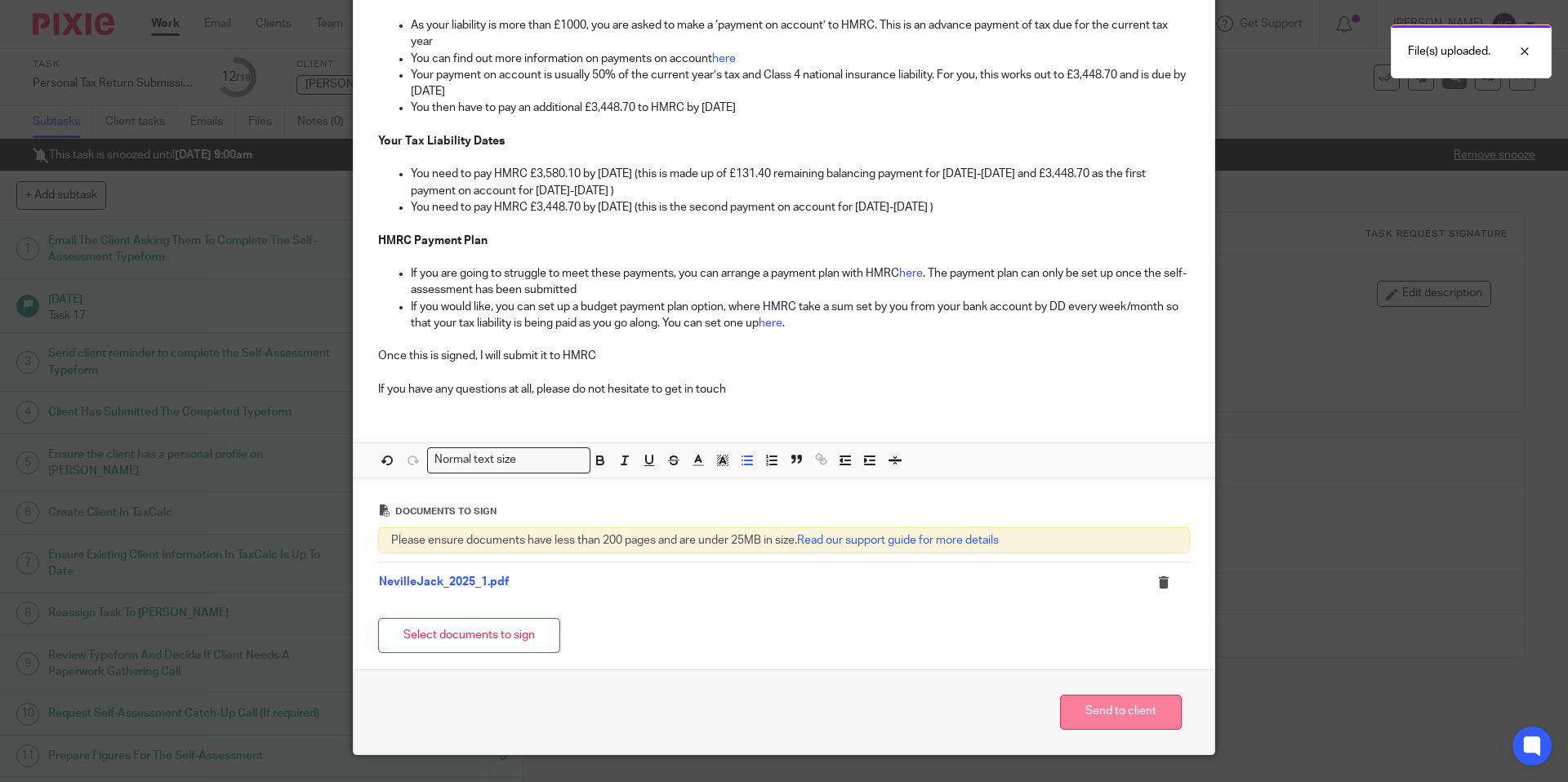
click at [1092, 727] on button "Send to client" at bounding box center [1120, 712] width 121 height 35
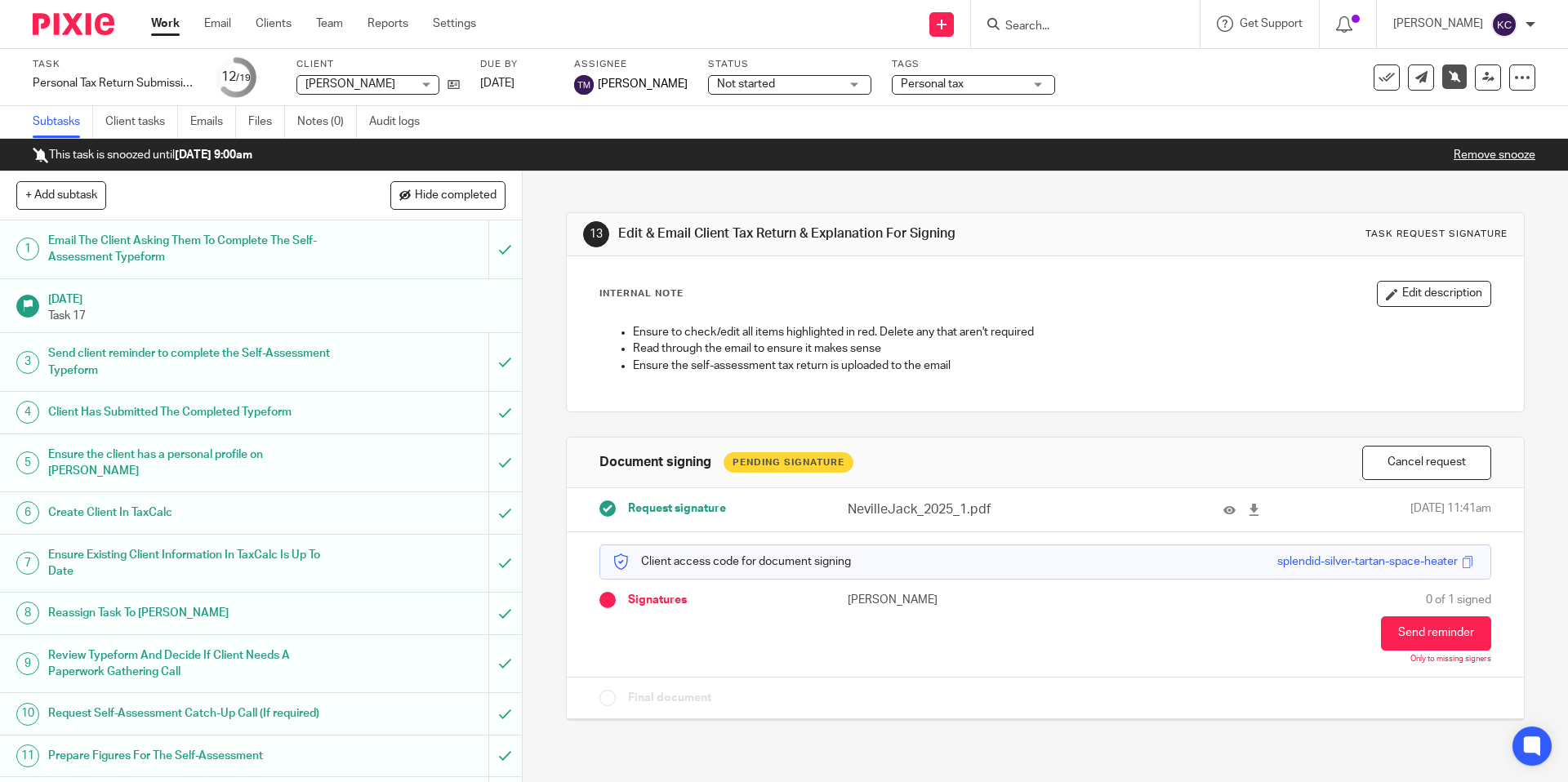
click at [750, 88] on span "Not started" at bounding box center [778, 85] width 122 height 17
click at [736, 149] on span "In progress" at bounding box center [719, 143] width 57 height 11
click at [932, 76] on span "Personal tax" at bounding box center [962, 85] width 122 height 17
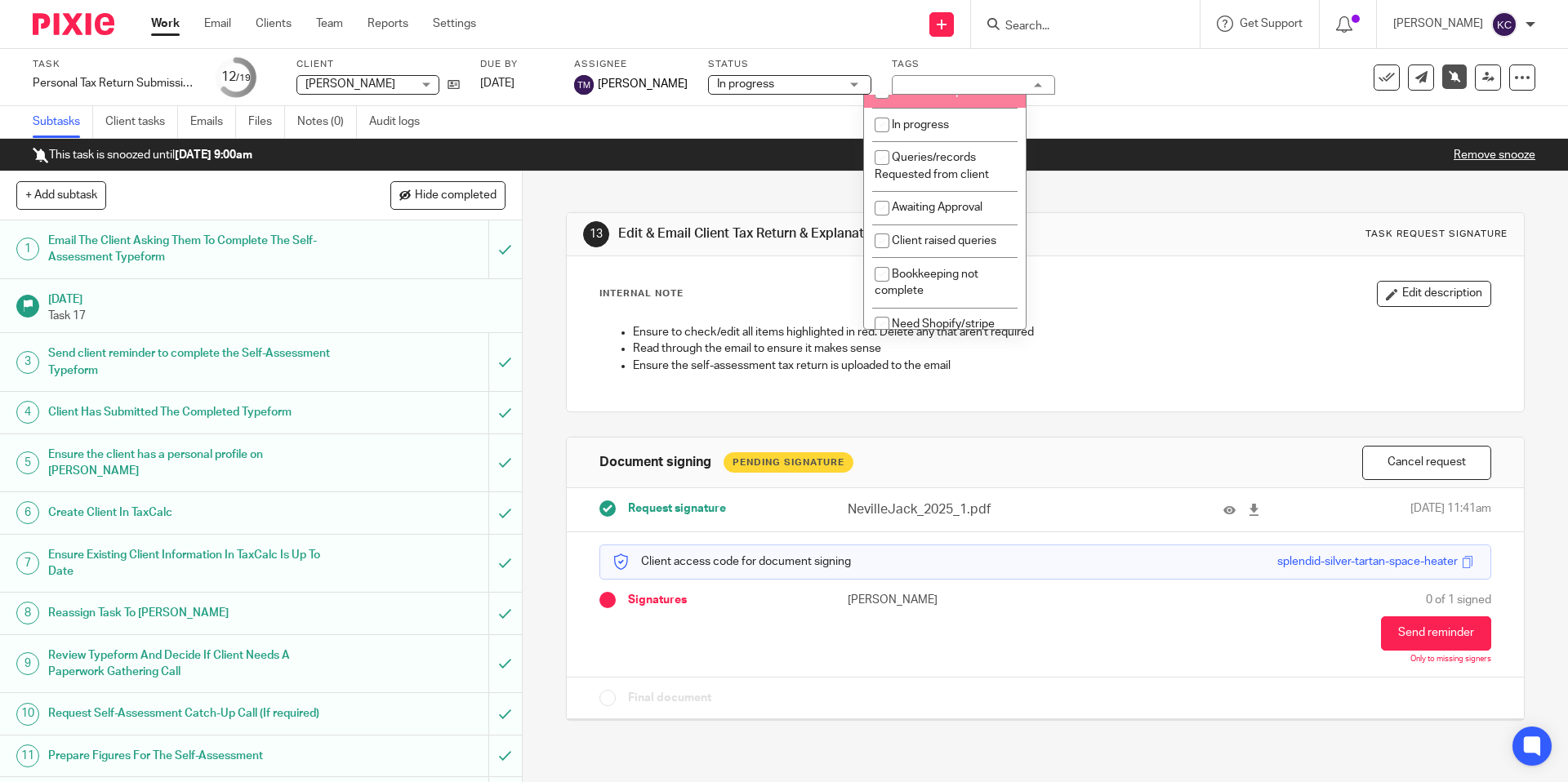
scroll to position [392, 0]
click at [950, 205] on span "Awaiting Approval" at bounding box center [937, 198] width 91 height 11
checkbox input "true"
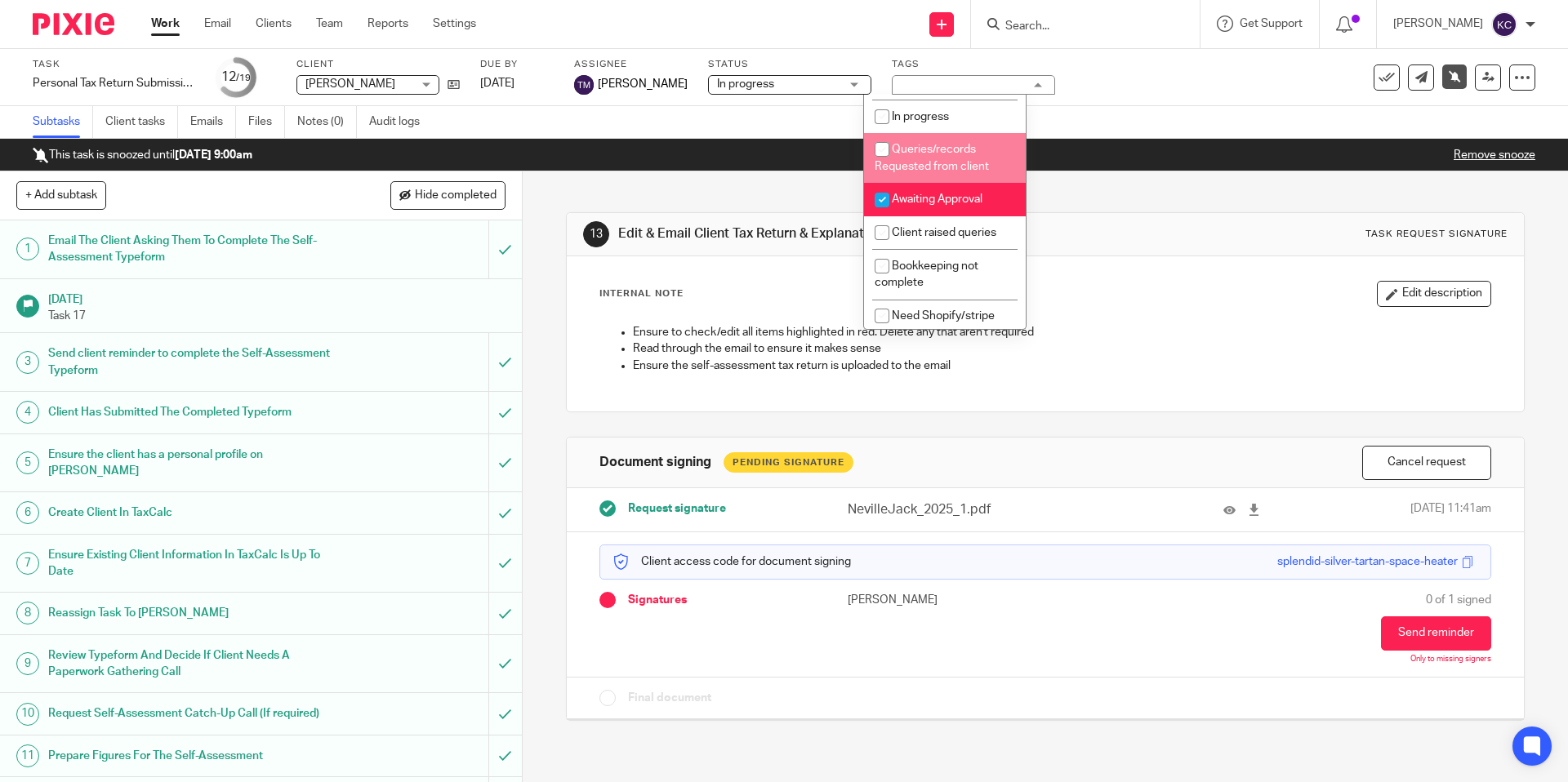
click at [1238, 114] on div "Subtasks Client tasks Emails Files Notes (0) Audit logs" at bounding box center [784, 121] width 1568 height 32
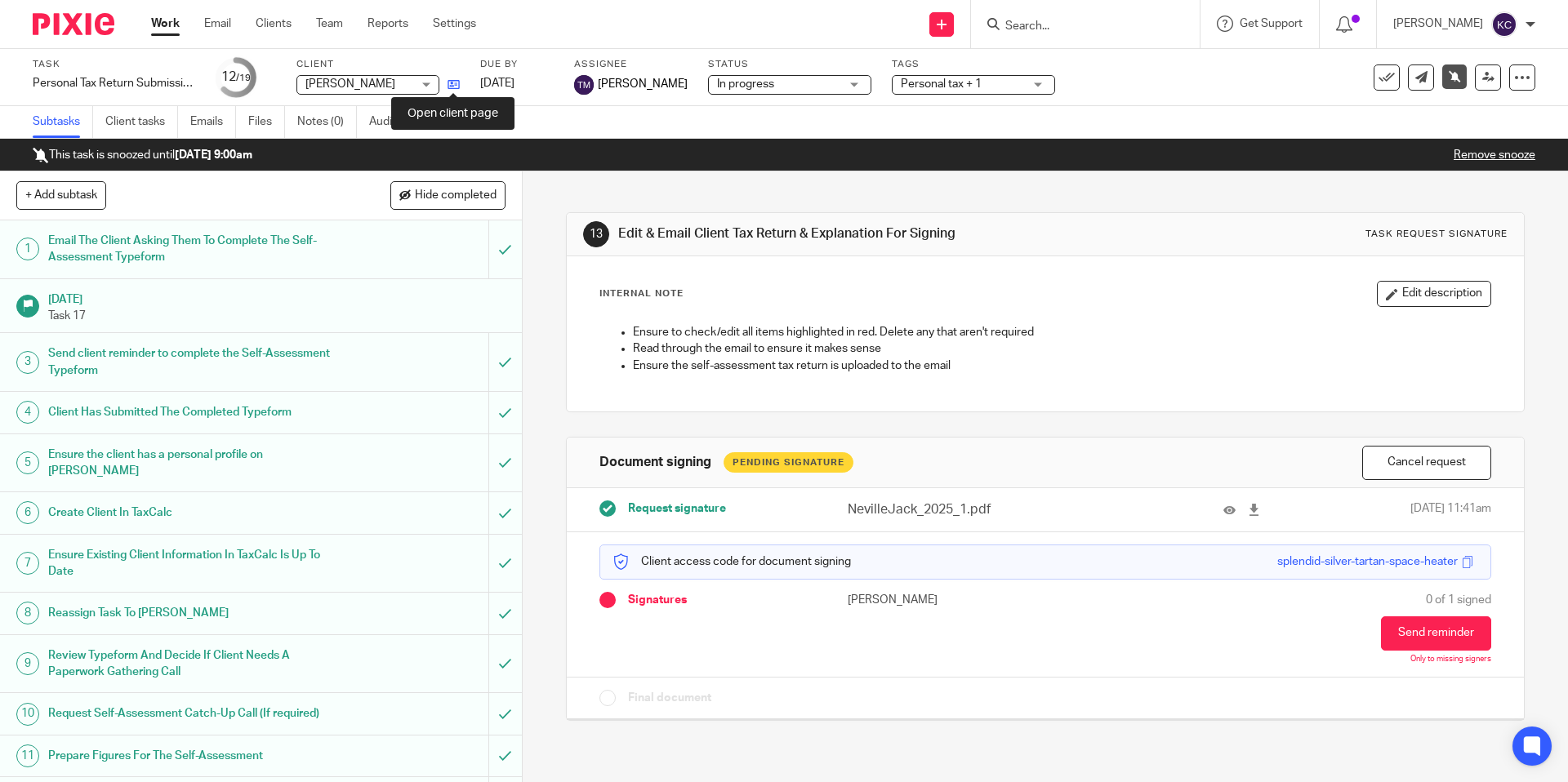
click at [450, 87] on icon at bounding box center [454, 85] width 12 height 12
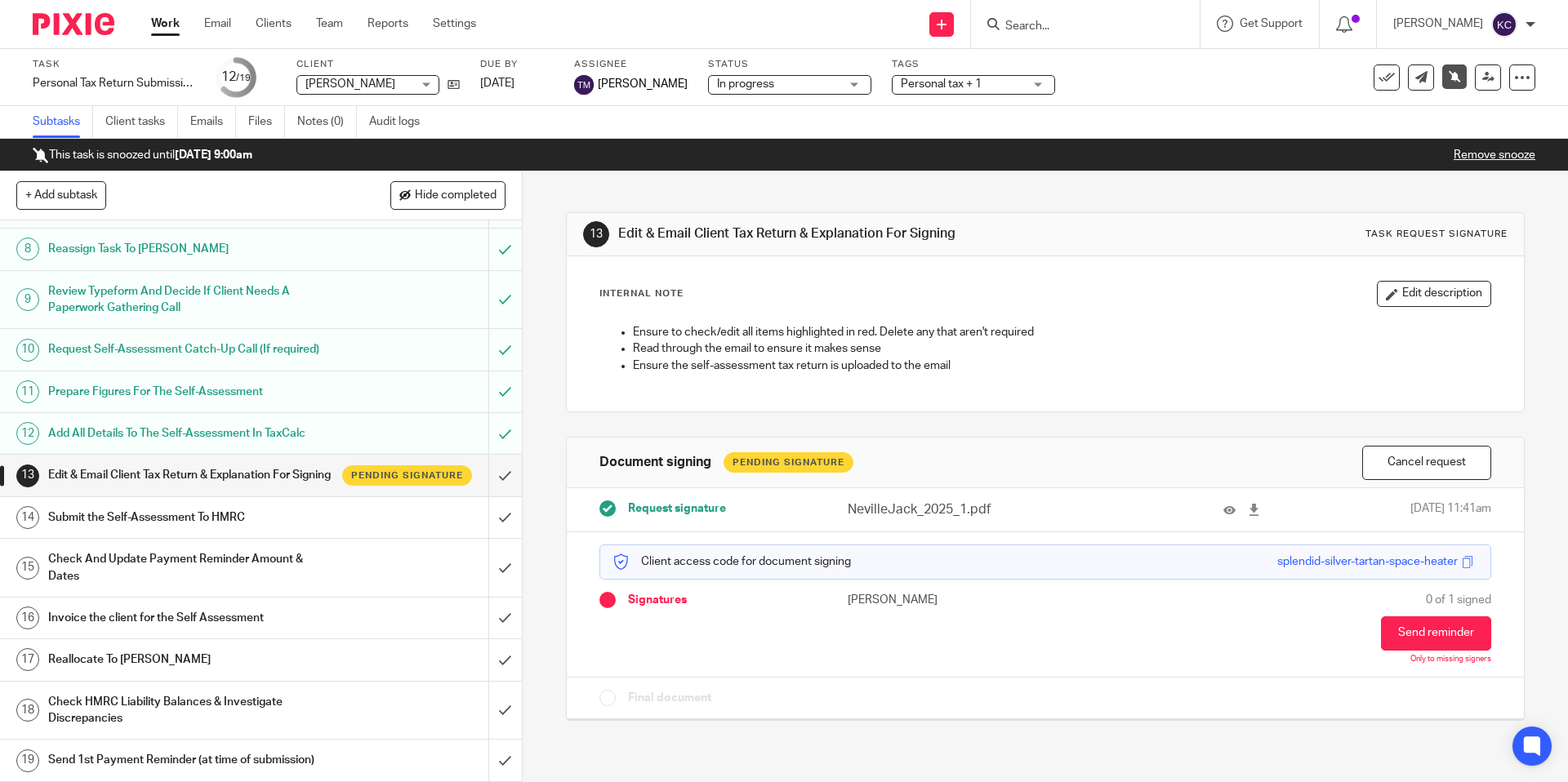
click at [327, 579] on h1 "Check And Update Payment Reminder Amount & Dates" at bounding box center [189, 568] width 282 height 42
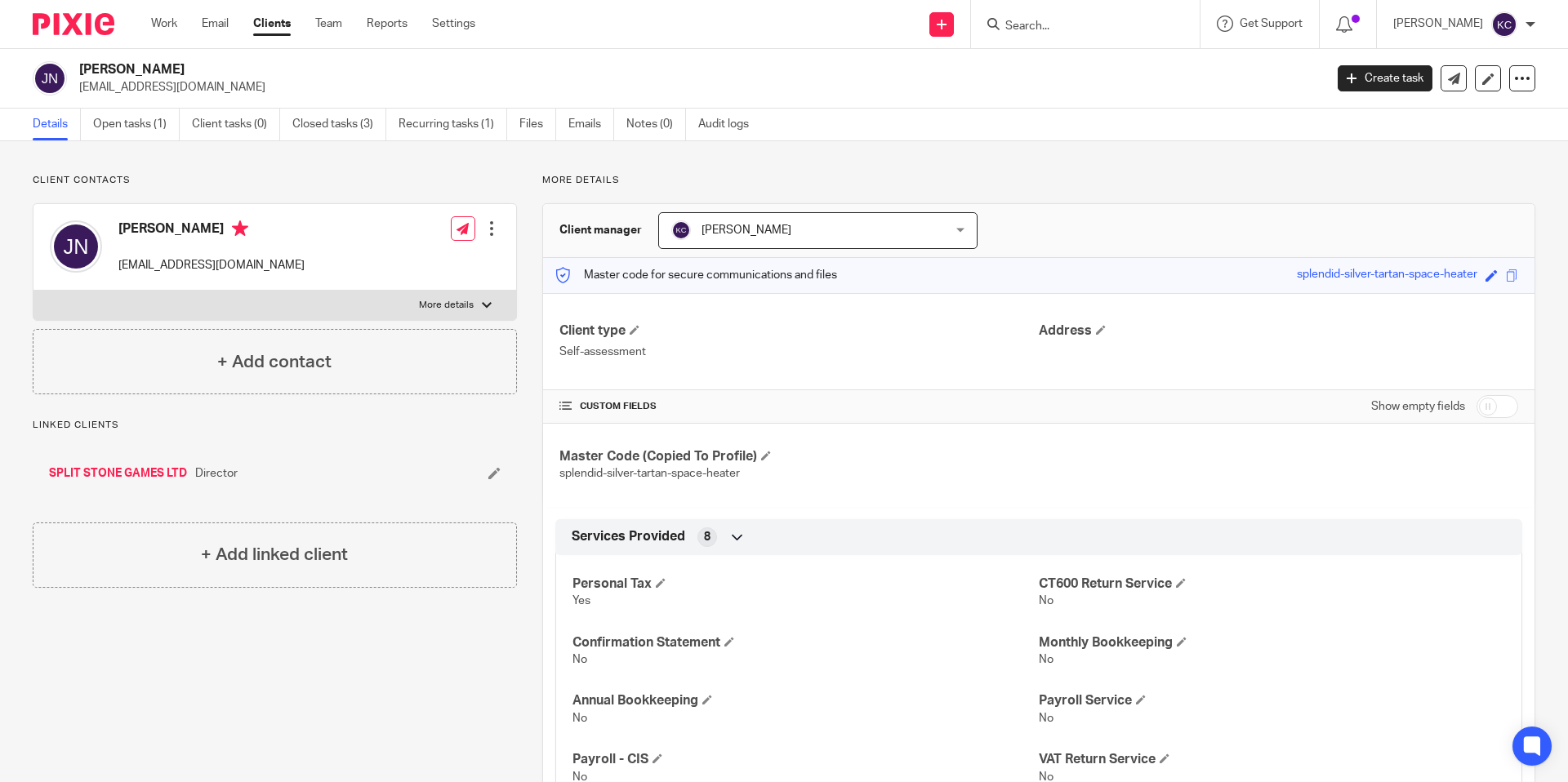
click at [1506, 416] on input "checkbox" at bounding box center [1498, 406] width 42 height 23
checkbox input "true"
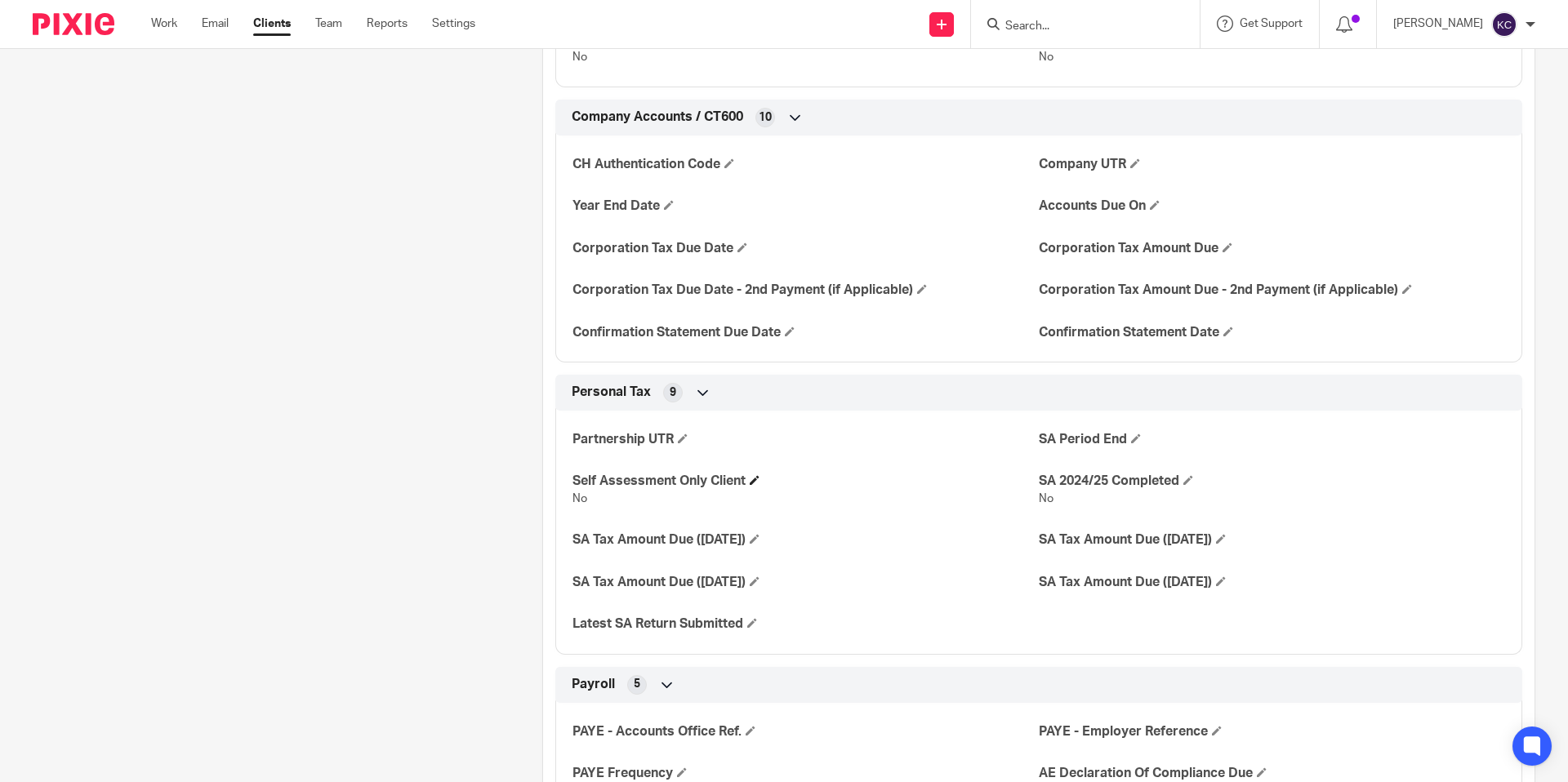
scroll to position [948, 0]
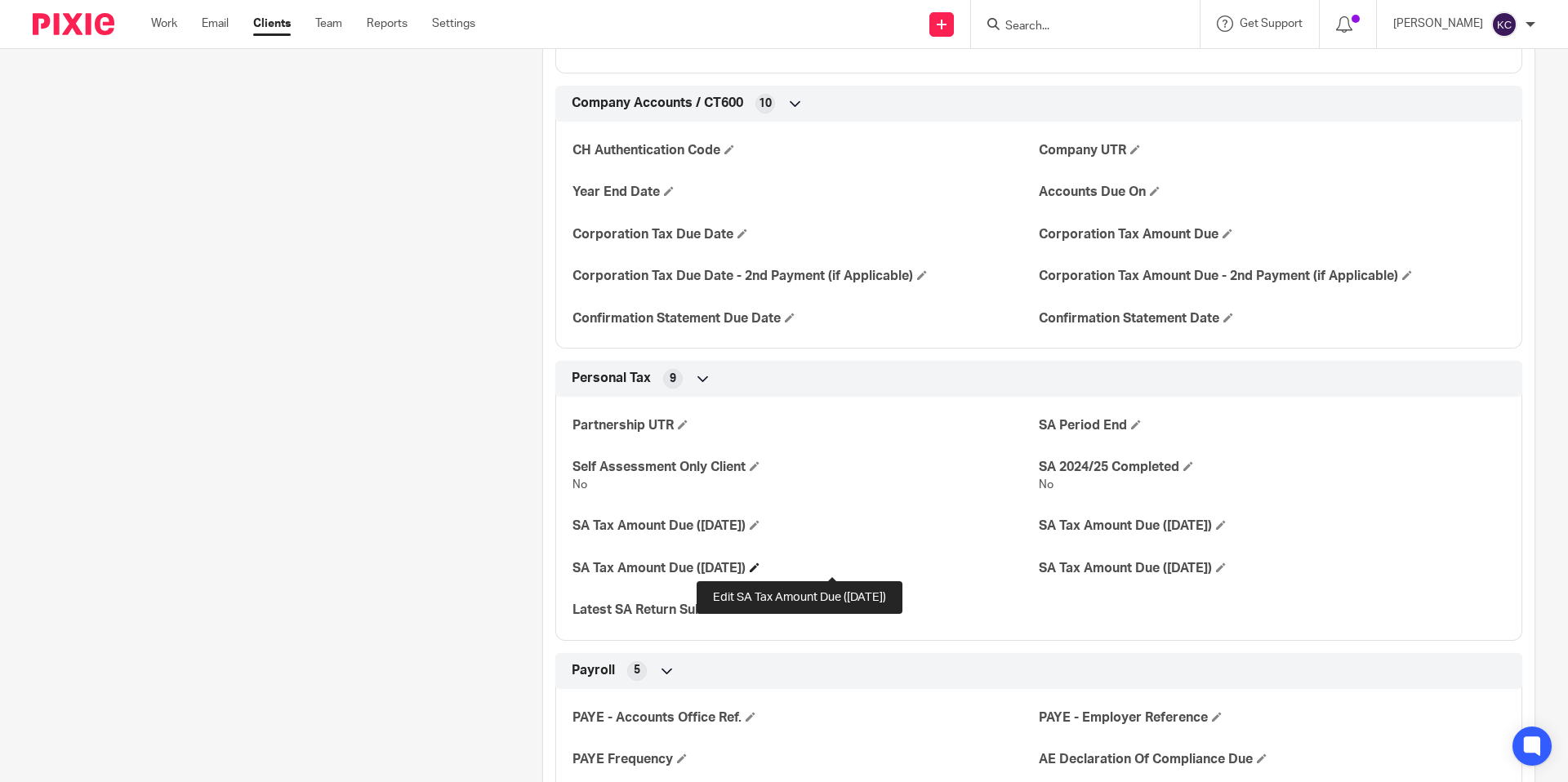
click at [760, 571] on span at bounding box center [754, 567] width 10 height 10
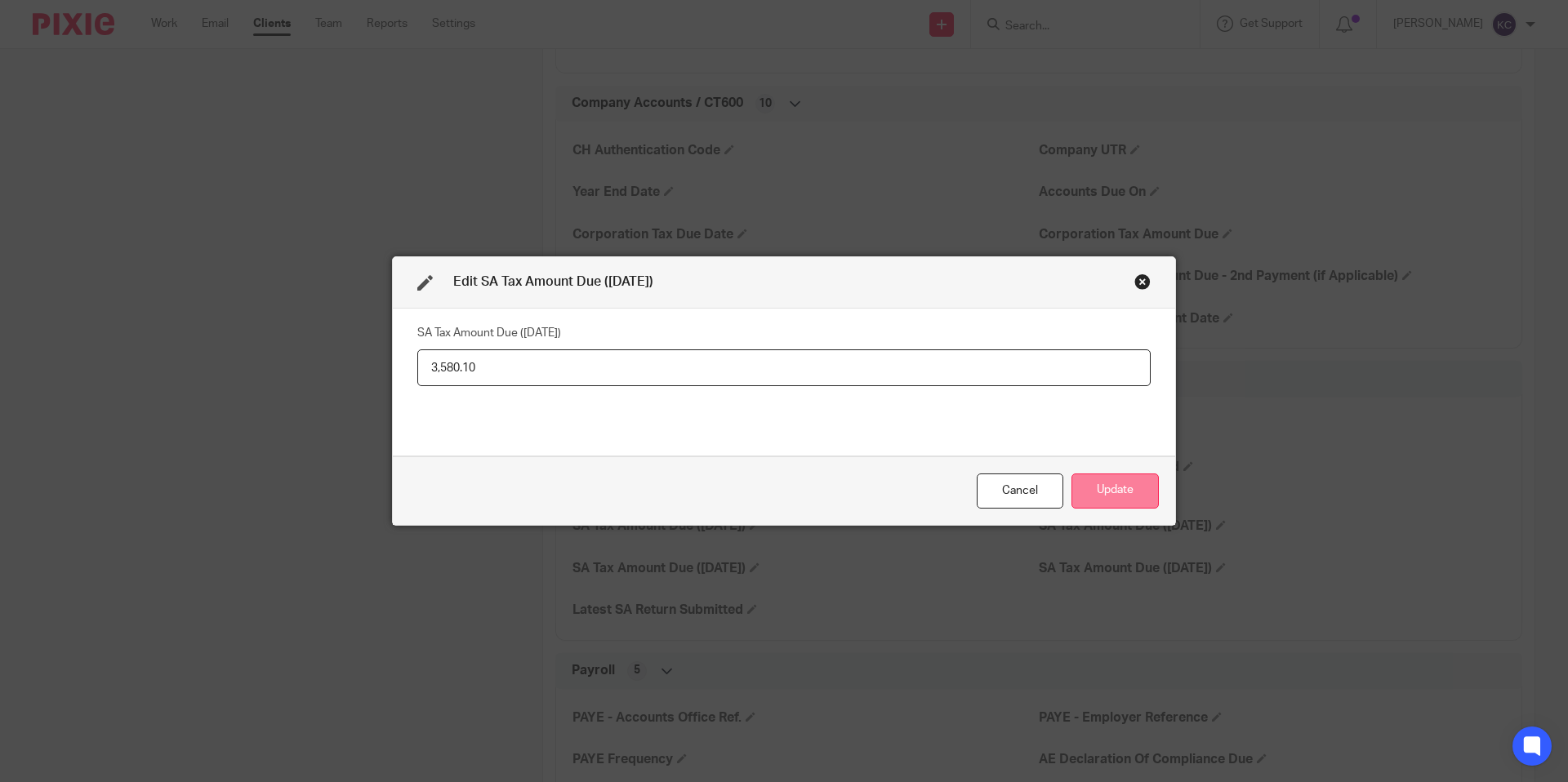
type input "3,580.10"
click at [1132, 495] on button "Update" at bounding box center [1115, 491] width 87 height 35
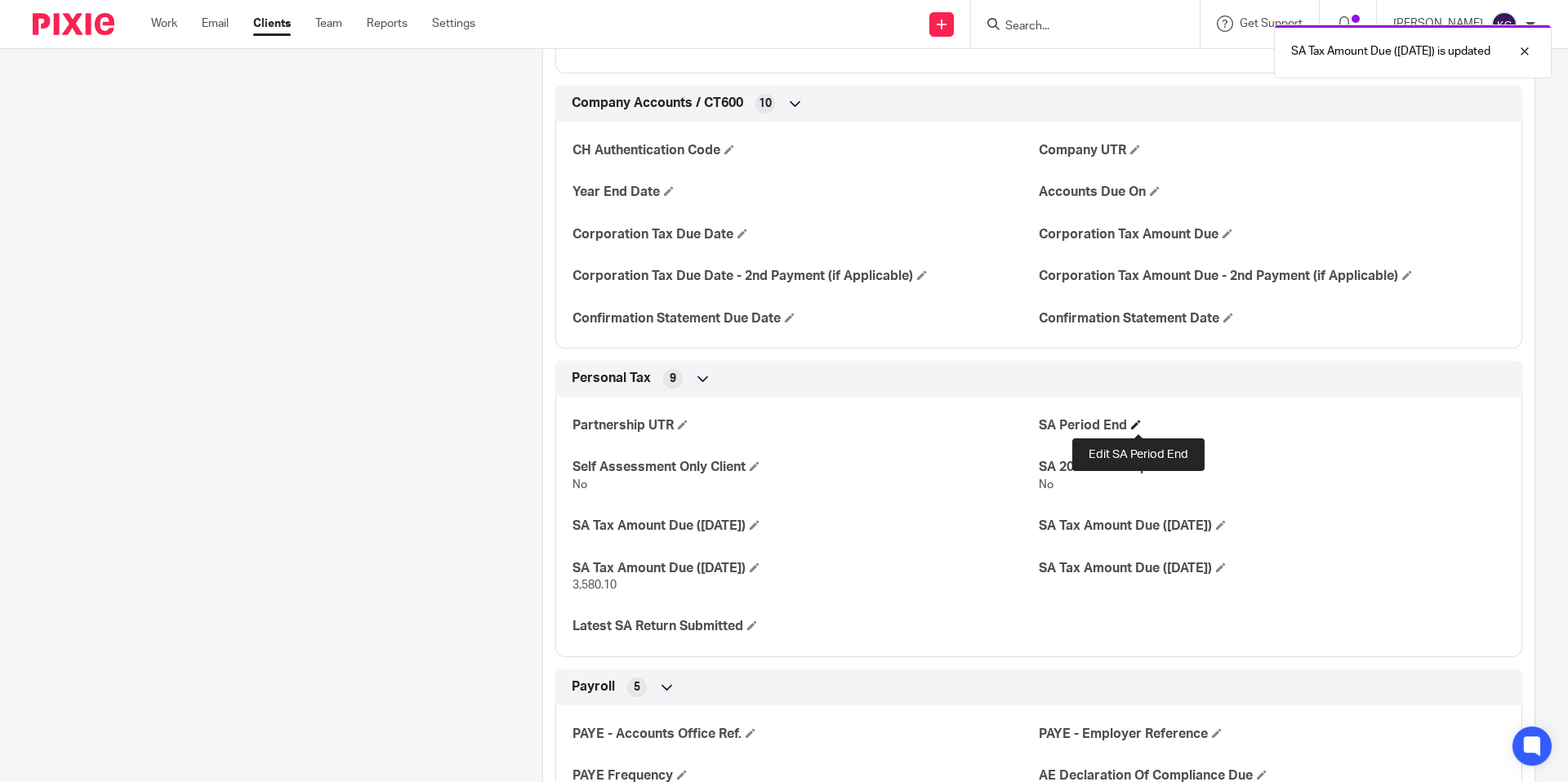
click at [1140, 428] on span at bounding box center [1135, 424] width 10 height 10
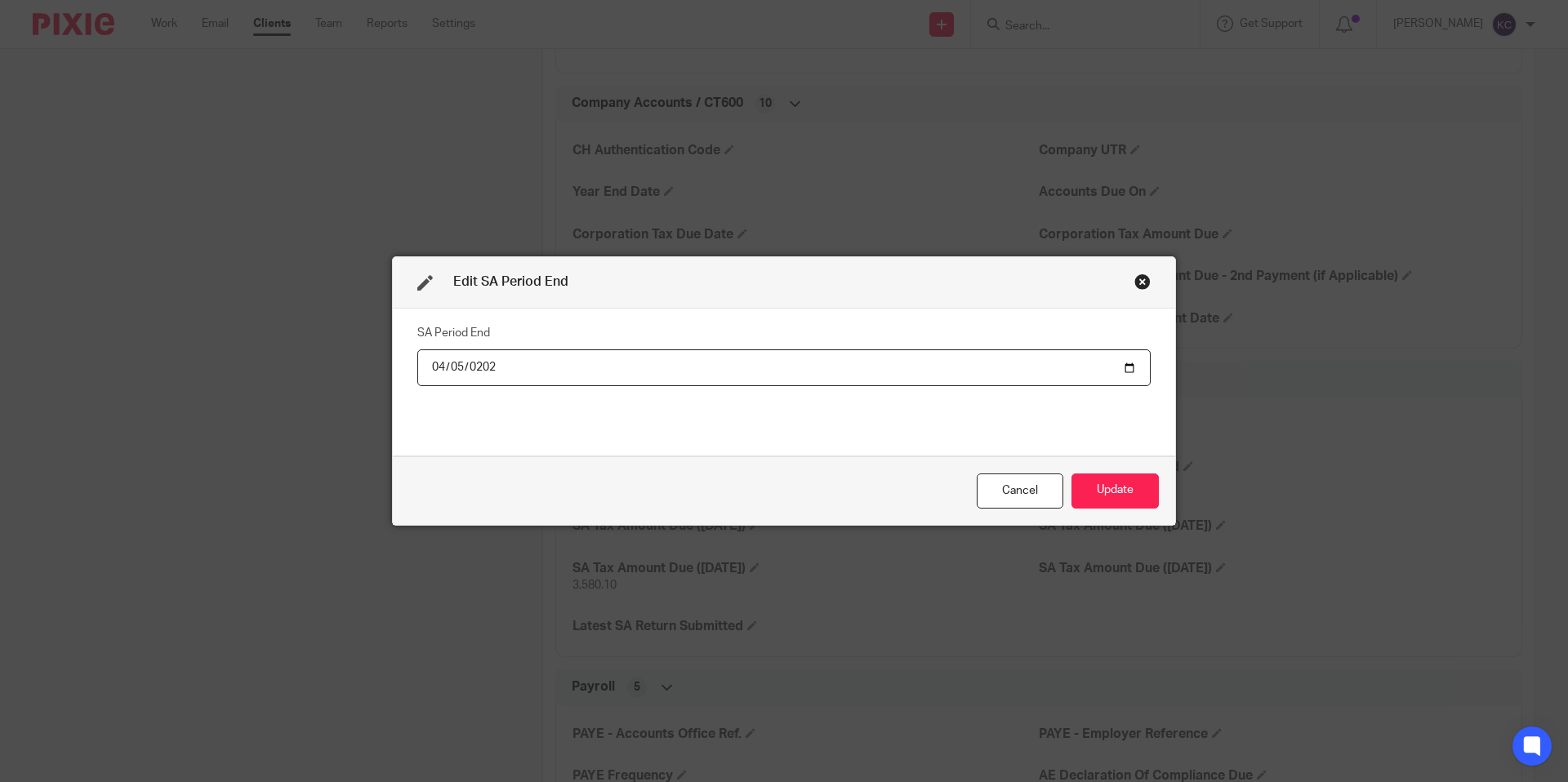
type input "2025-04-05"
click at [1115, 486] on button "Update" at bounding box center [1115, 491] width 87 height 35
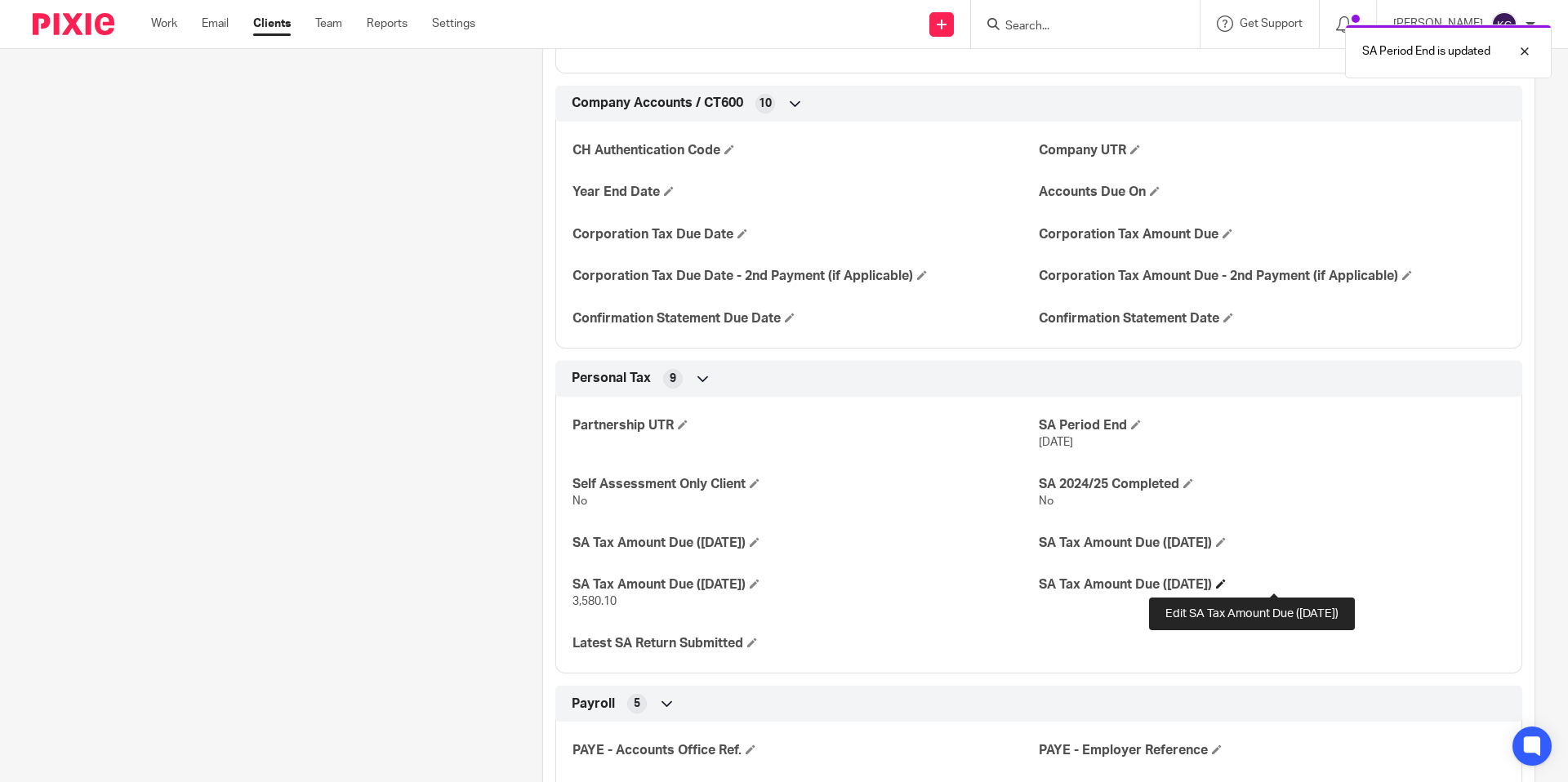
click at [1226, 585] on span at bounding box center [1220, 584] width 10 height 10
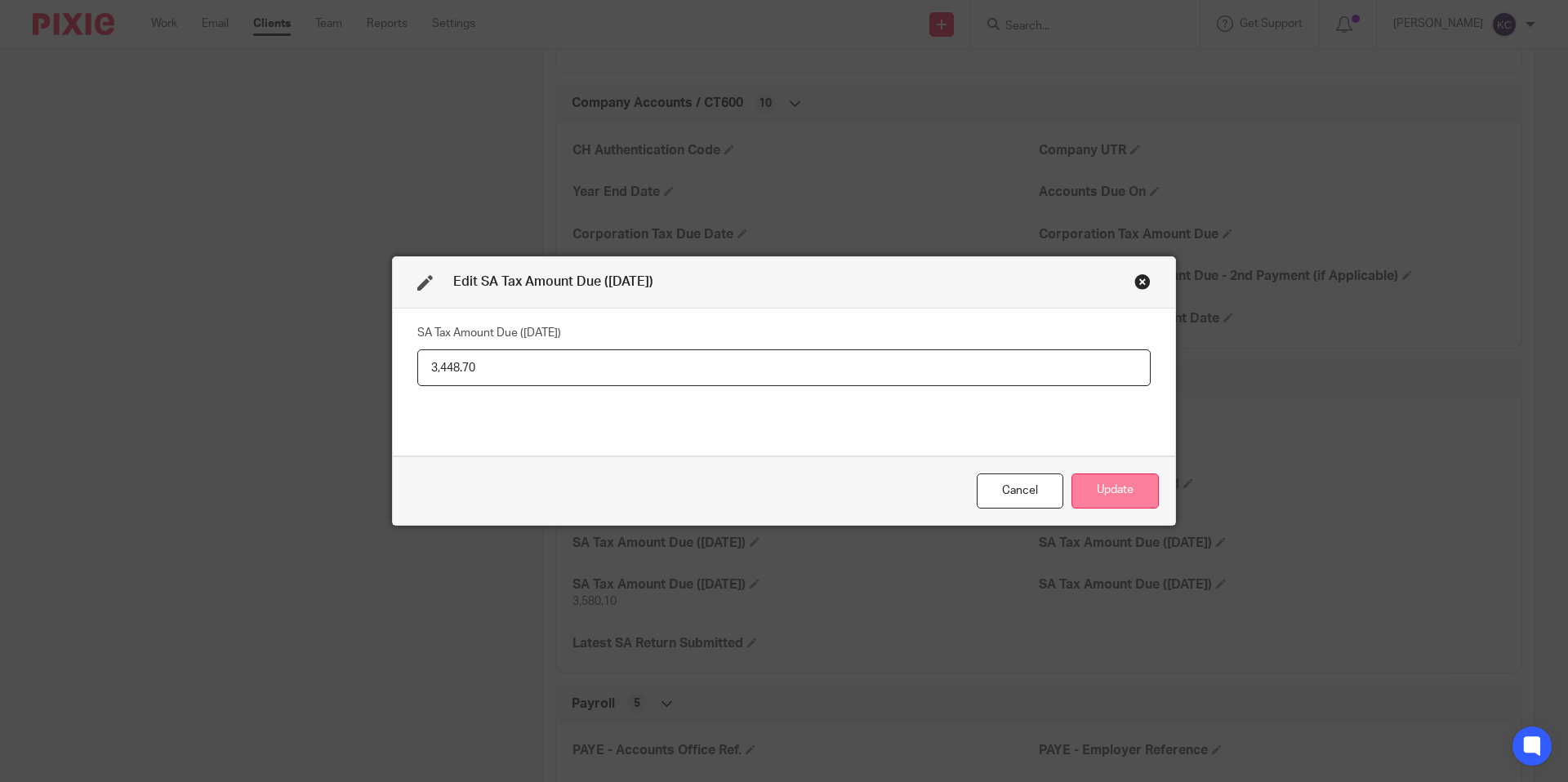
type input "3,448.70"
click at [1104, 482] on button "Update" at bounding box center [1115, 491] width 87 height 35
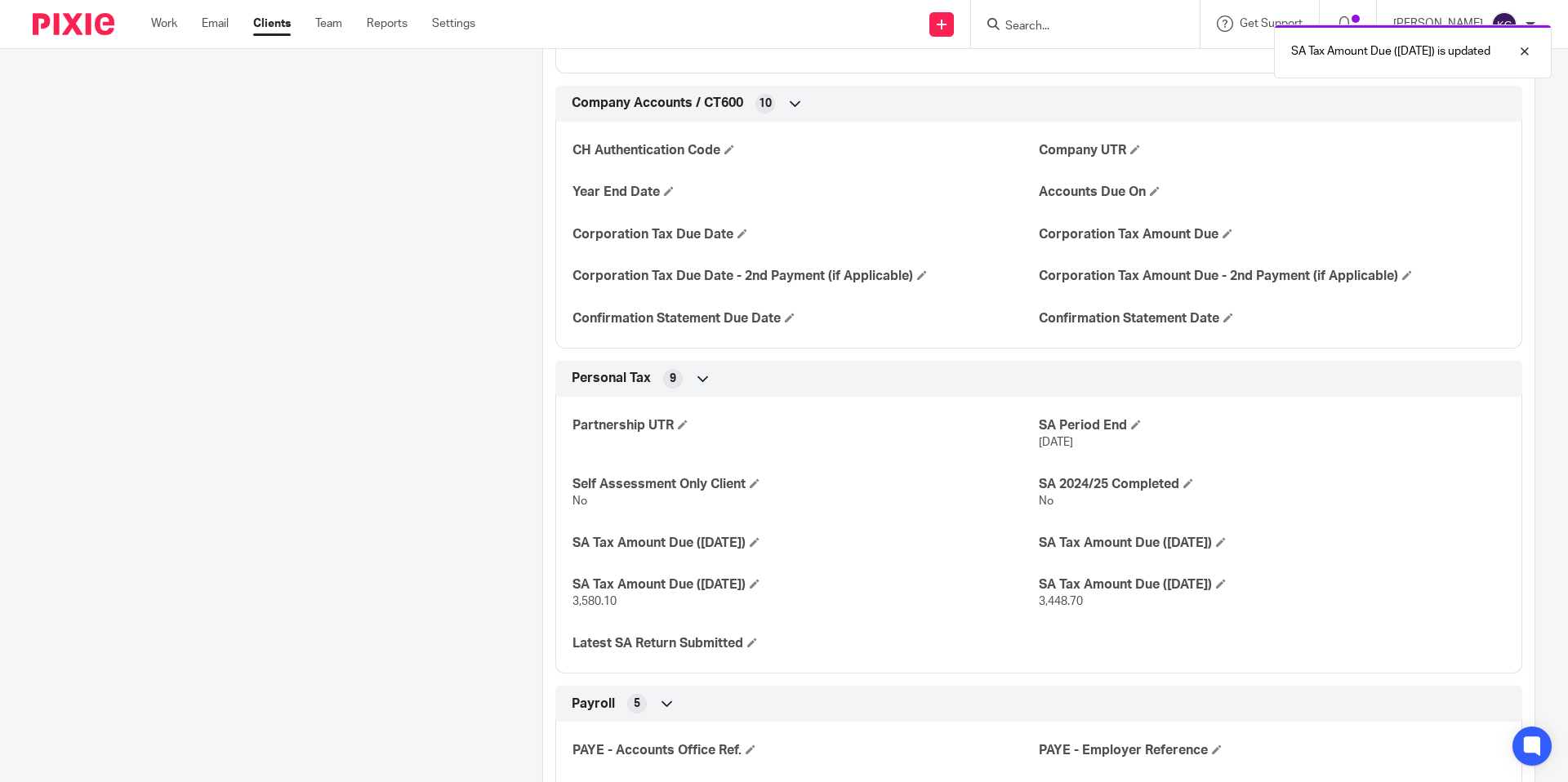
scroll to position [0, 0]
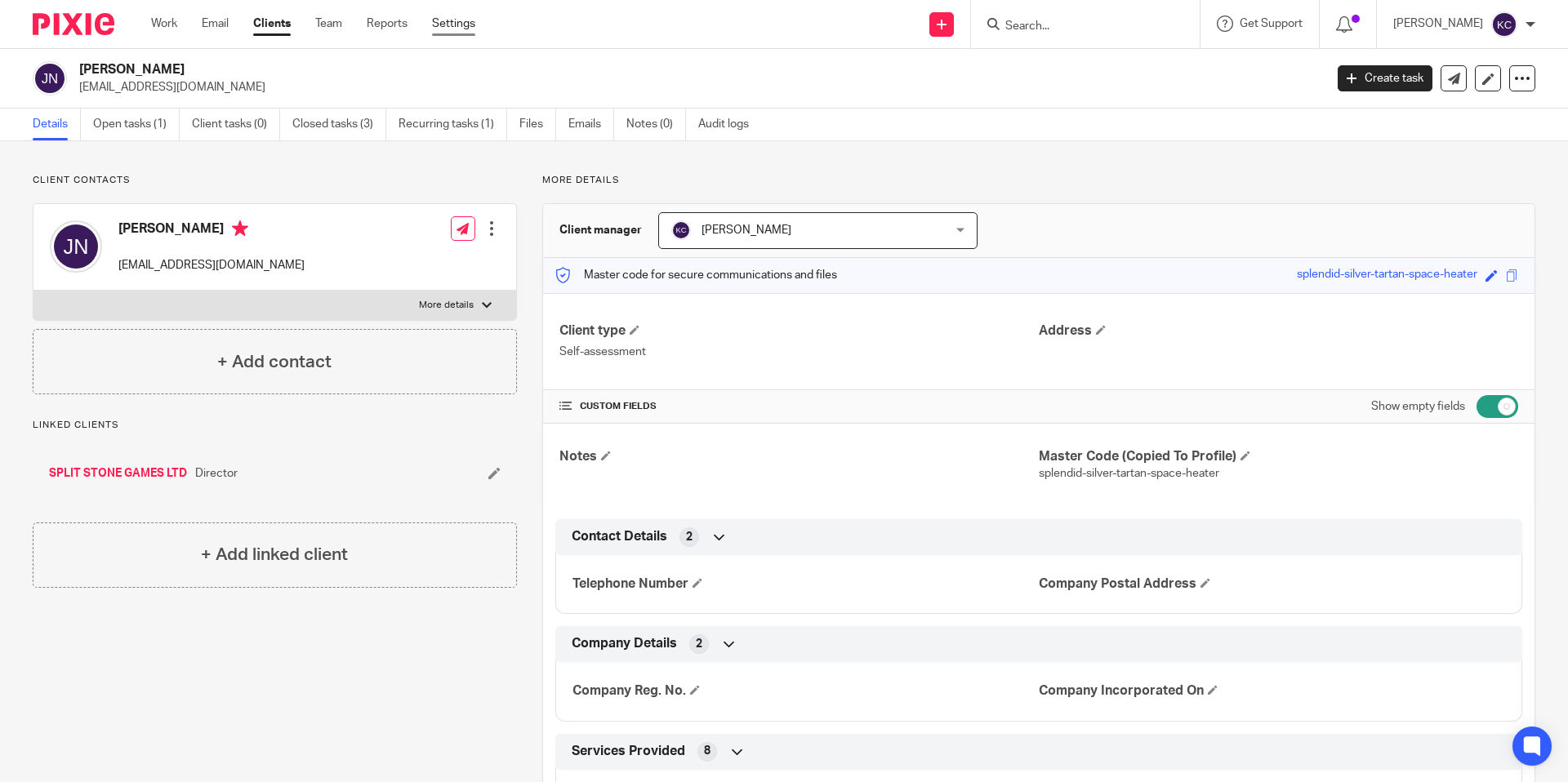
click at [451, 23] on link "Settings" at bounding box center [454, 24] width 44 height 17
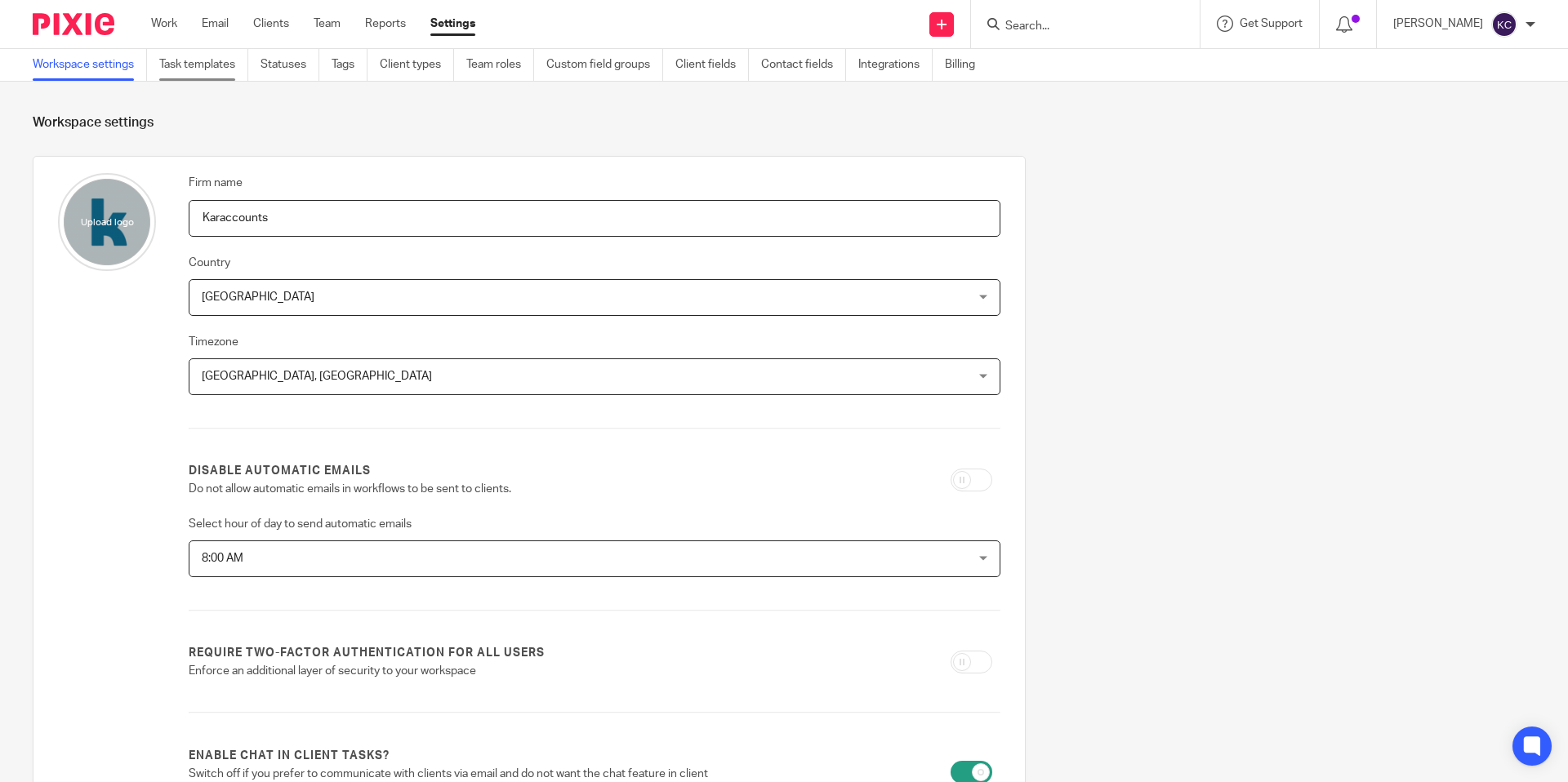
click at [212, 71] on link "Task templates" at bounding box center [204, 65] width 89 height 31
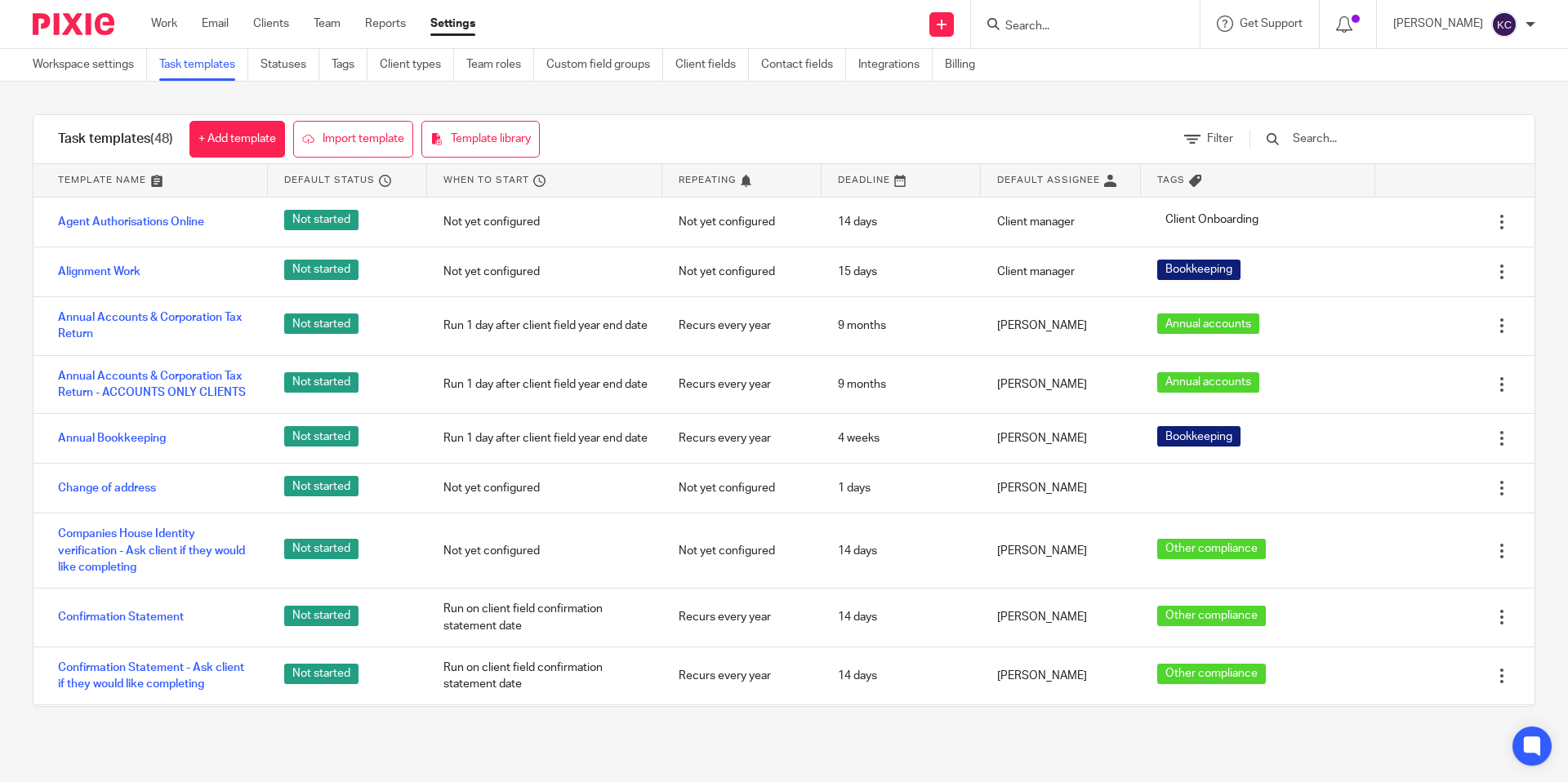
click at [1366, 141] on input "text" at bounding box center [1386, 139] width 191 height 18
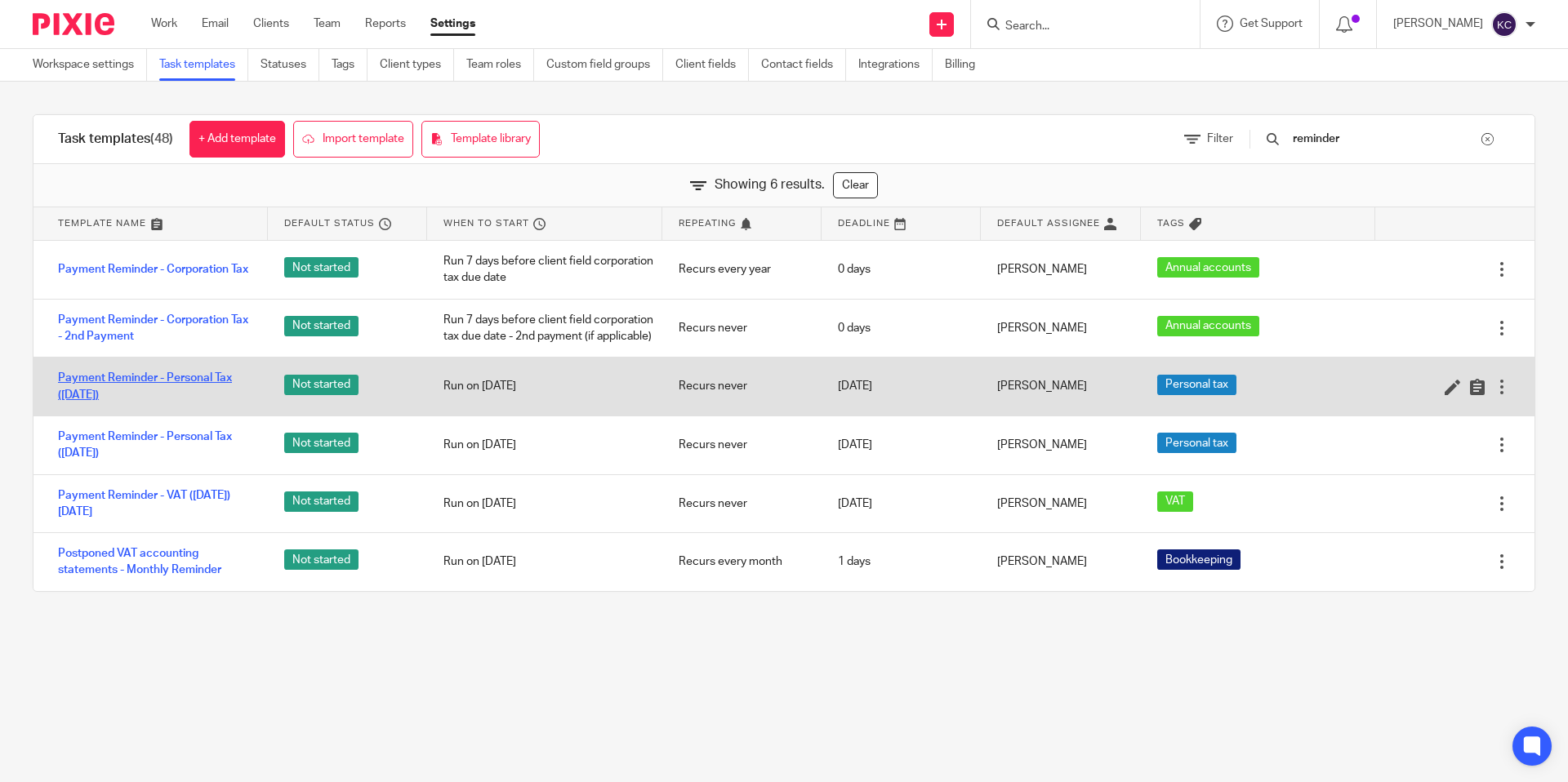
type input "reminder"
click at [115, 400] on link "Payment Reminder - Personal Tax ([DATE])" at bounding box center [154, 386] width 193 height 33
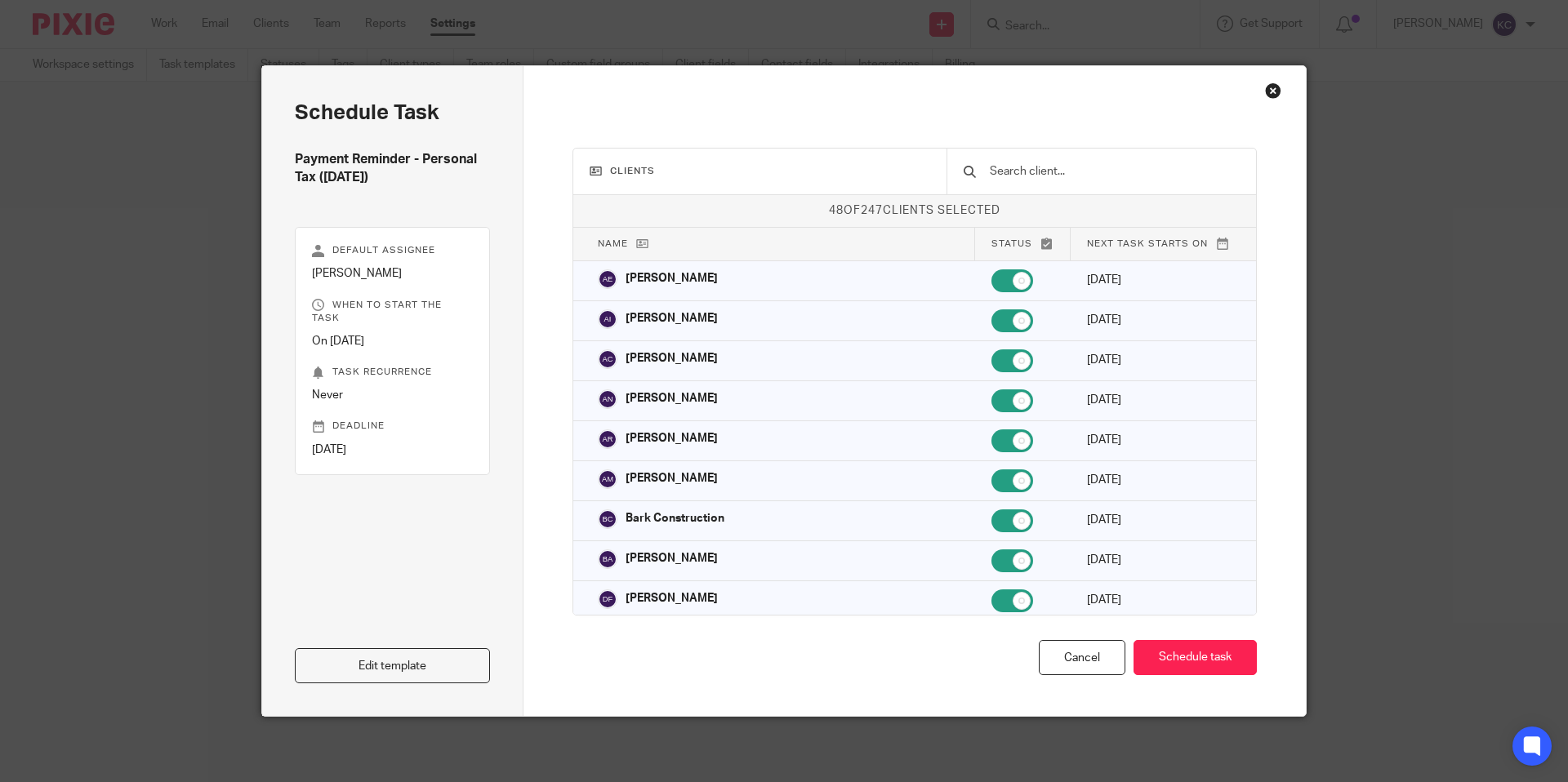
click at [1066, 169] on input "text" at bounding box center [1114, 171] width 252 height 18
click at [1066, 173] on input "text" at bounding box center [1114, 171] width 252 height 18
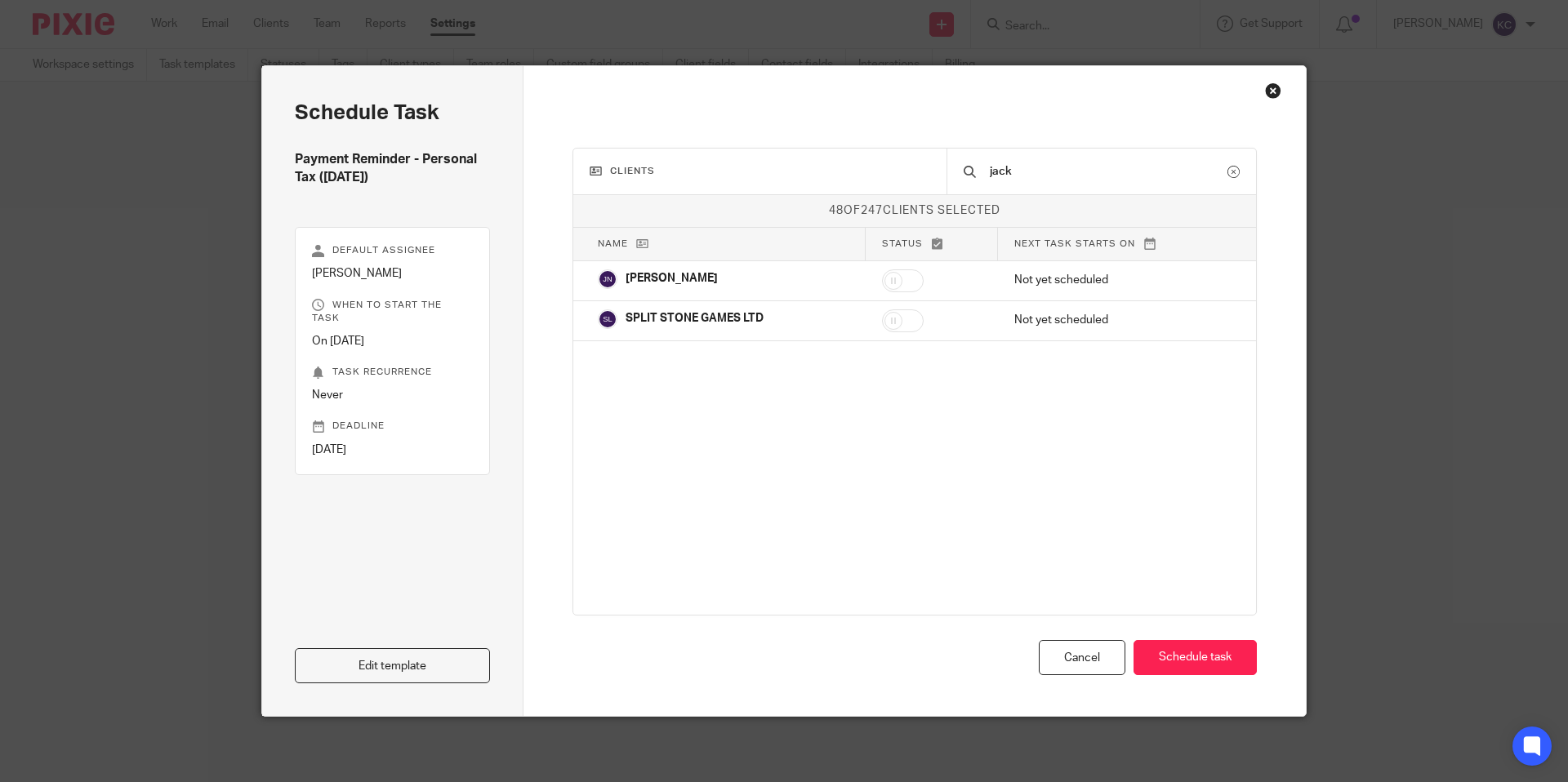
type input "jack"
click at [913, 258] on th "Status" at bounding box center [933, 244] width 133 height 32
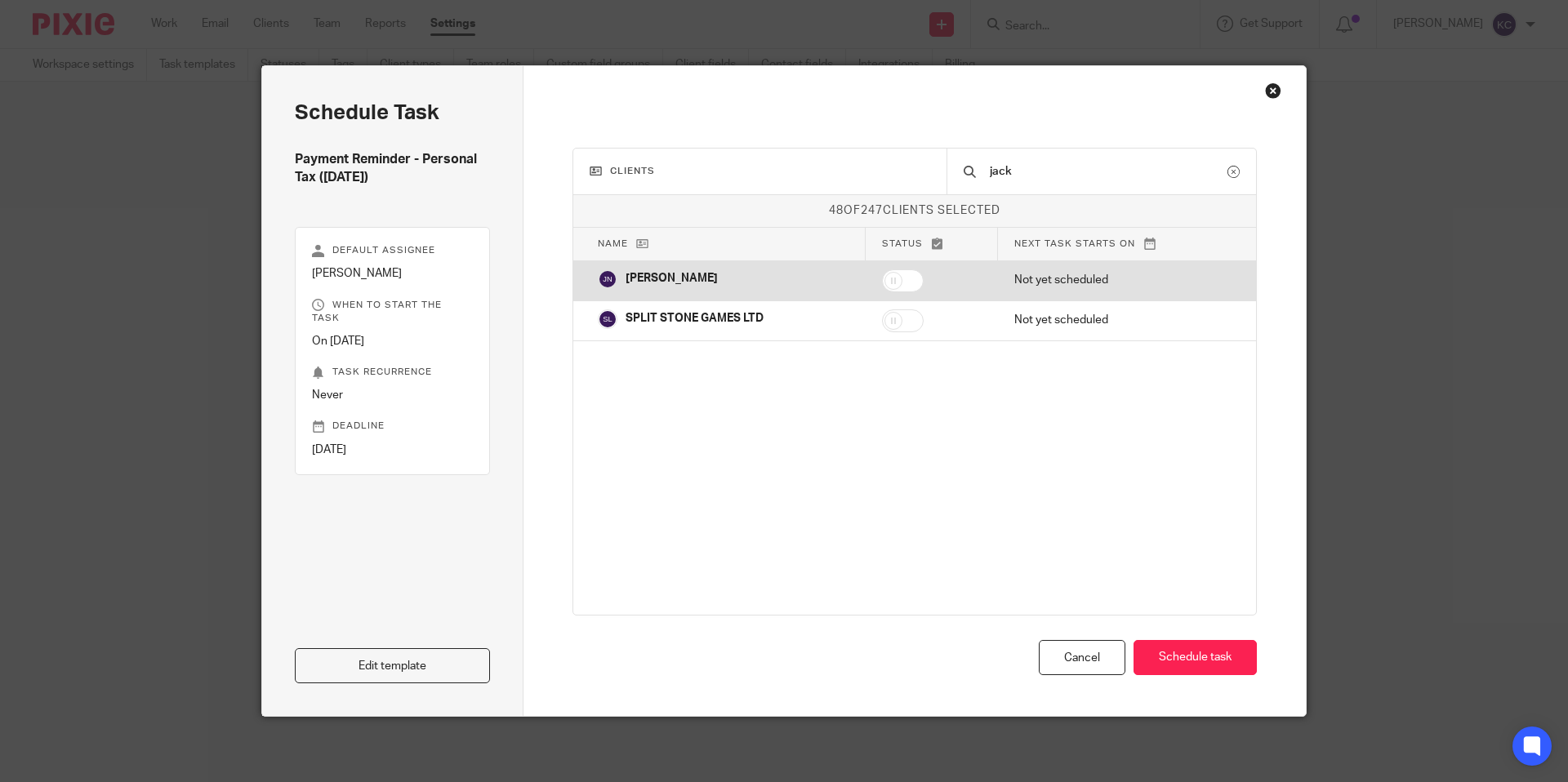
click at [912, 275] on input "checkbox" at bounding box center [903, 280] width 42 height 23
checkbox input "true"
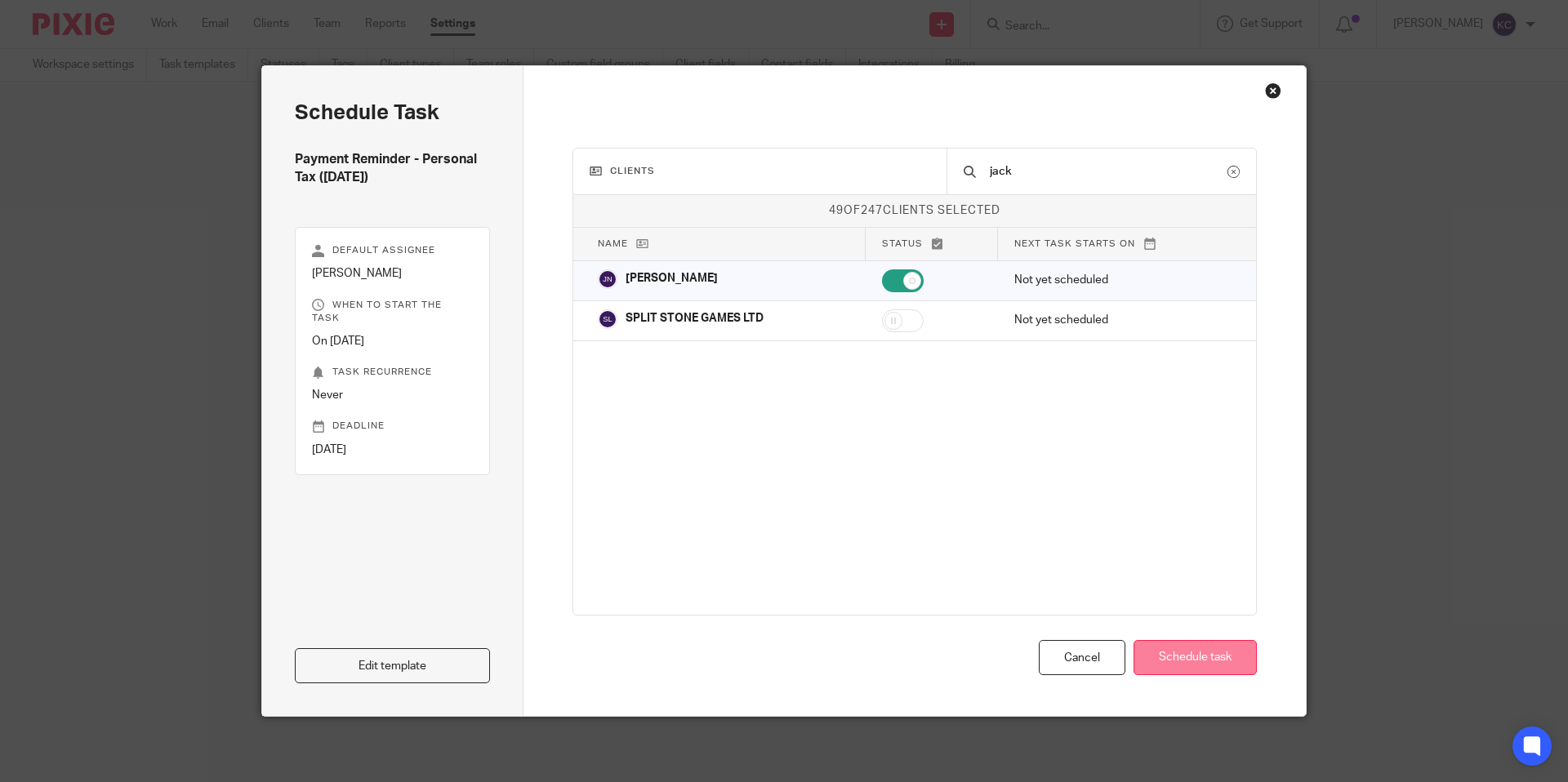
click at [1191, 661] on button "Schedule task" at bounding box center [1195, 658] width 123 height 35
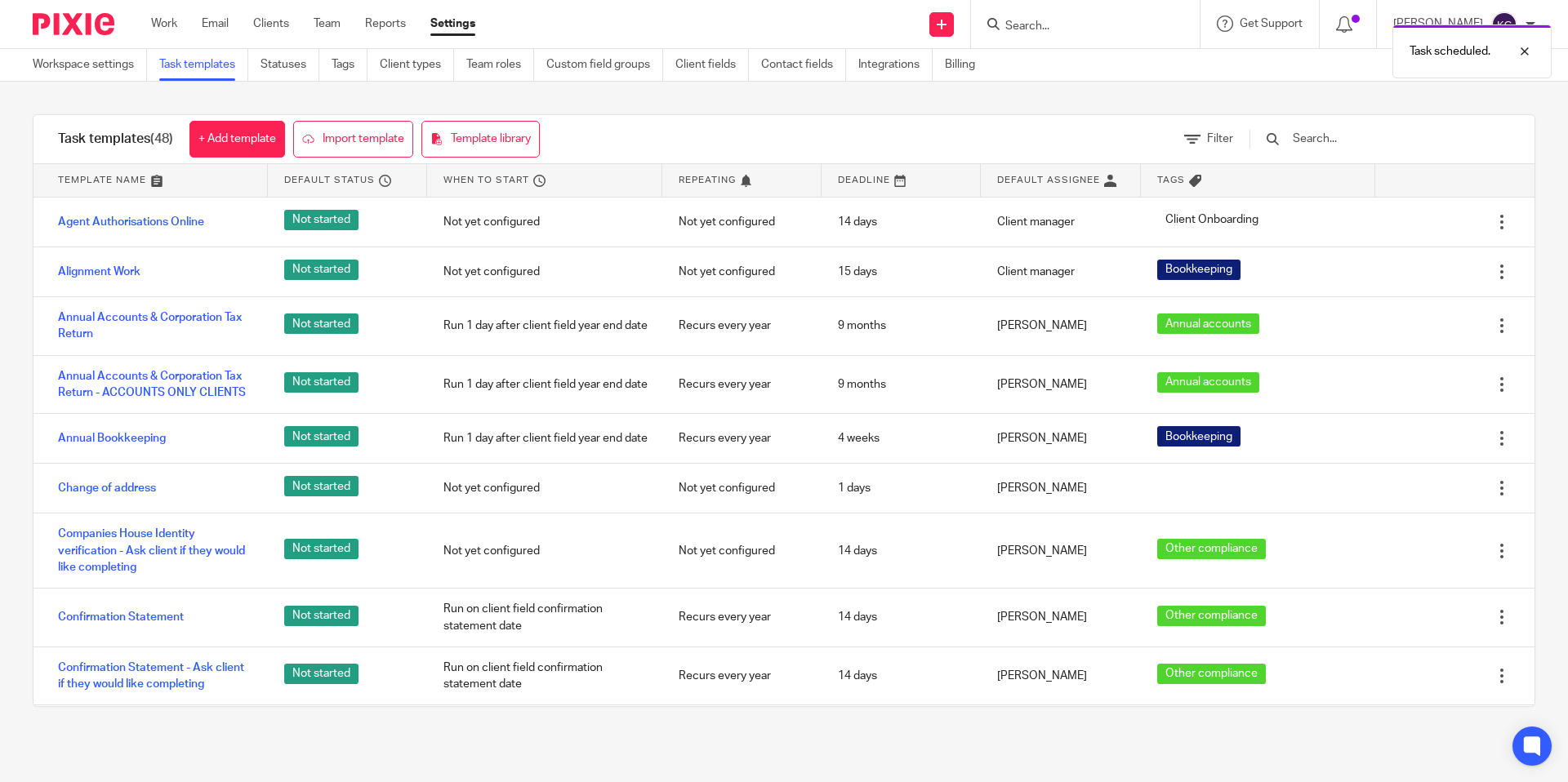
click at [1370, 141] on input "text" at bounding box center [1386, 139] width 191 height 18
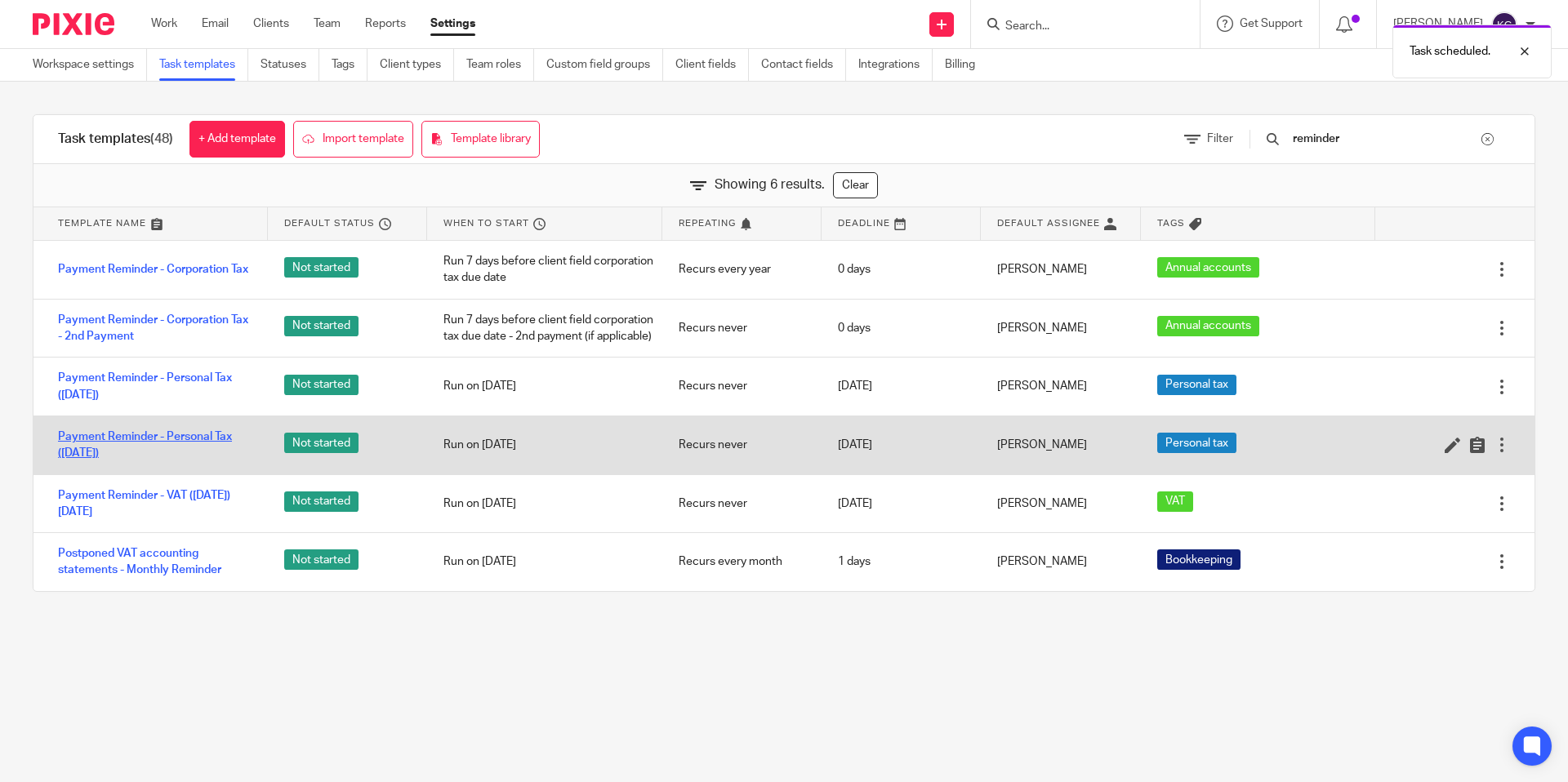
type input "reminder"
click at [107, 462] on link "Payment Reminder - Personal Tax ([DATE])" at bounding box center [154, 446] width 193 height 33
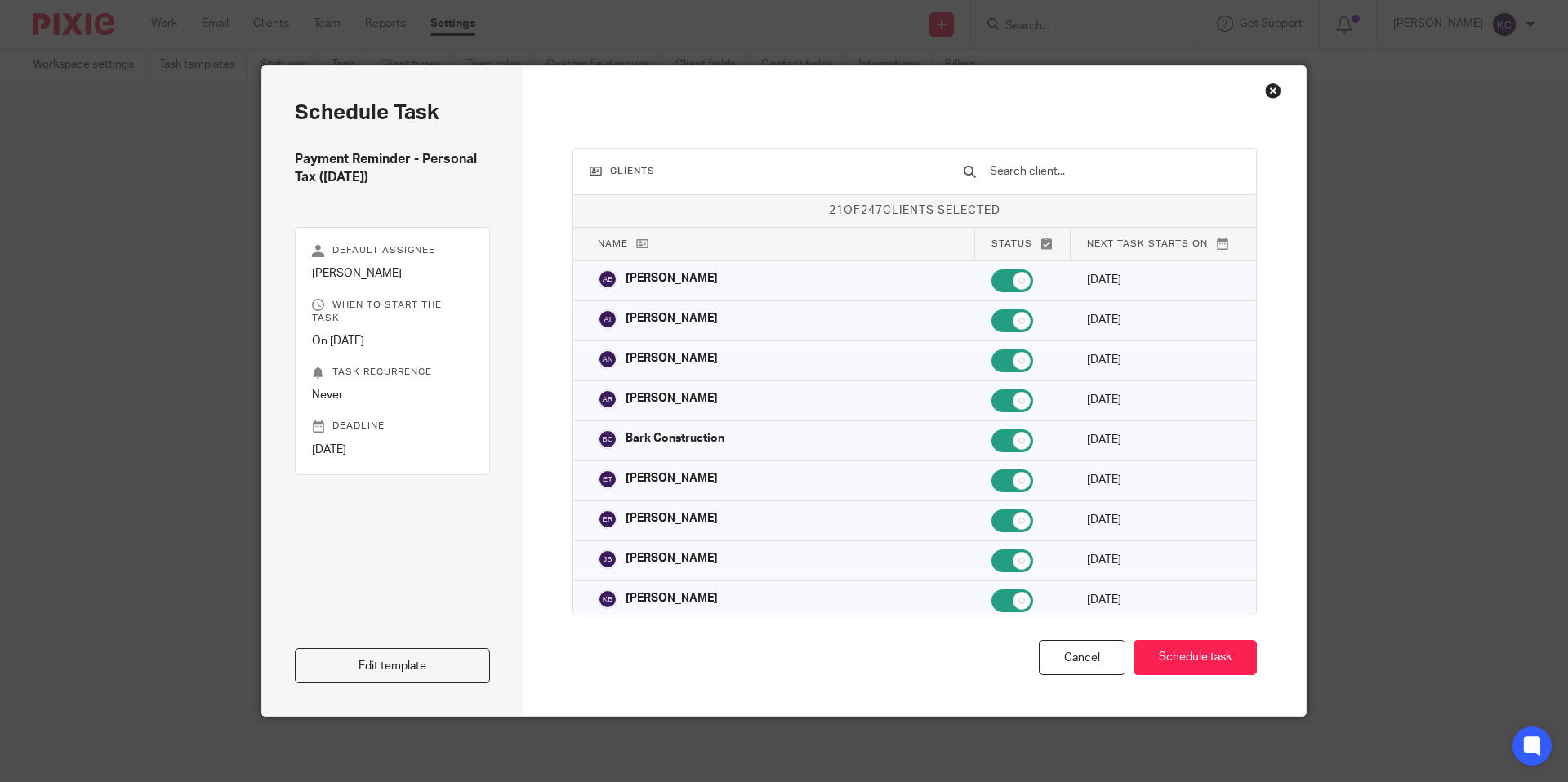
click at [1065, 159] on div at bounding box center [1101, 171] width 309 height 45
click at [1065, 172] on input "text" at bounding box center [1114, 171] width 252 height 18
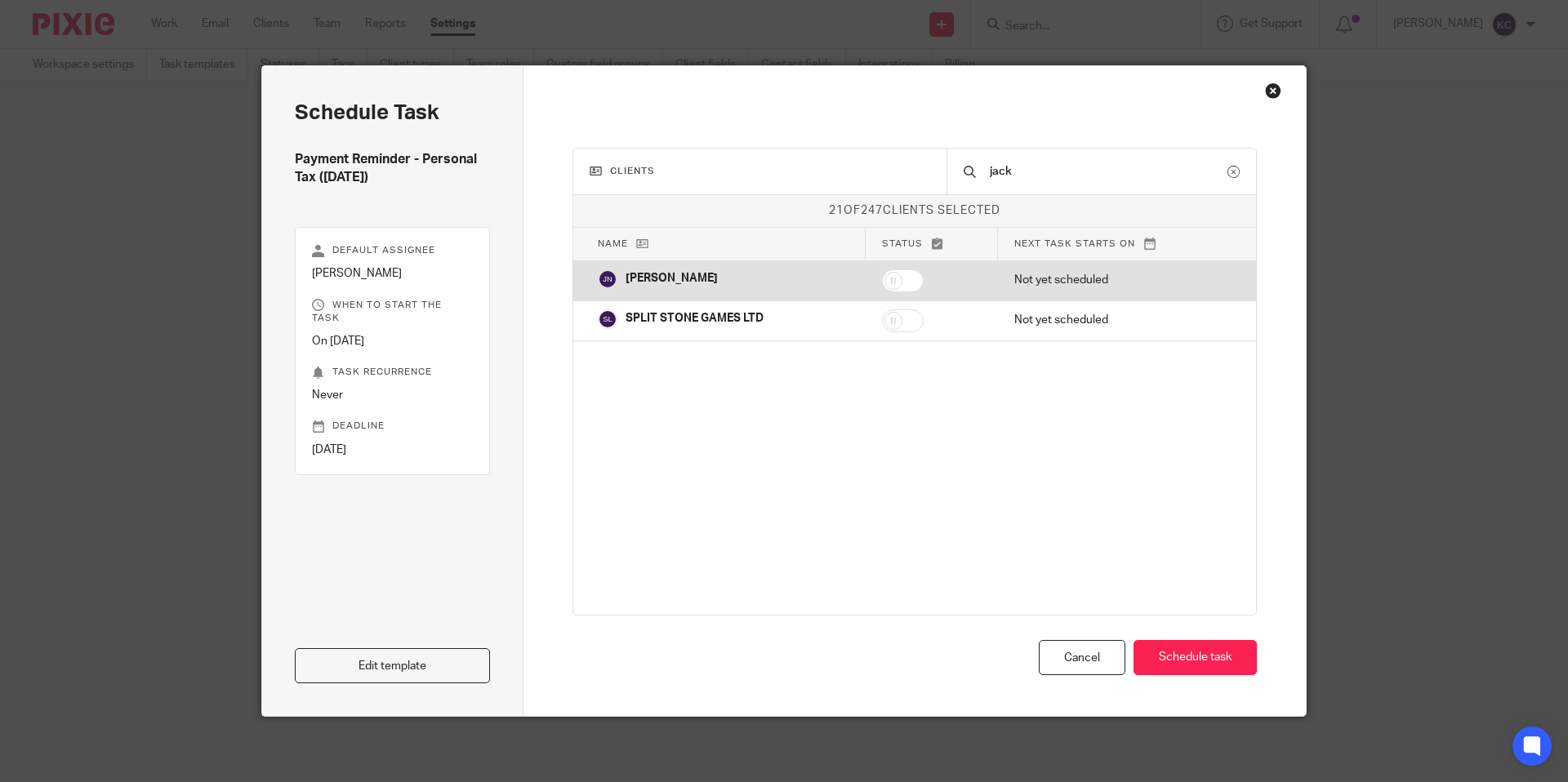
type input "jack"
click at [914, 280] on input "checkbox" at bounding box center [903, 280] width 42 height 23
checkbox input "true"
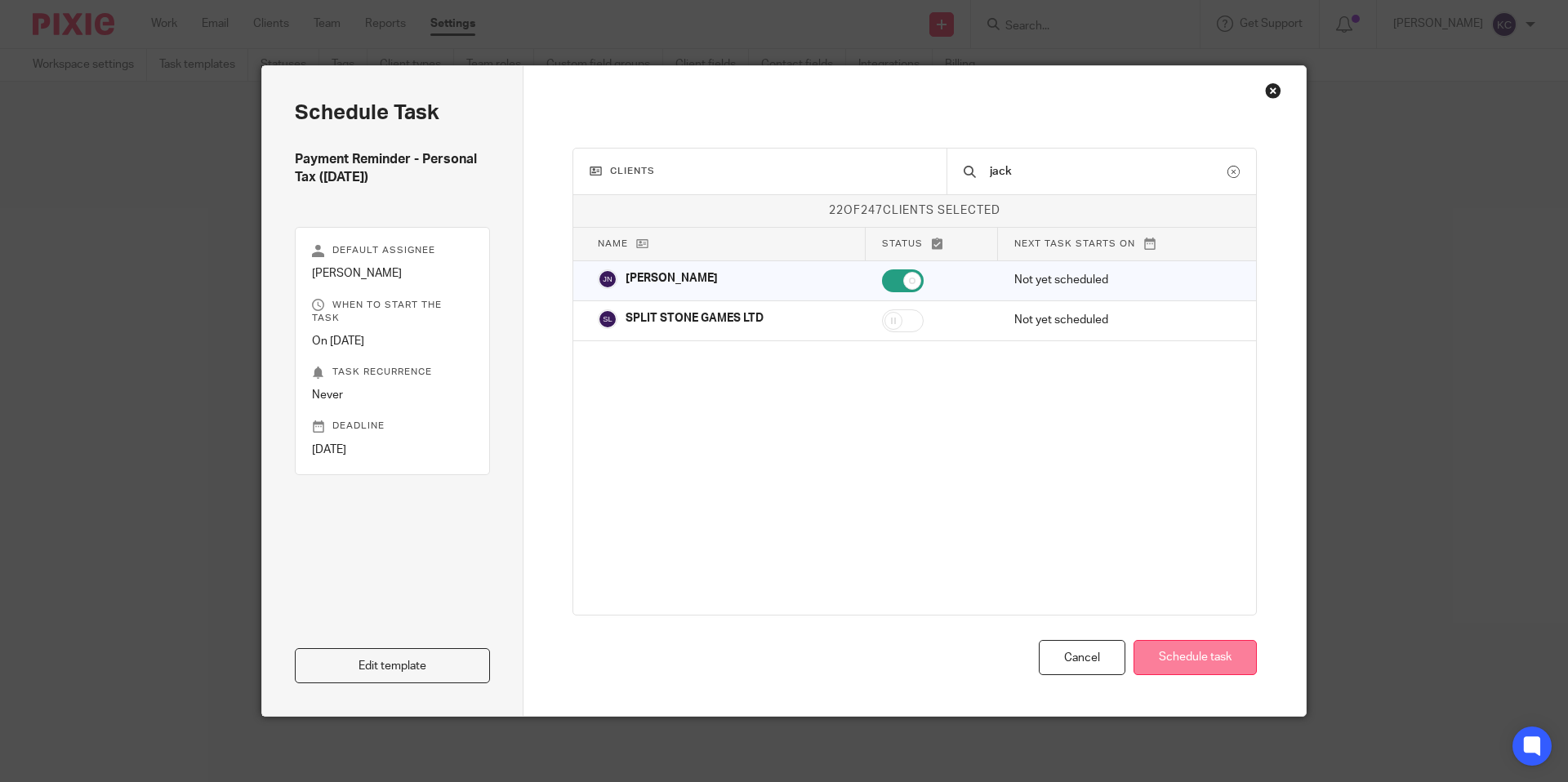
click at [1190, 667] on button "Schedule task" at bounding box center [1195, 658] width 123 height 35
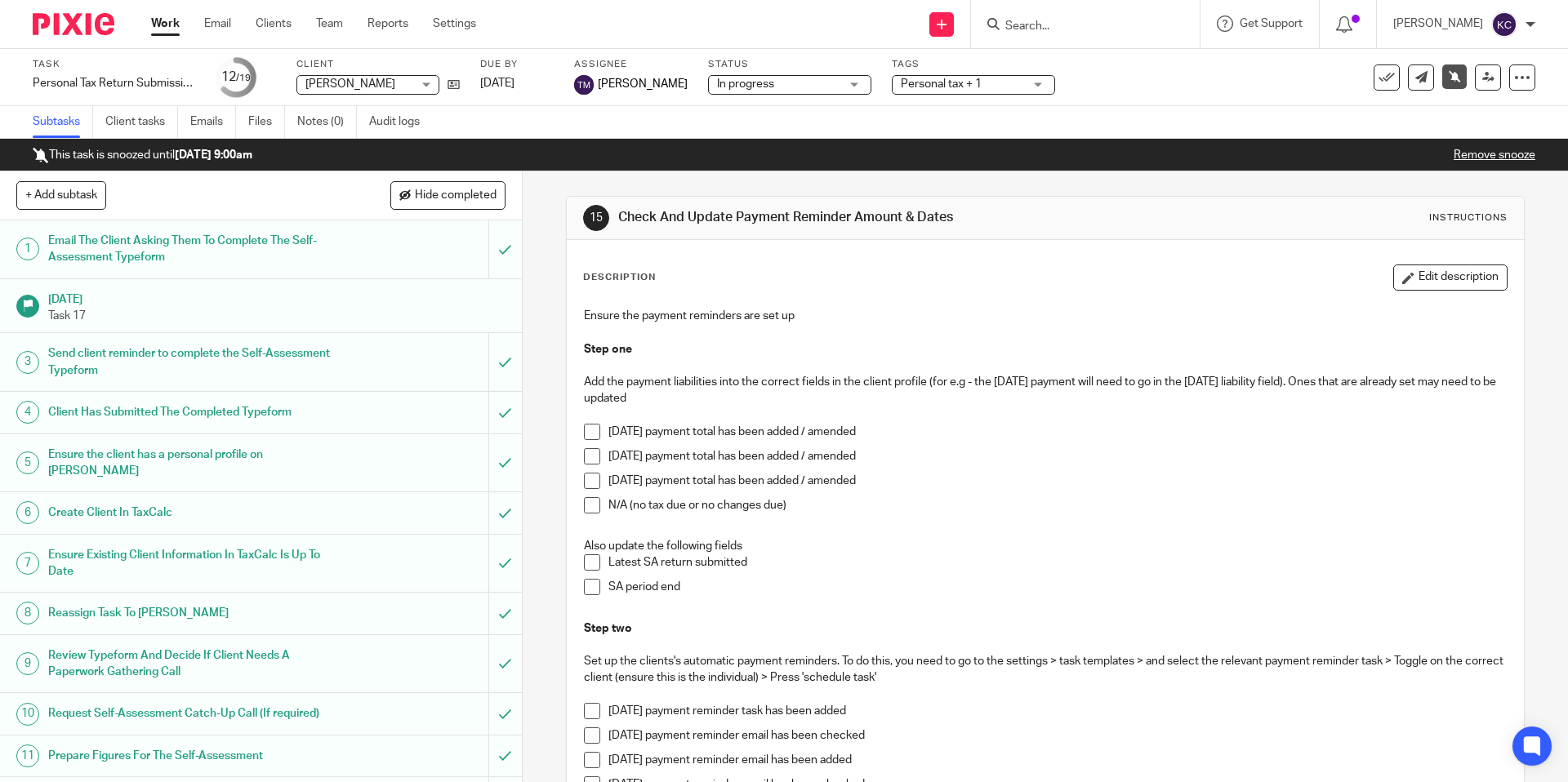
click at [597, 457] on span at bounding box center [592, 456] width 17 height 17
click at [597, 484] on span at bounding box center [592, 481] width 17 height 17
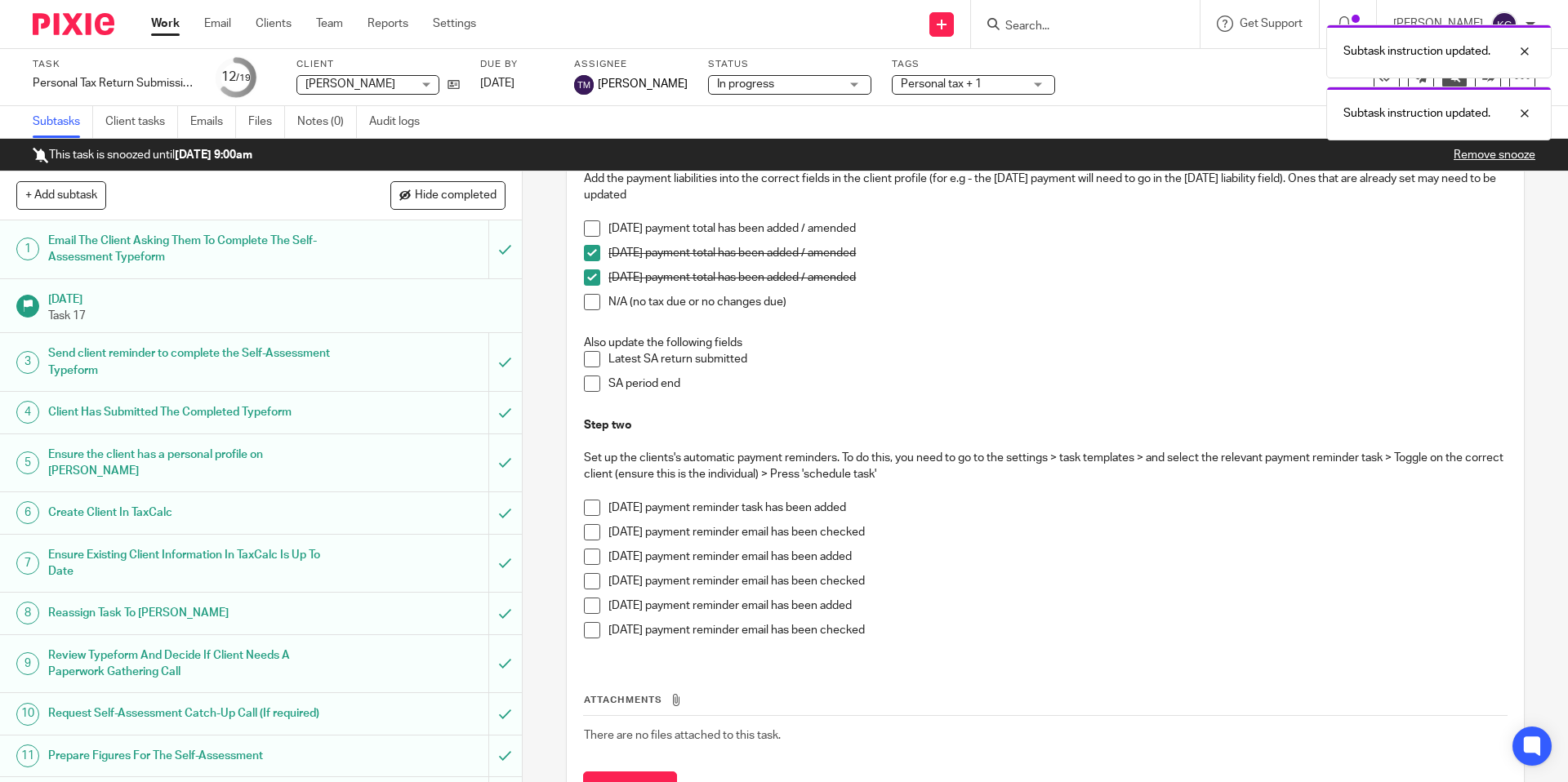
scroll to position [280, 0]
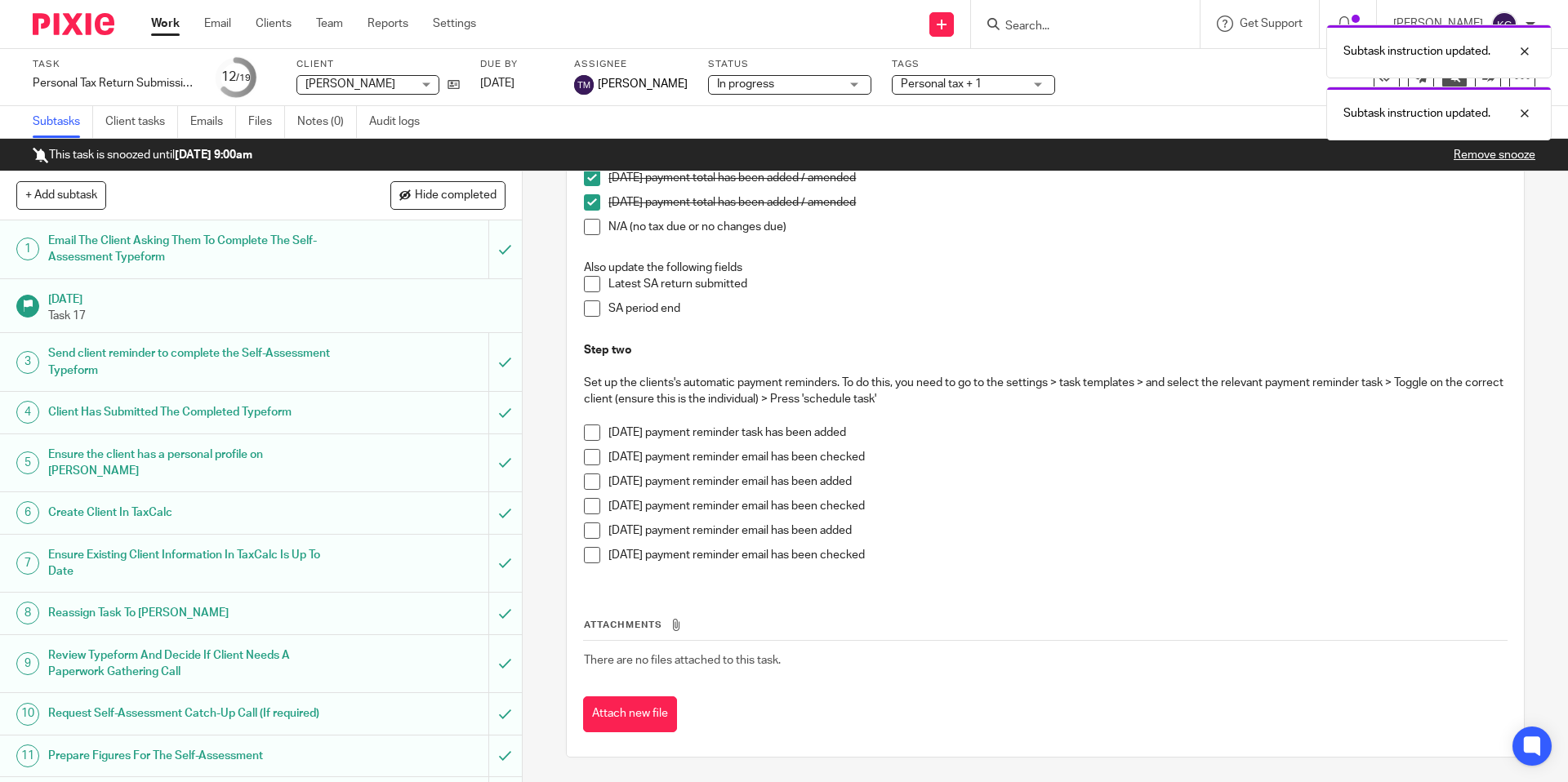
click at [593, 487] on span at bounding box center [592, 481] width 17 height 17
click at [593, 498] on span at bounding box center [592, 506] width 17 height 17
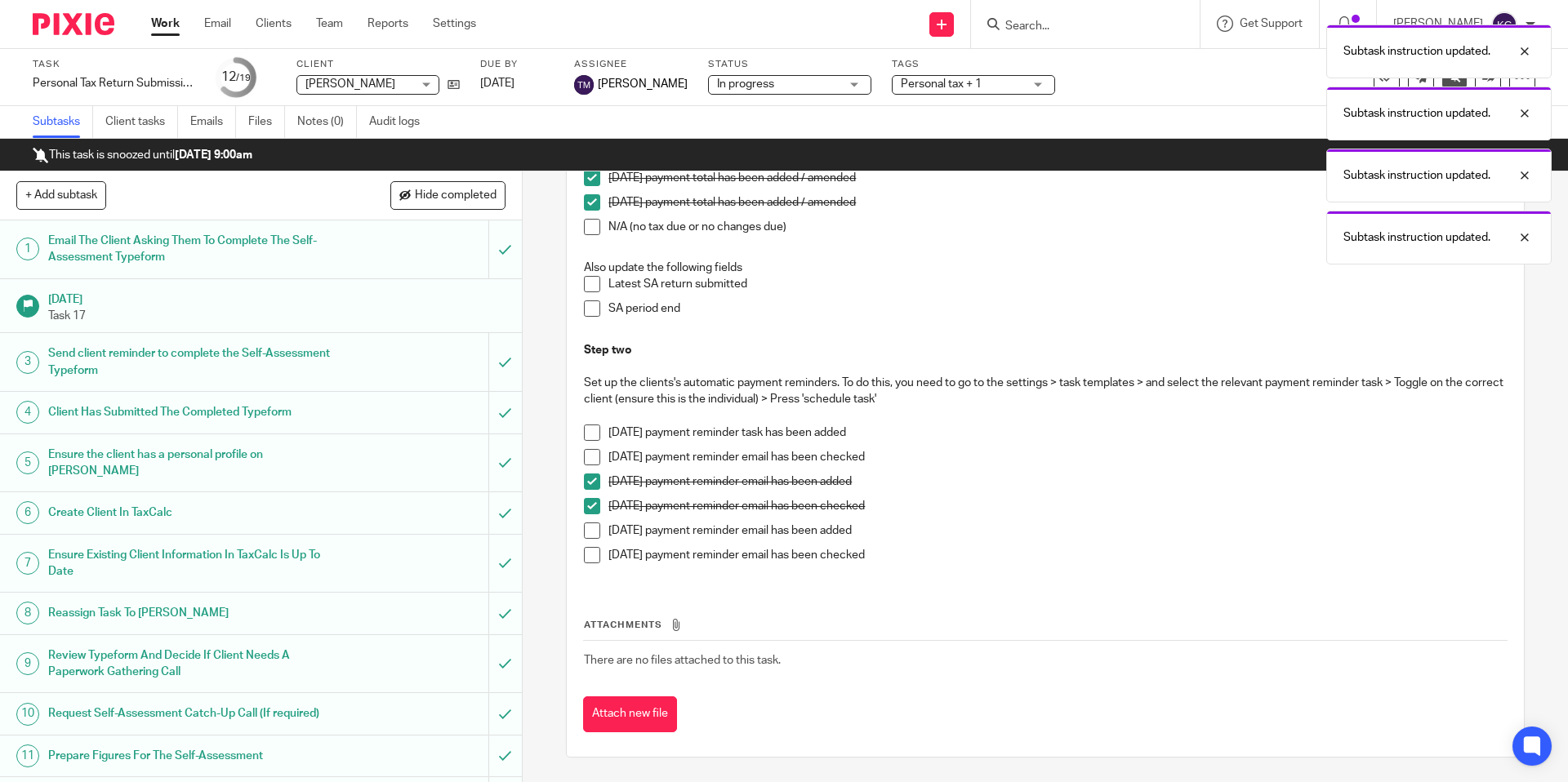
click at [594, 525] on span at bounding box center [592, 530] width 17 height 17
click at [594, 550] on span at bounding box center [592, 555] width 17 height 17
